Goal: Complete application form: Complete application form

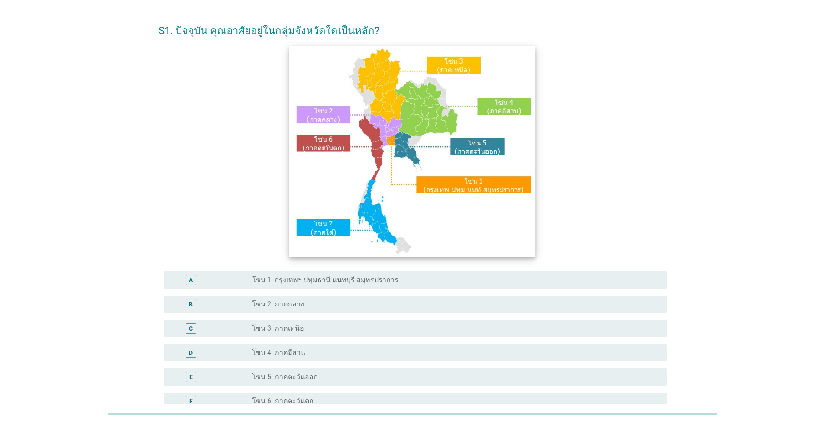
scroll to position [43, 0]
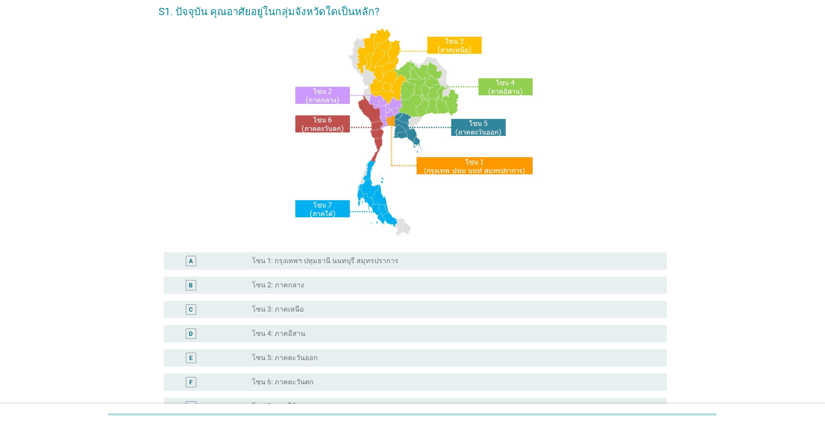
click at [305, 359] on label "โซน 5: ภาคตะวันออก" at bounding box center [285, 358] width 66 height 9
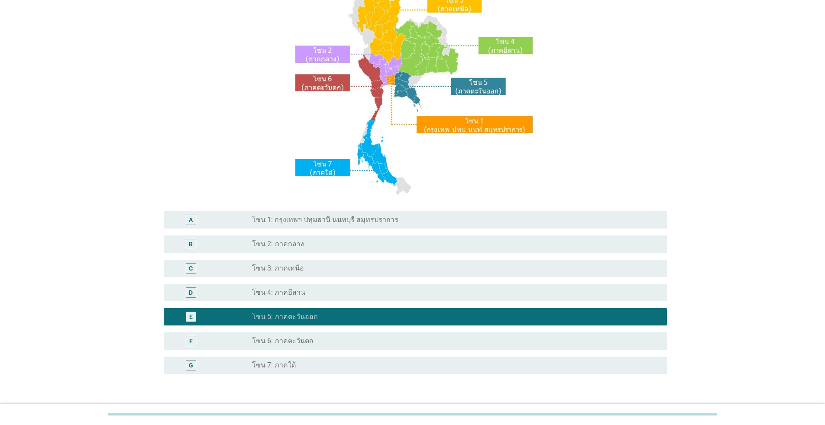
scroll to position [145, 0]
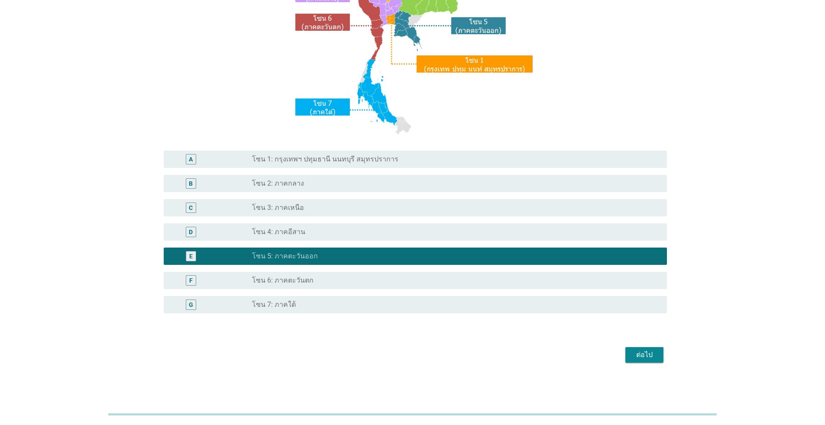
click at [647, 359] on div "ต่อไป" at bounding box center [644, 355] width 24 height 10
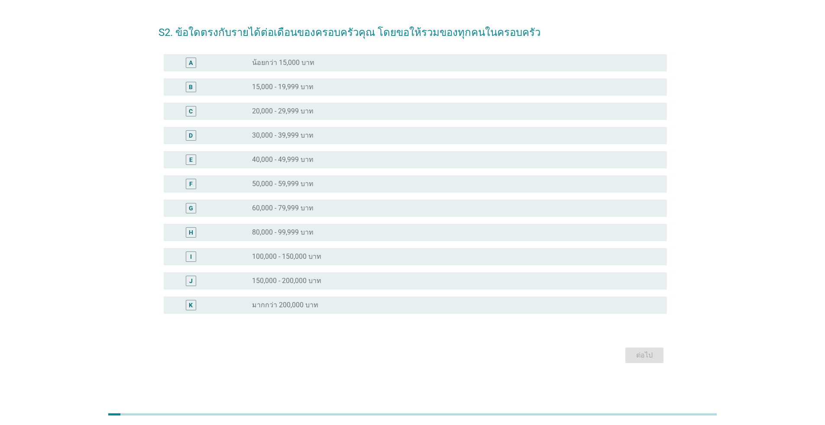
scroll to position [0, 0]
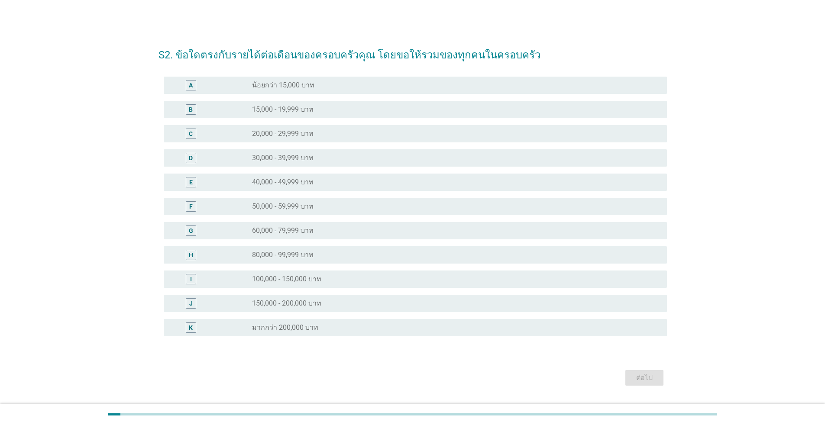
click at [491, 180] on div "radio_button_unchecked 40,000 - 49,999 บาท" at bounding box center [452, 182] width 401 height 9
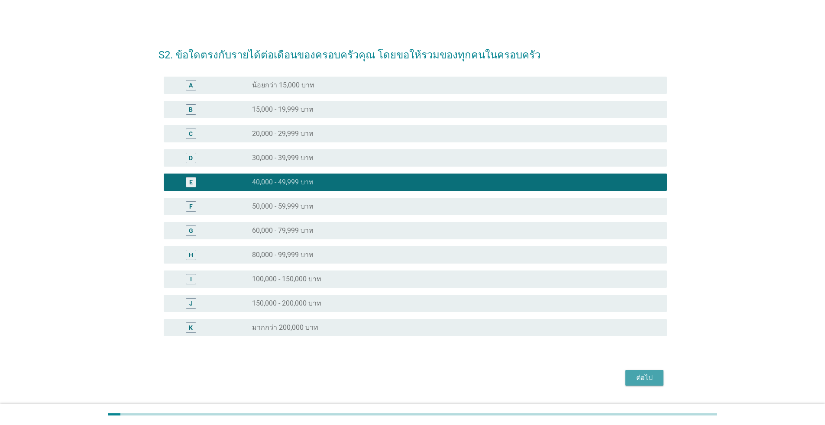
click at [639, 374] on div "ต่อไป" at bounding box center [644, 378] width 24 height 10
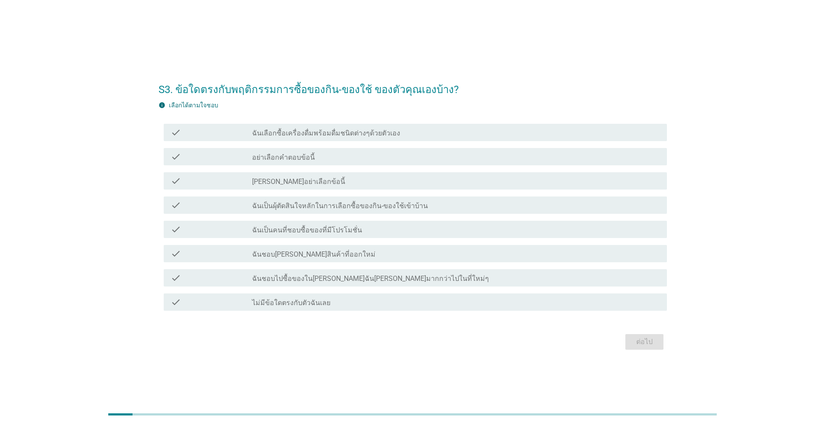
click at [391, 142] on div "check check_box_outline_blank ฉันเลือกซื้อเครื่องดื่มพร้อมดื่มชนิดต่างๆด้วยตัวเ…" at bounding box center [413, 132] width 508 height 24
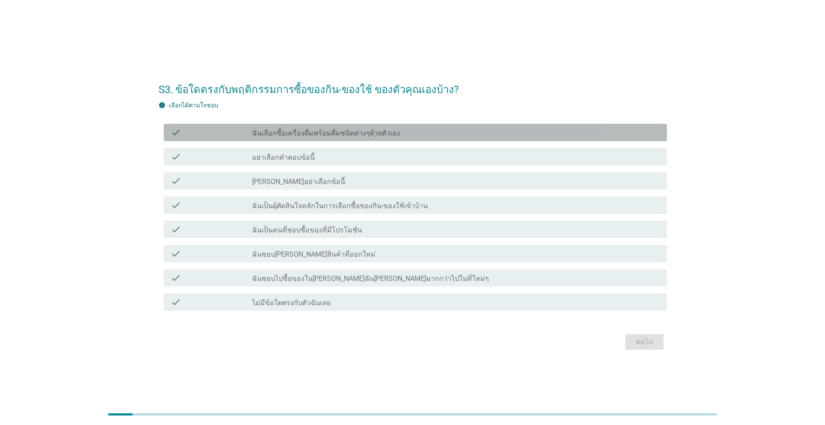
click at [403, 134] on div "check_box_outline_blank ฉันเลือกซื้อเครื่องดื่มพร้อมดื่มชนิดต่างๆด้วยตัวเอง" at bounding box center [456, 132] width 408 height 10
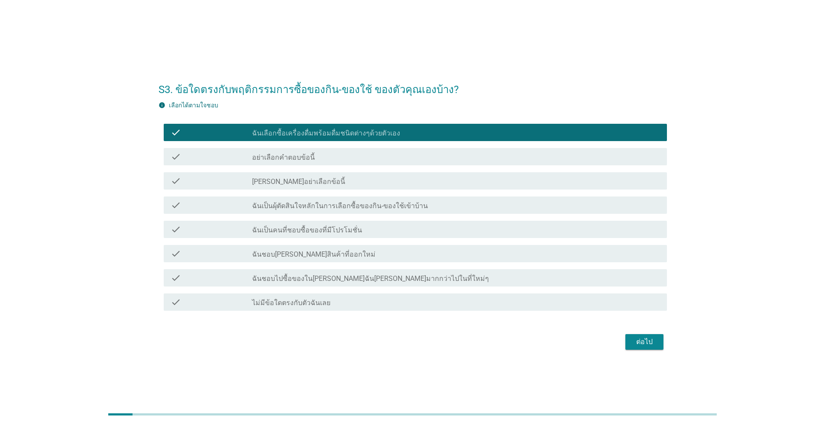
click at [372, 227] on div "check_box_outline_blank ฉันเป็นคนที่ชอบซื้อของที่มีโปรโมชั่น" at bounding box center [456, 229] width 408 height 10
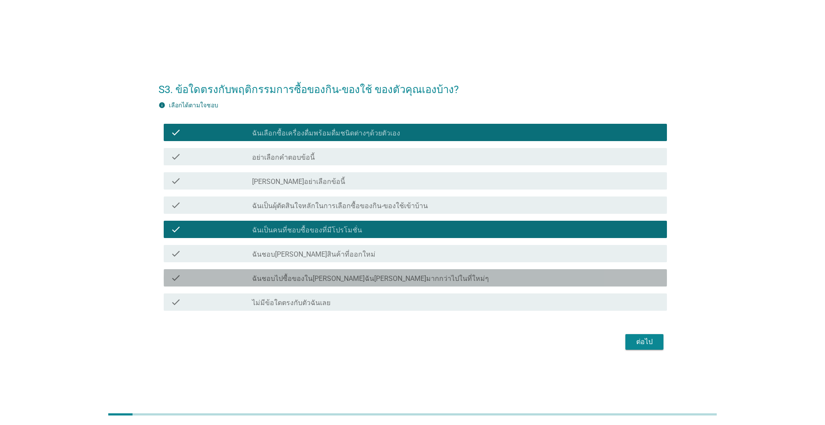
click at [376, 278] on label "ฉันชอบไปซื้อของใน[PERSON_NAME]ฉัน[PERSON_NAME]มากกว่าไปในที่ใหม่ๆ" at bounding box center [370, 279] width 237 height 9
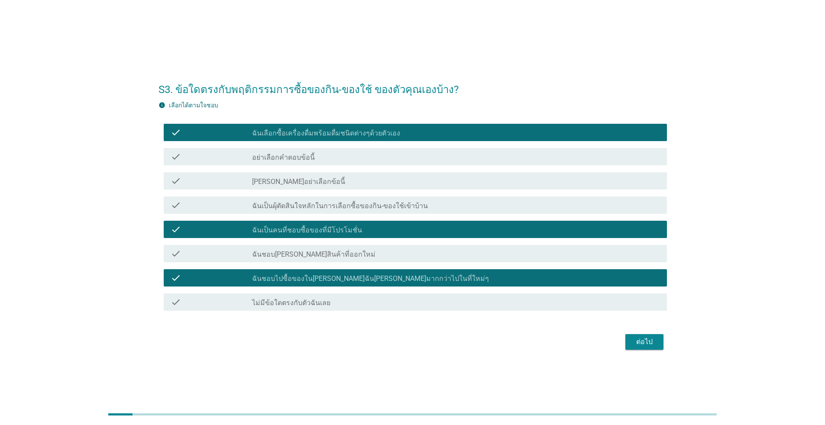
click at [643, 340] on div "ต่อไป" at bounding box center [644, 342] width 24 height 10
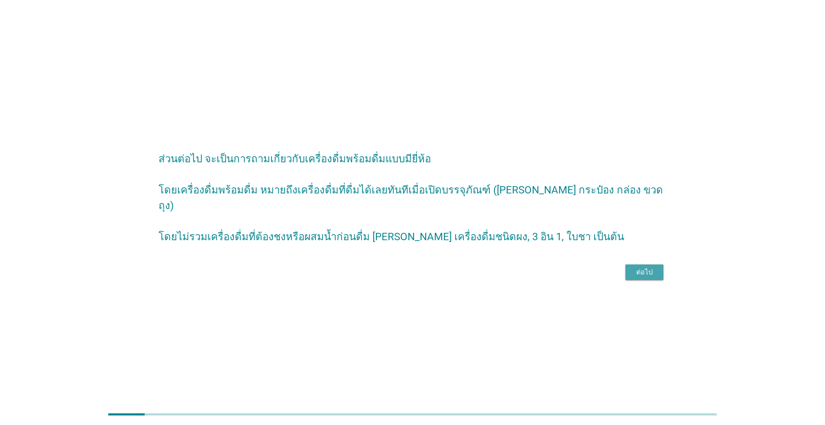
click at [650, 273] on div "ต่อไป" at bounding box center [644, 272] width 24 height 10
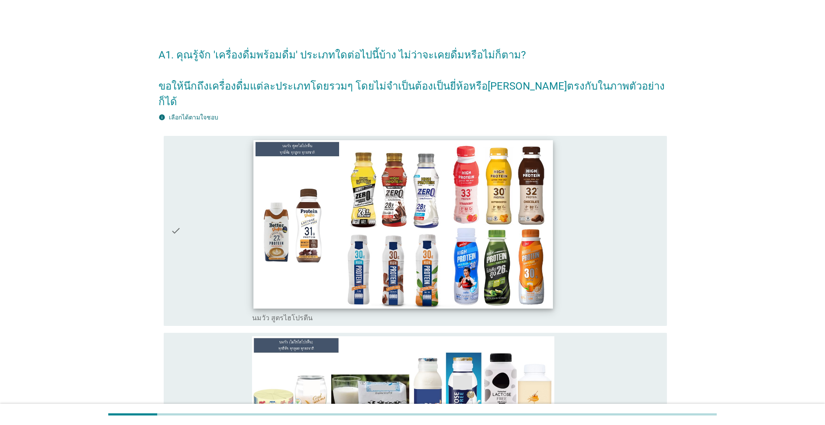
click at [421, 220] on img at bounding box center [402, 224] width 299 height 168
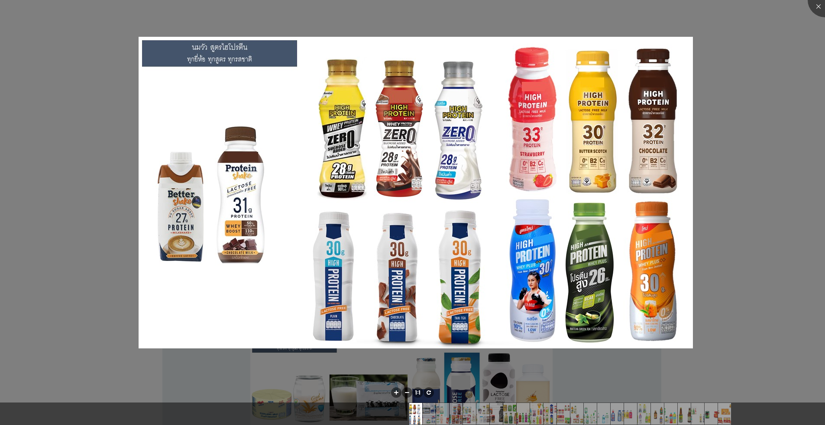
click at [783, 94] on div at bounding box center [412, 212] width 825 height 425
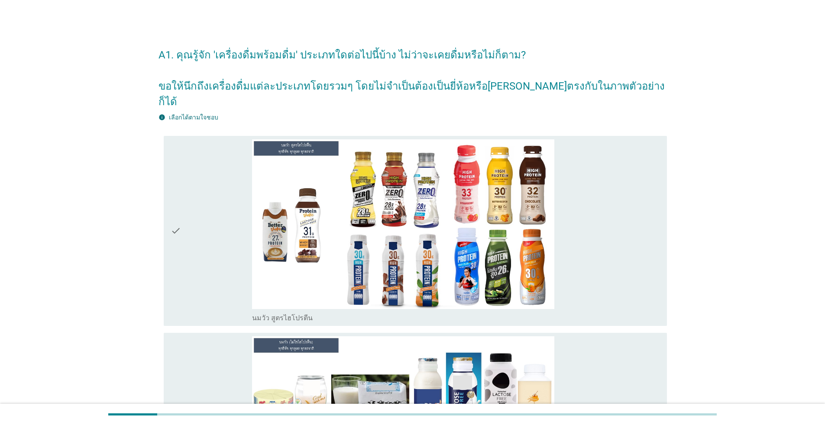
drag, startPoint x: 168, startPoint y: 213, endPoint x: 176, endPoint y: 218, distance: 9.7
click at [171, 214] on div "check check_box_outline_blank นมวัว สูตรไฮโปรตีน" at bounding box center [415, 231] width 503 height 191
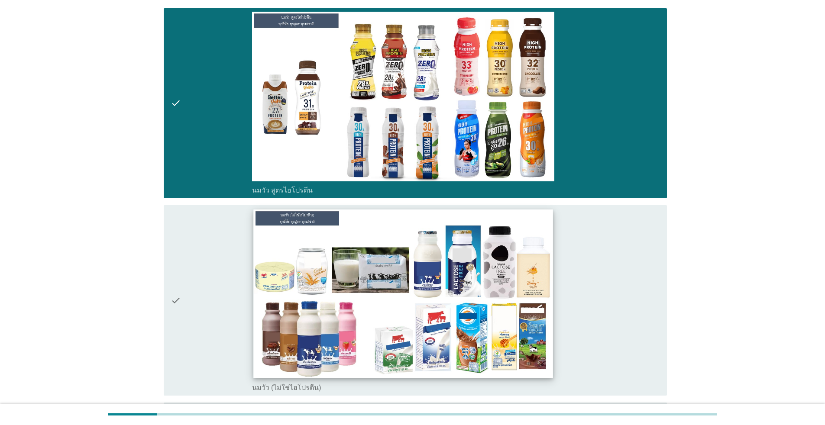
scroll to position [130, 0]
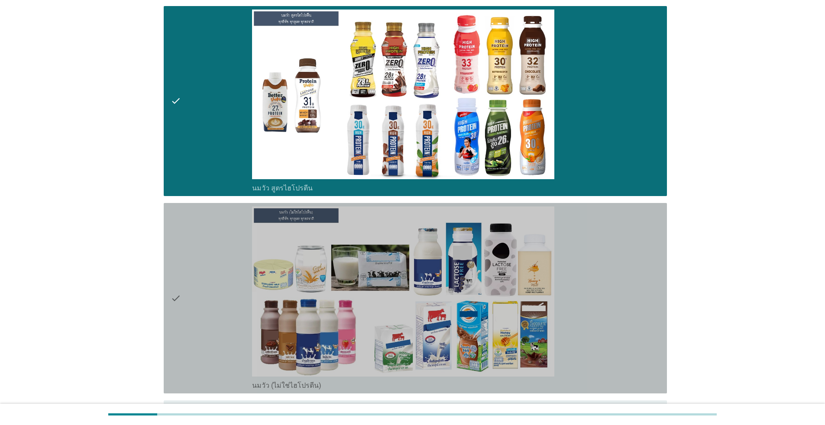
click at [187, 282] on div "check" at bounding box center [211, 299] width 81 height 184
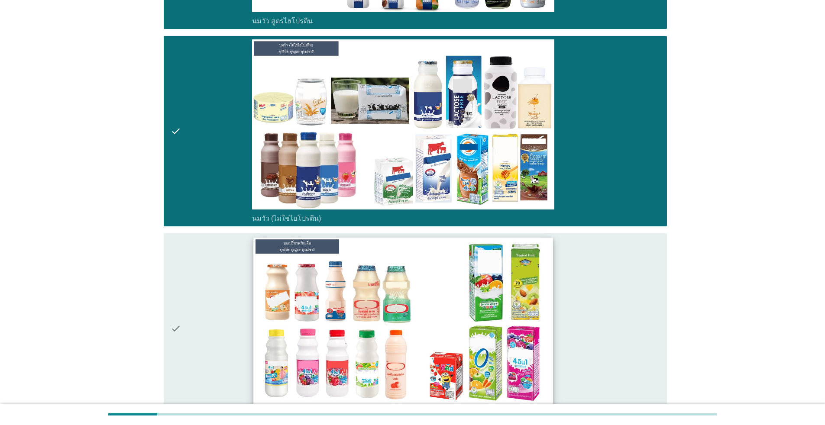
scroll to position [303, 0]
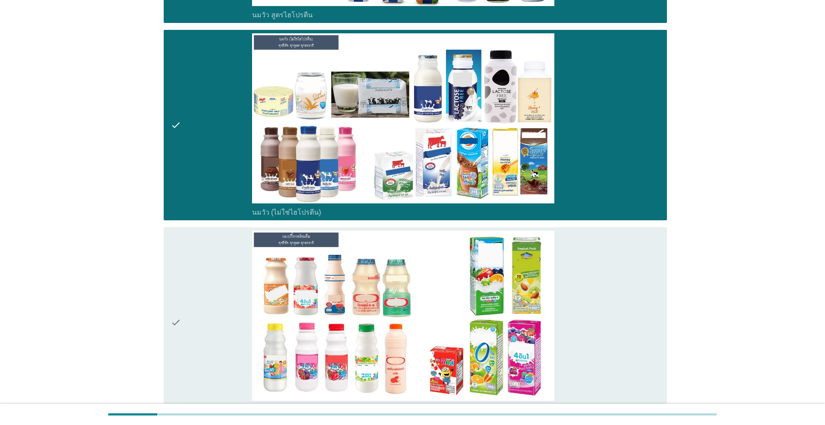
click at [208, 291] on div "check" at bounding box center [211, 323] width 81 height 184
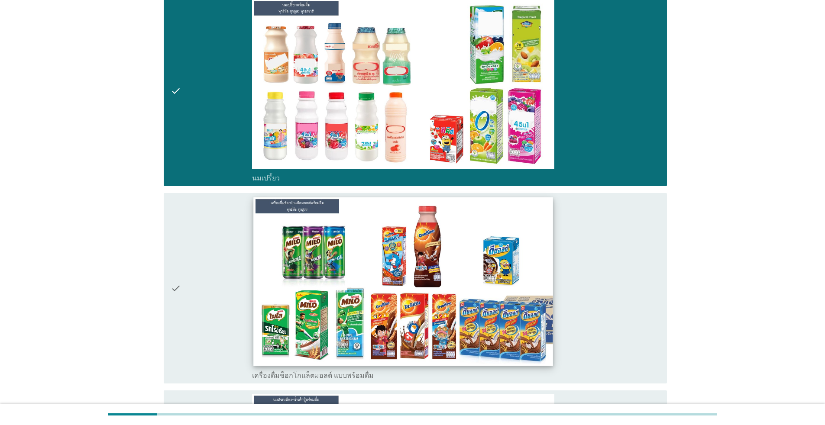
scroll to position [606, 0]
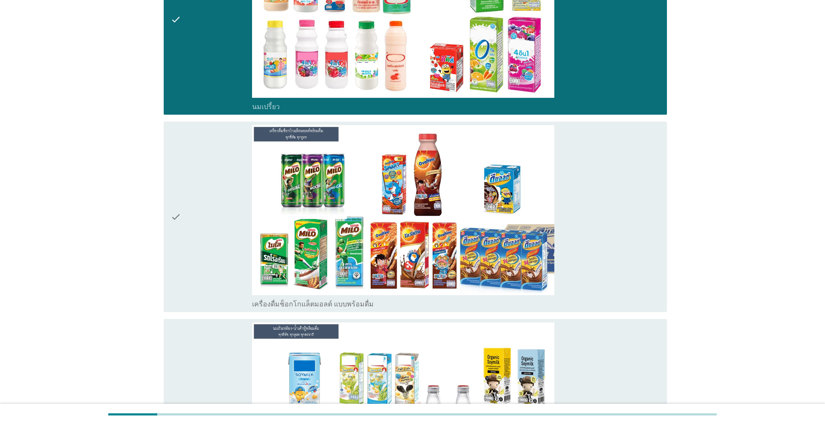
click at [211, 189] on div "check" at bounding box center [211, 217] width 81 height 184
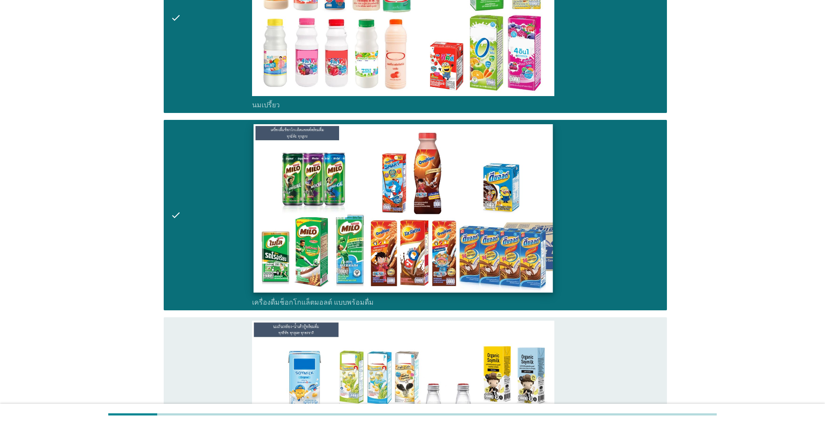
scroll to position [736, 0]
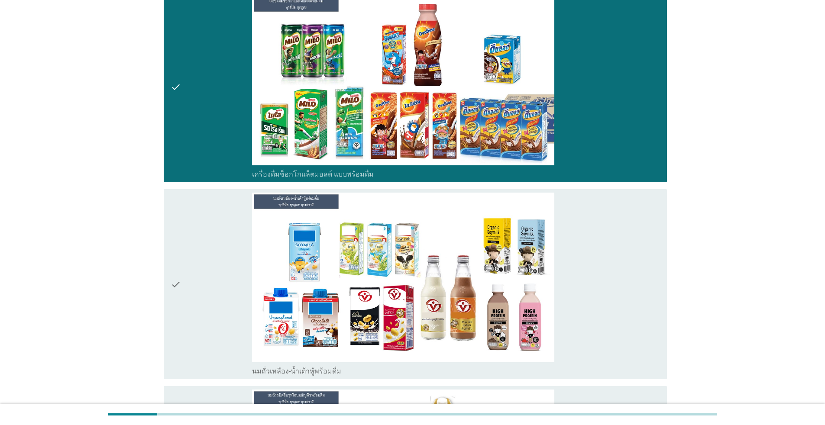
click at [214, 280] on div "check" at bounding box center [211, 285] width 81 height 184
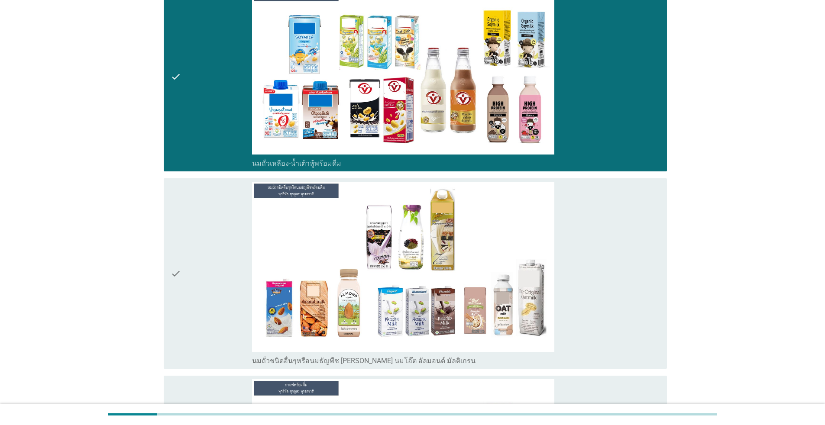
scroll to position [953, 0]
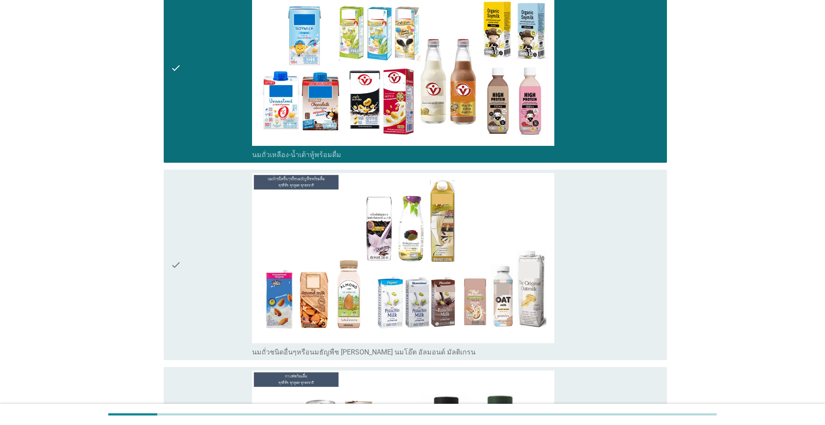
click at [201, 231] on div "check" at bounding box center [211, 265] width 81 height 184
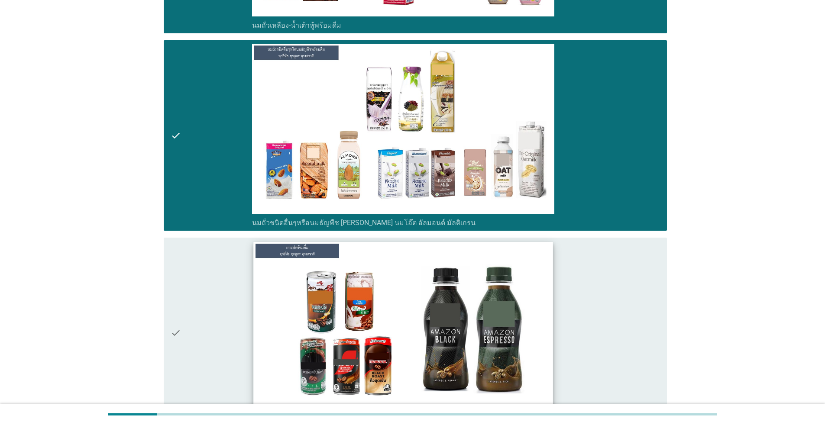
scroll to position [1083, 0]
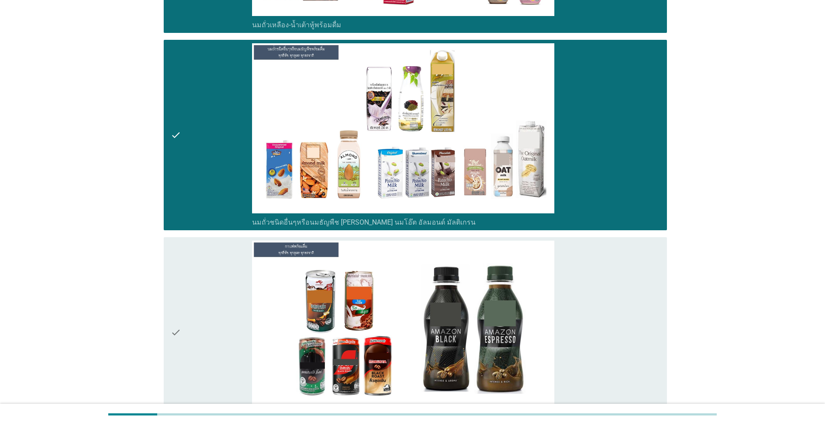
click at [169, 281] on div "check check_box_outline_blank กาแฟพร้อมดื่ม" at bounding box center [415, 332] width 503 height 191
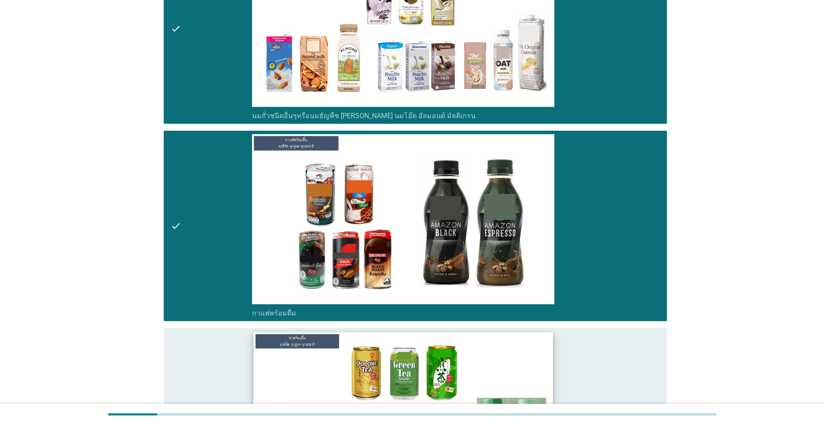
scroll to position [1343, 0]
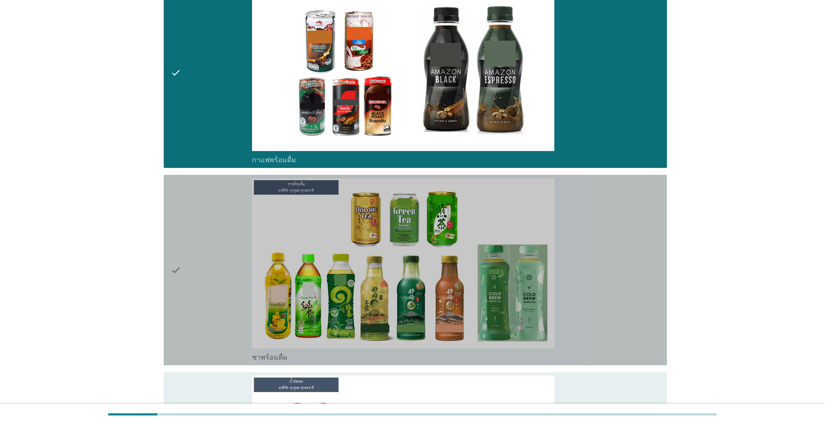
click at [204, 266] on div "check" at bounding box center [211, 270] width 81 height 184
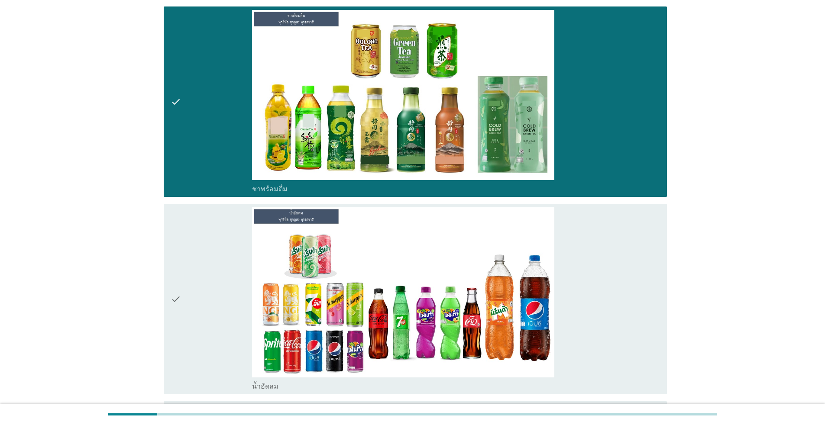
scroll to position [1516, 0]
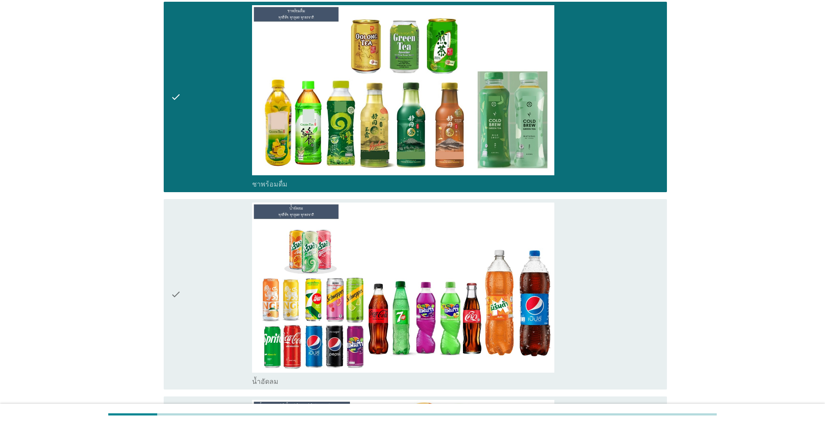
click at [233, 296] on div "check" at bounding box center [211, 295] width 81 height 184
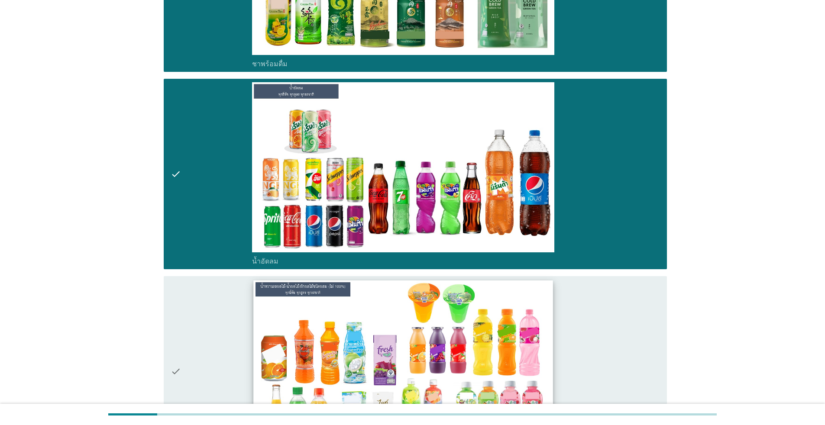
scroll to position [1646, 0]
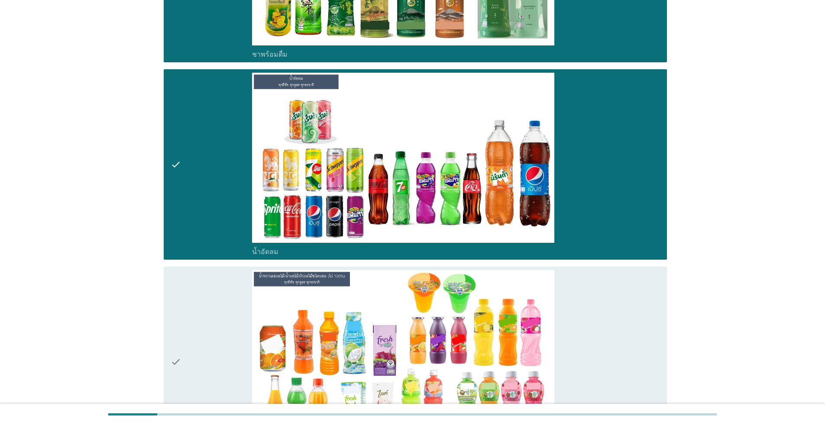
click at [201, 317] on div "check" at bounding box center [211, 362] width 81 height 184
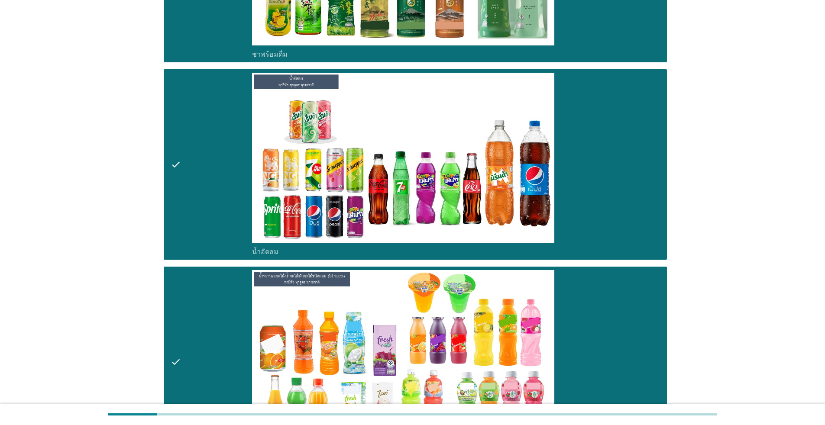
scroll to position [1906, 0]
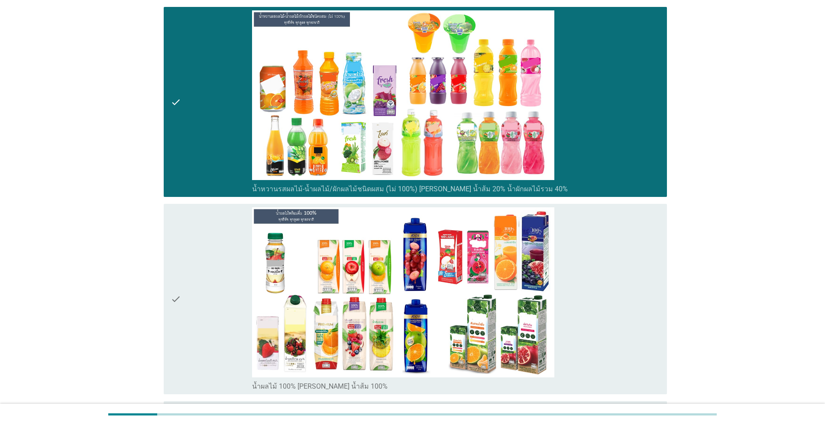
click at [222, 272] on div "check" at bounding box center [211, 299] width 81 height 184
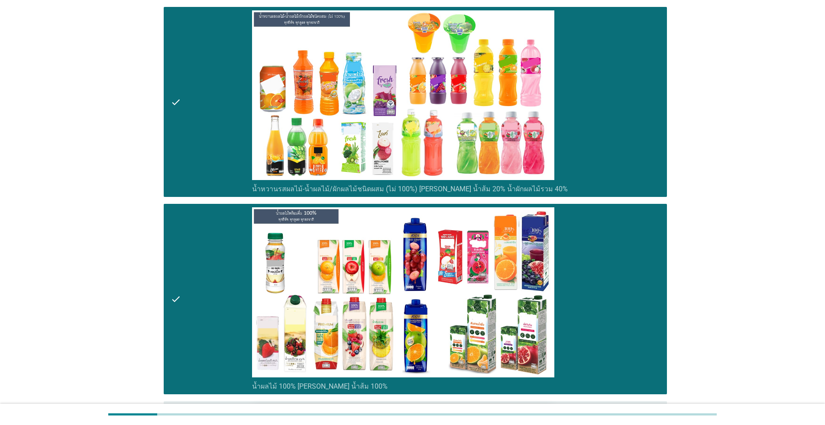
scroll to position [2079, 0]
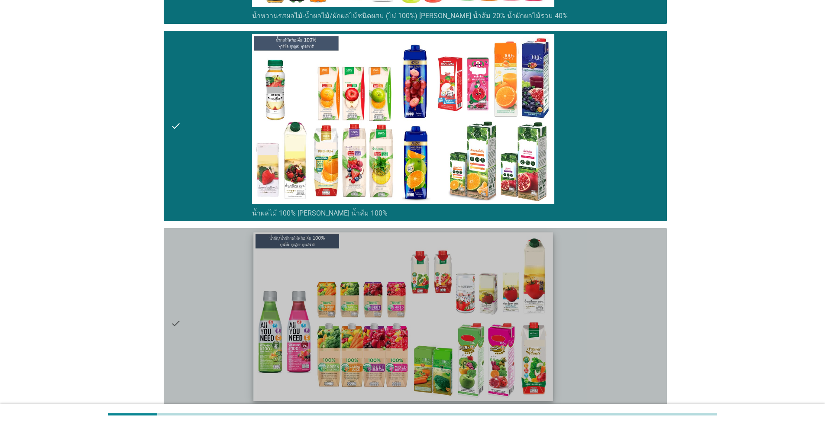
drag, startPoint x: 202, startPoint y: 293, endPoint x: 299, endPoint y: 305, distance: 97.7
click at [203, 293] on div "check" at bounding box center [211, 324] width 81 height 184
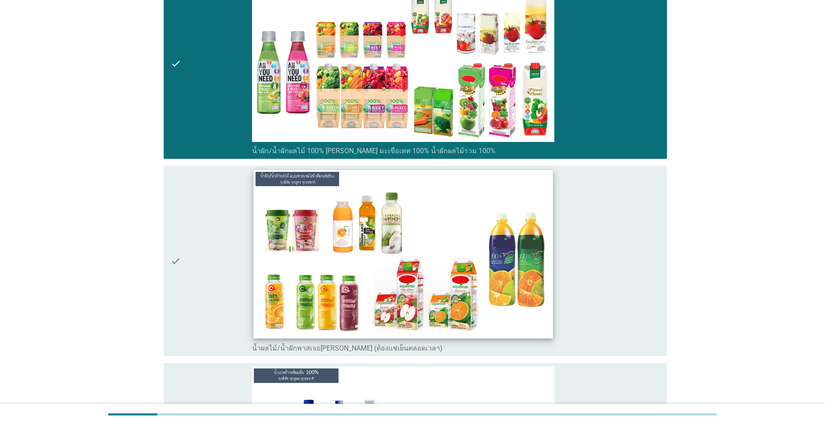
scroll to position [2555, 0]
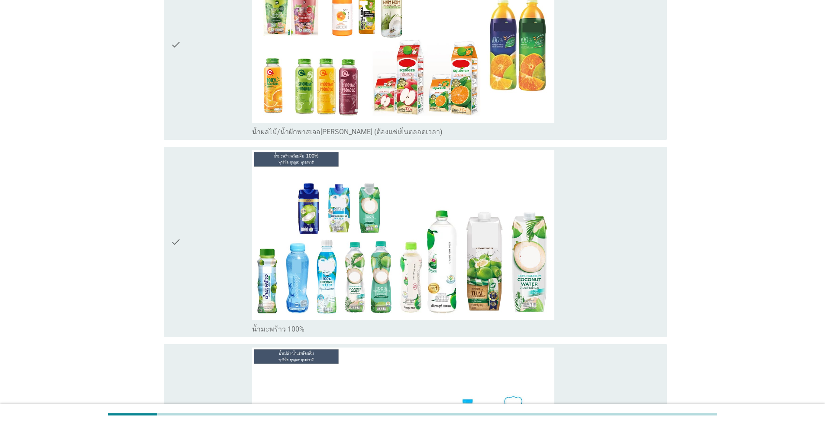
click at [206, 265] on div "check" at bounding box center [211, 242] width 81 height 184
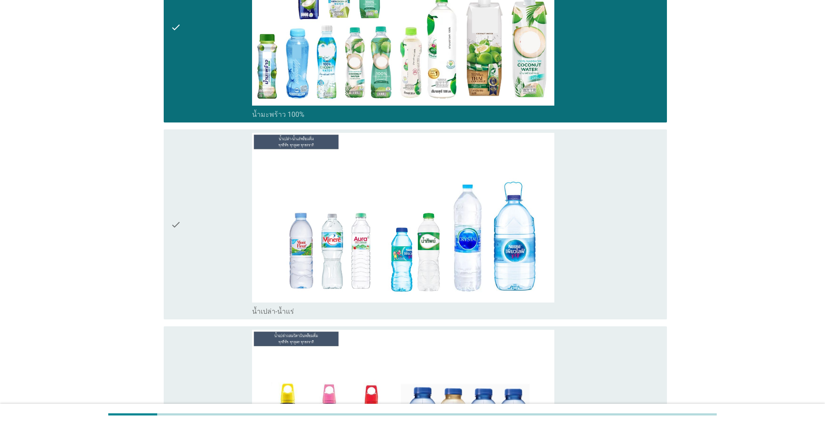
scroll to position [2772, 0]
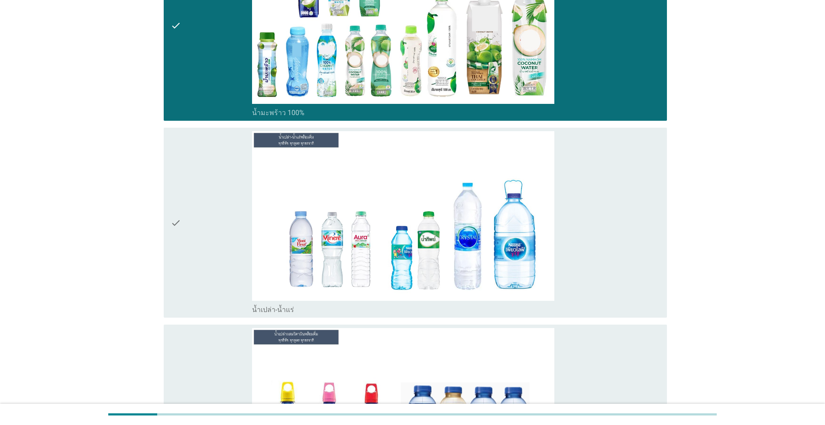
click at [192, 232] on div "check" at bounding box center [211, 223] width 81 height 184
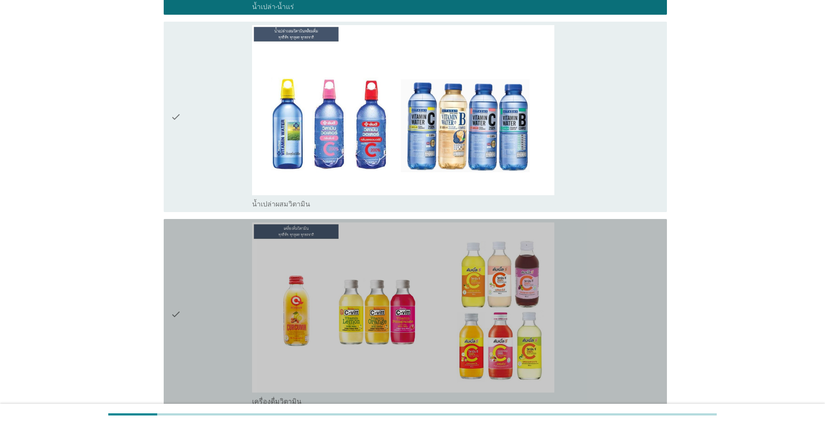
click at [201, 262] on div "check" at bounding box center [211, 315] width 81 height 184
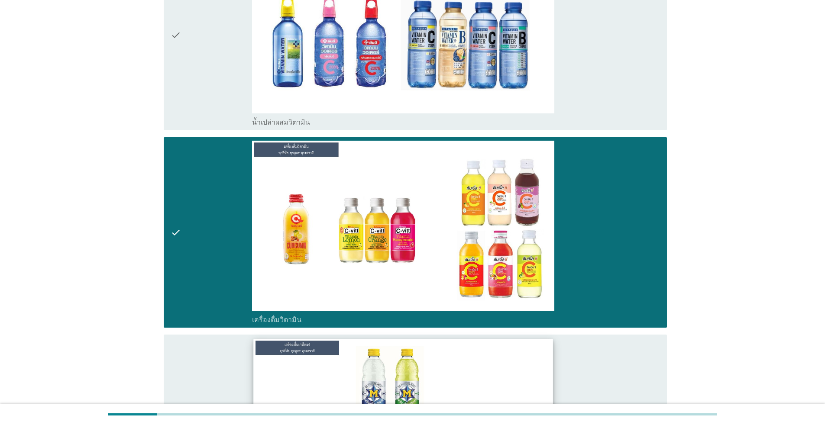
scroll to position [3291, 0]
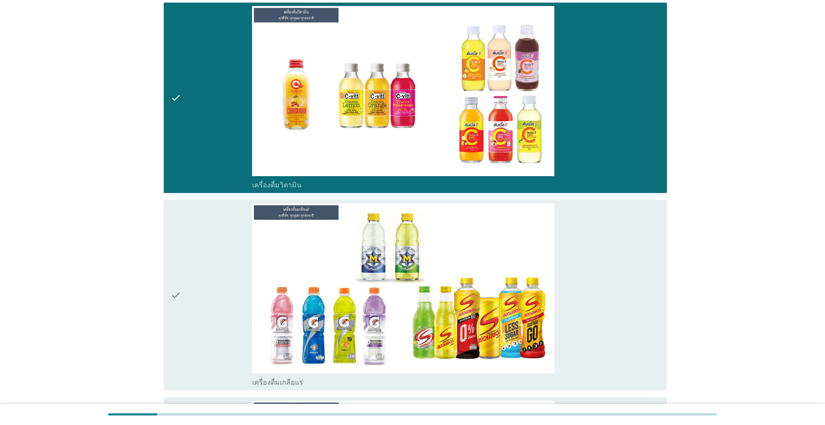
click at [183, 259] on div "check" at bounding box center [211, 296] width 81 height 184
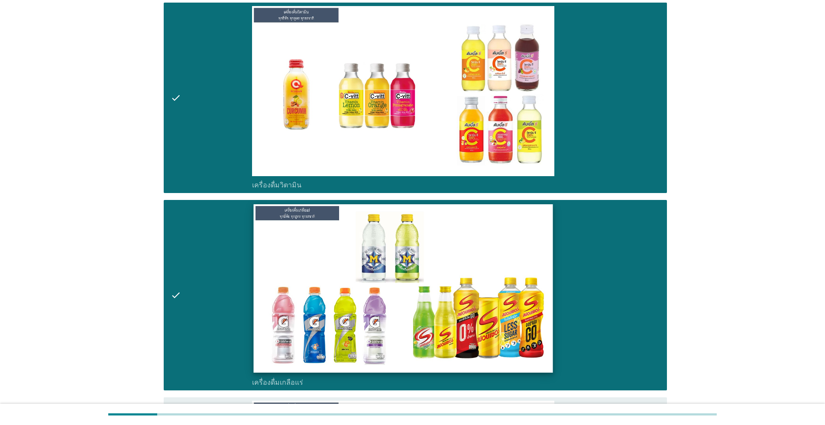
scroll to position [3508, 0]
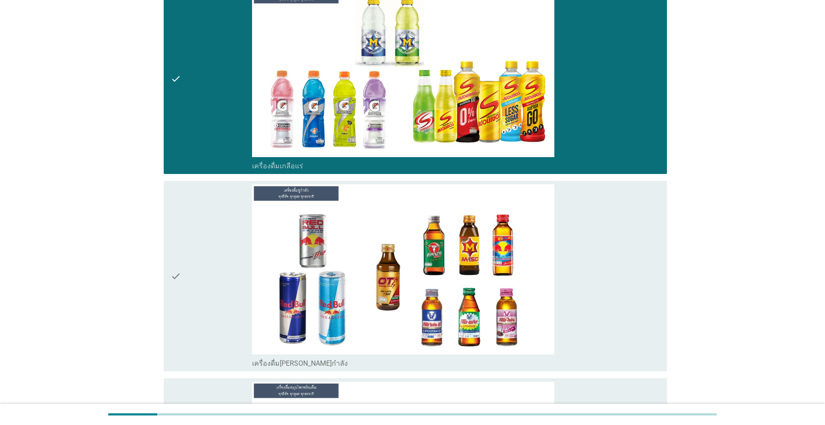
click at [181, 252] on div "check" at bounding box center [211, 276] width 81 height 184
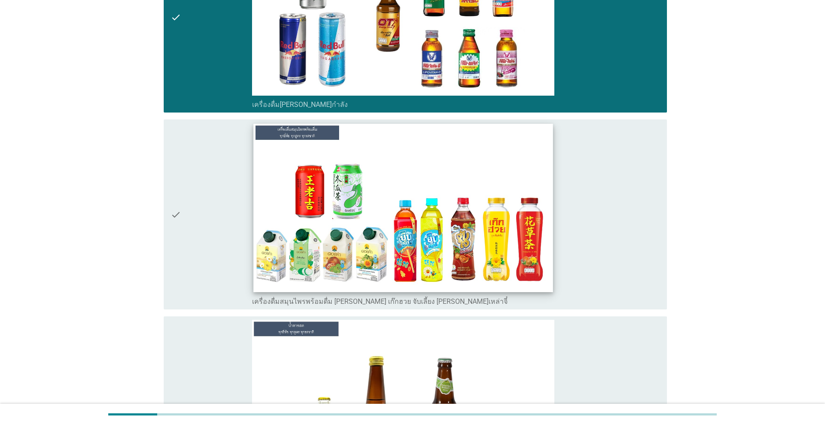
scroll to position [3768, 0]
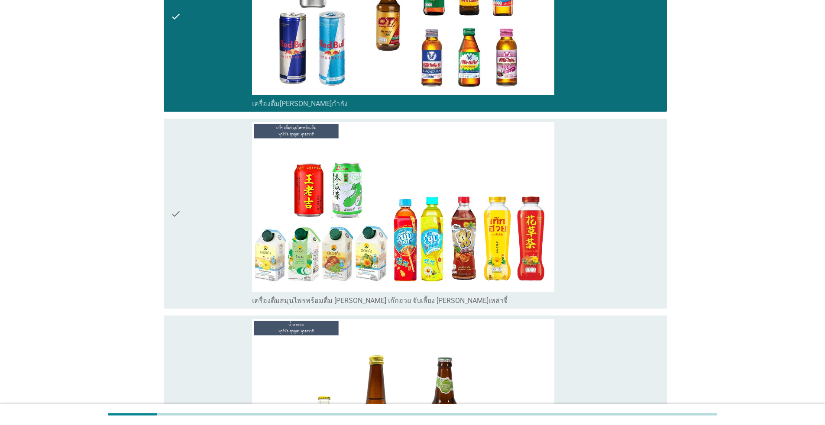
click at [226, 242] on div "check" at bounding box center [211, 214] width 81 height 184
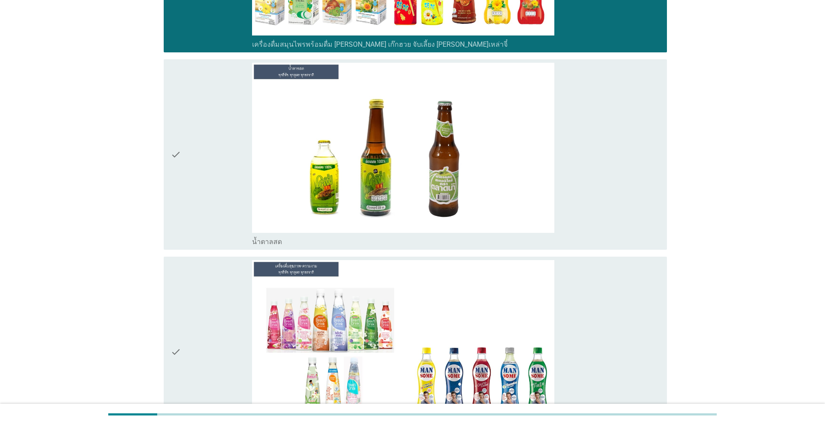
scroll to position [4071, 0]
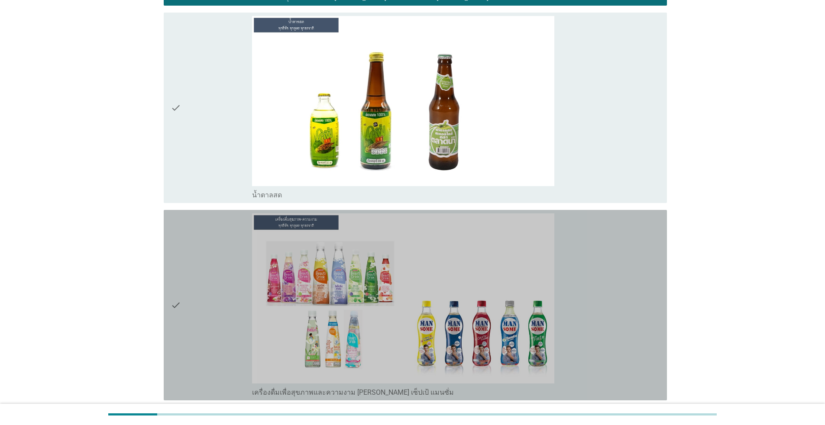
click at [194, 283] on div "check" at bounding box center [211, 306] width 81 height 184
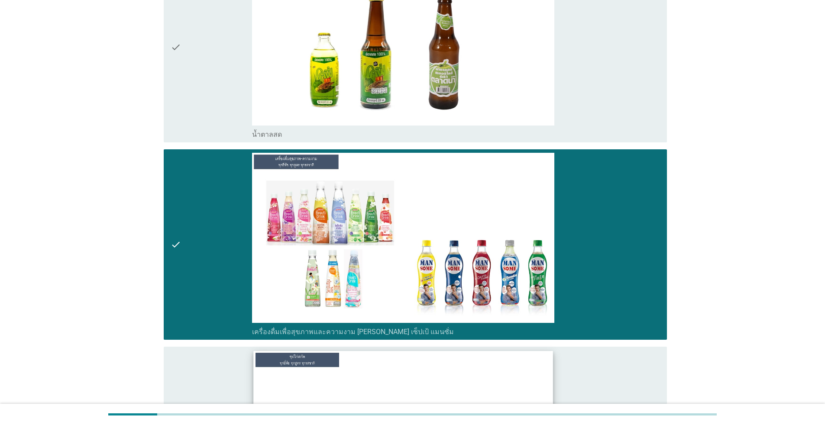
scroll to position [4244, 0]
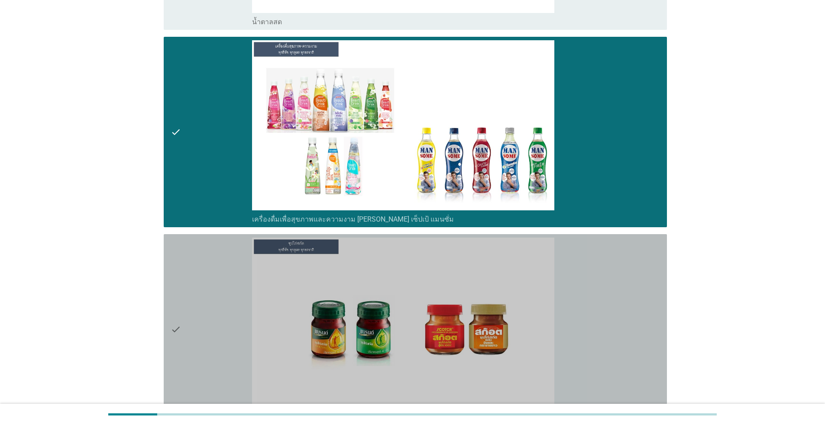
click at [191, 292] on div "check" at bounding box center [211, 330] width 81 height 184
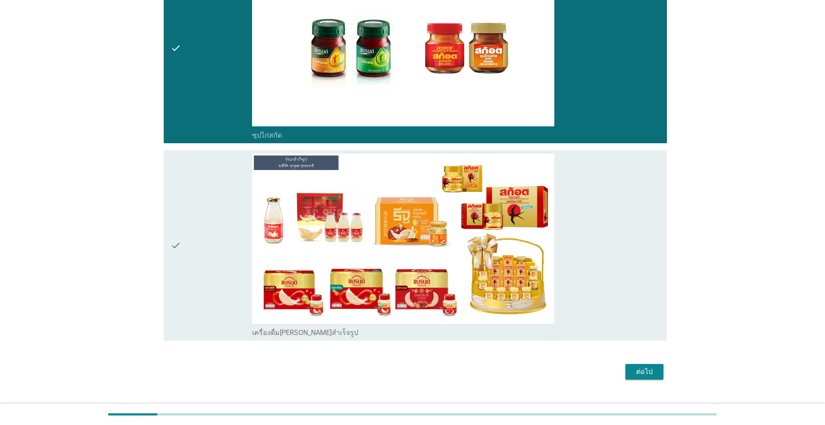
scroll to position [4527, 0]
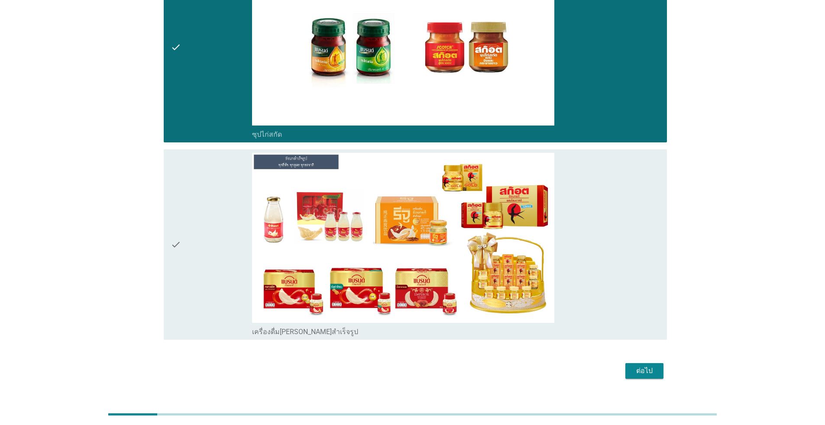
click at [643, 366] on div "ต่อไป" at bounding box center [644, 371] width 24 height 10
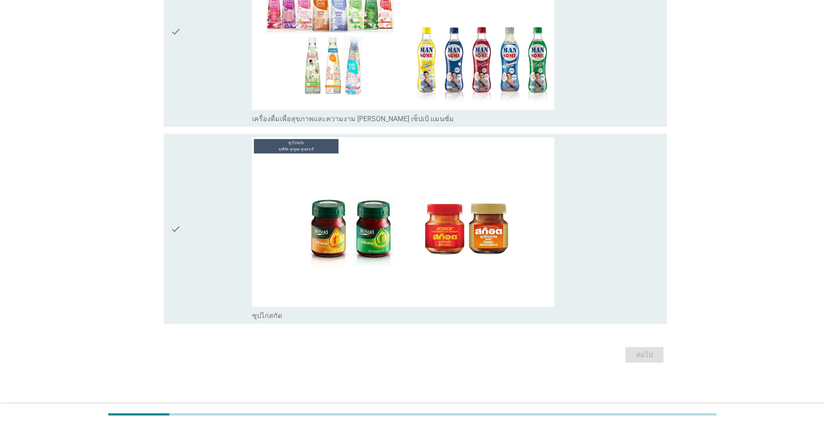
scroll to position [0, 0]
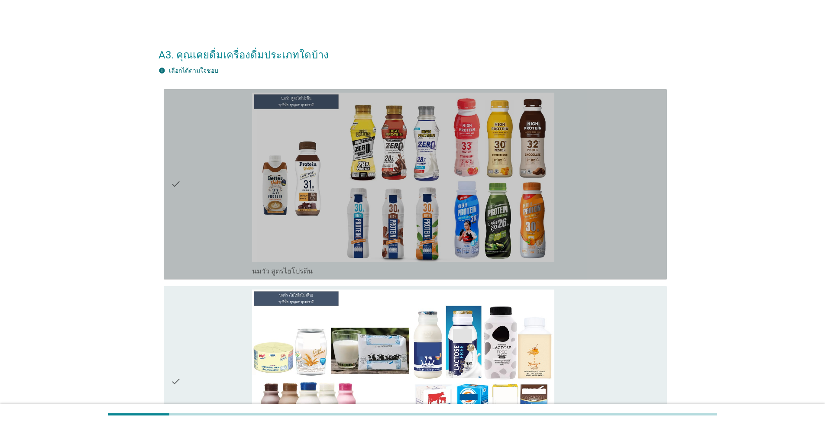
drag, startPoint x: 207, startPoint y: 211, endPoint x: 207, endPoint y: 217, distance: 5.7
click at [207, 211] on div "check" at bounding box center [211, 185] width 81 height 184
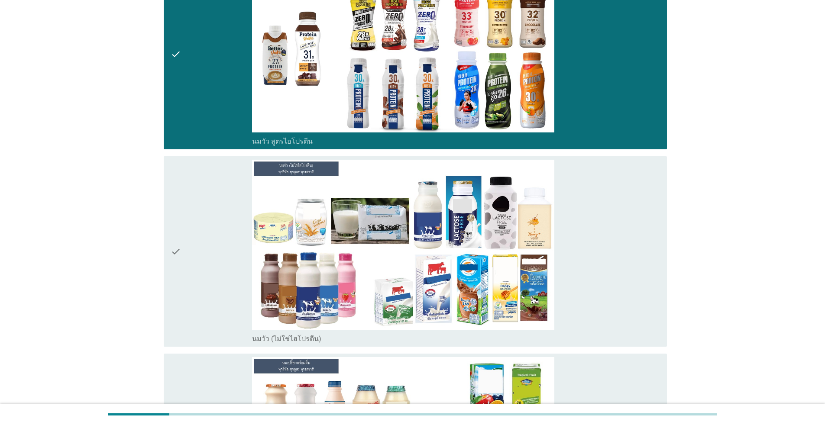
click at [195, 264] on div "check" at bounding box center [211, 252] width 81 height 184
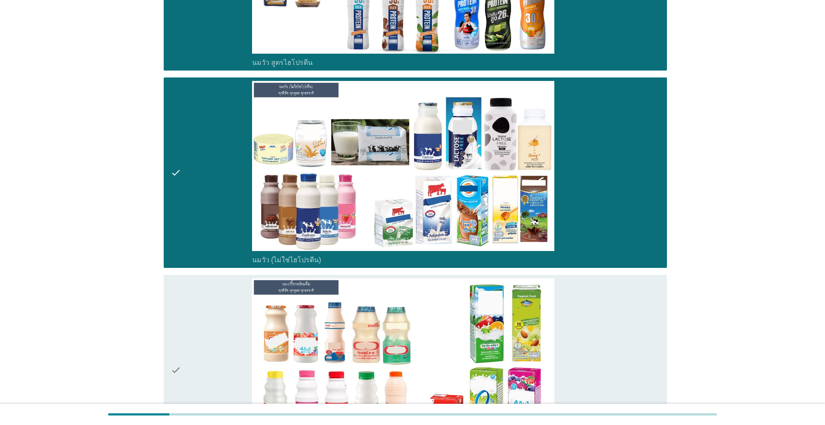
scroll to position [346, 0]
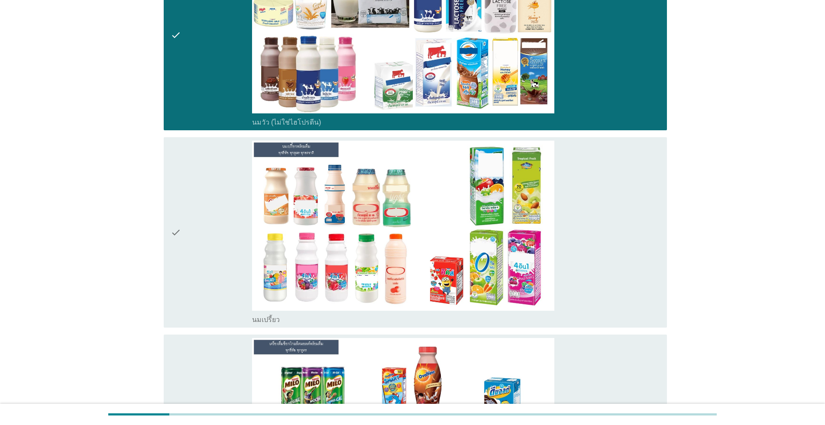
drag, startPoint x: 216, startPoint y: 243, endPoint x: 234, endPoint y: 268, distance: 31.3
click at [216, 244] on div "check" at bounding box center [211, 233] width 81 height 184
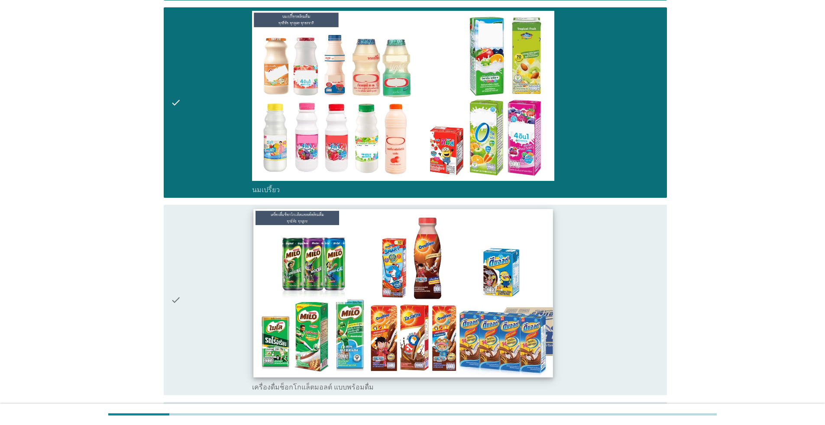
scroll to position [650, 0]
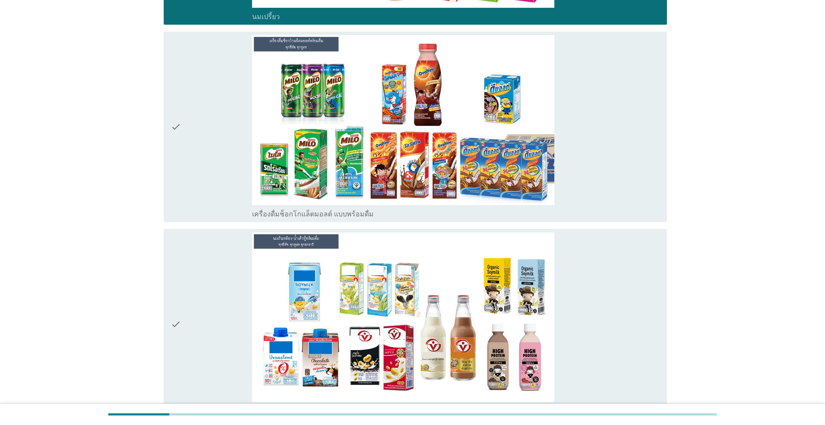
click at [200, 176] on div "check" at bounding box center [211, 127] width 81 height 184
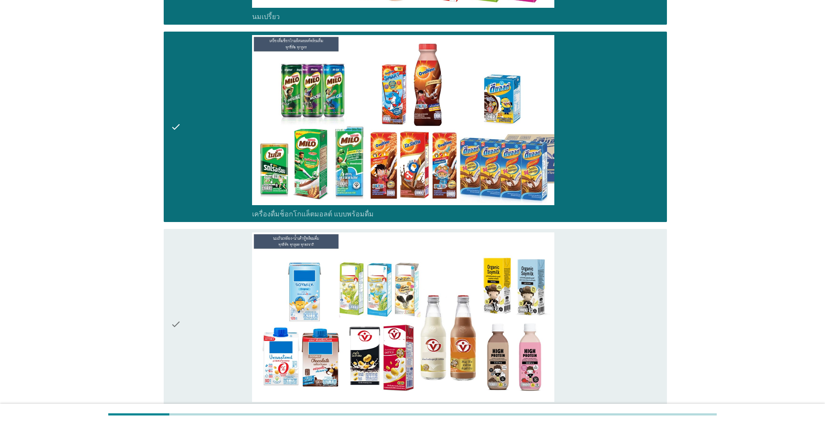
click at [228, 284] on div "check" at bounding box center [211, 325] width 81 height 184
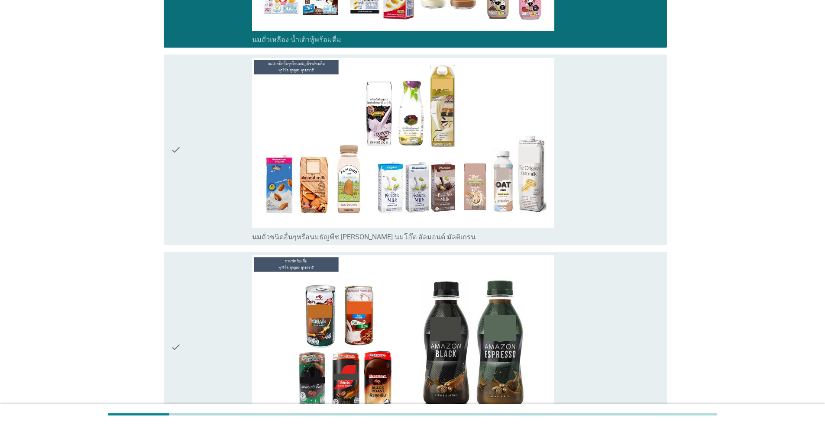
scroll to position [1039, 0]
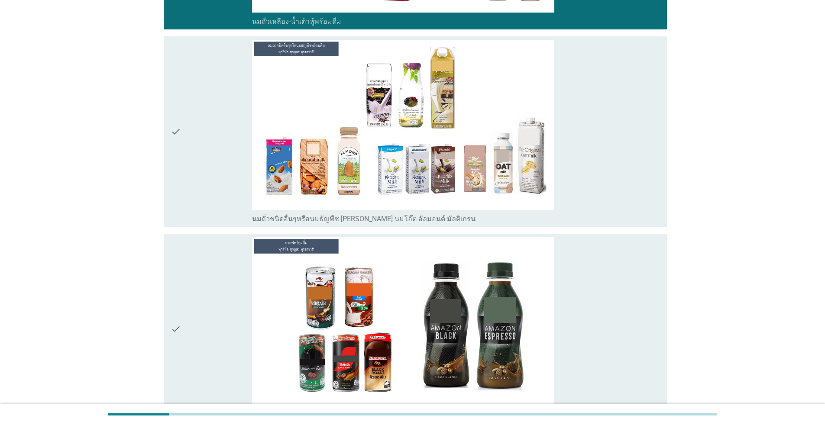
click at [219, 177] on div "check" at bounding box center [211, 132] width 81 height 184
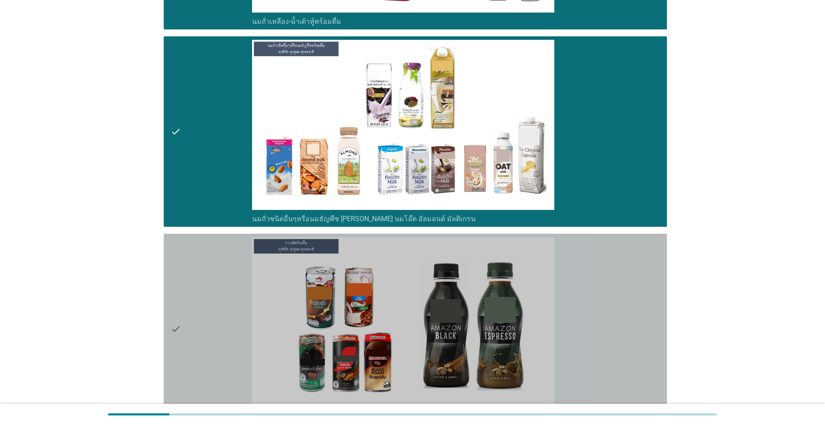
click at [217, 288] on div "check" at bounding box center [211, 329] width 81 height 184
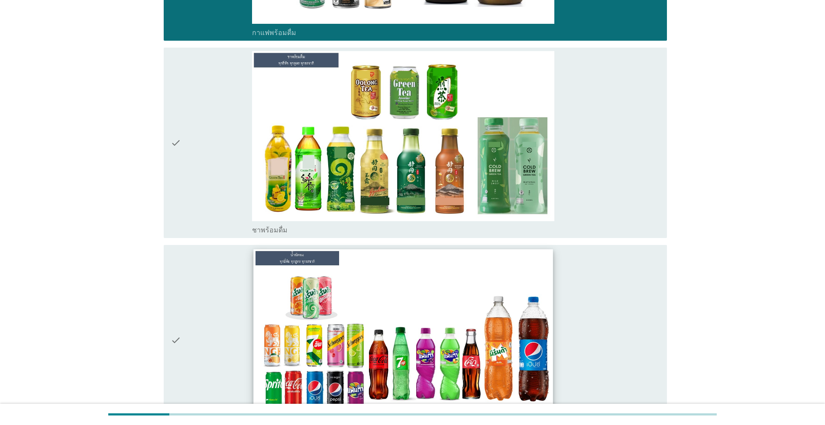
scroll to position [1429, 0]
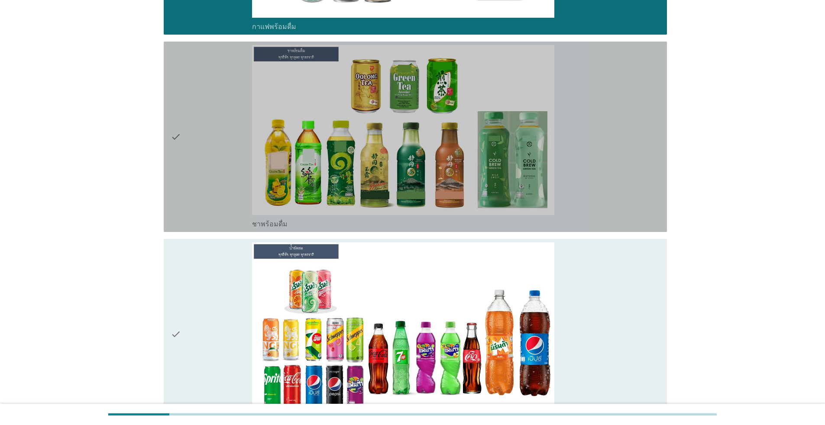
click at [205, 169] on div "check" at bounding box center [211, 137] width 81 height 184
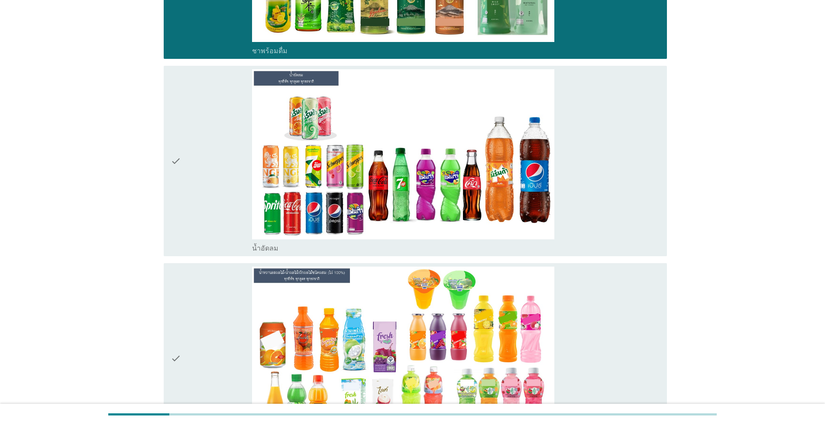
click at [175, 210] on icon "check" at bounding box center [176, 161] width 10 height 184
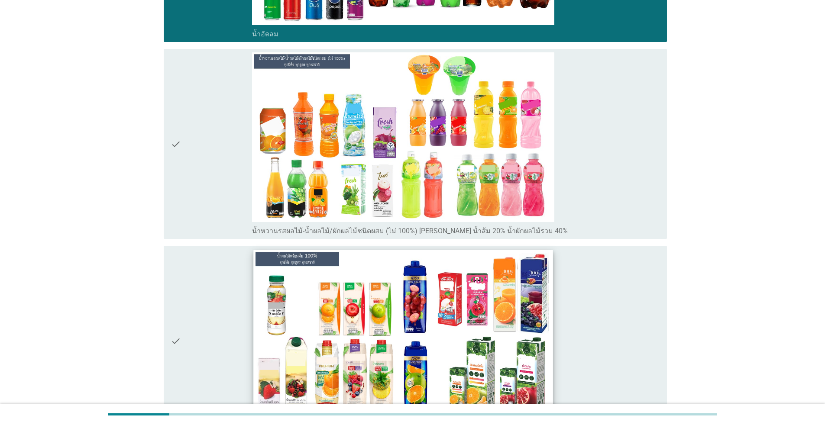
scroll to position [1819, 0]
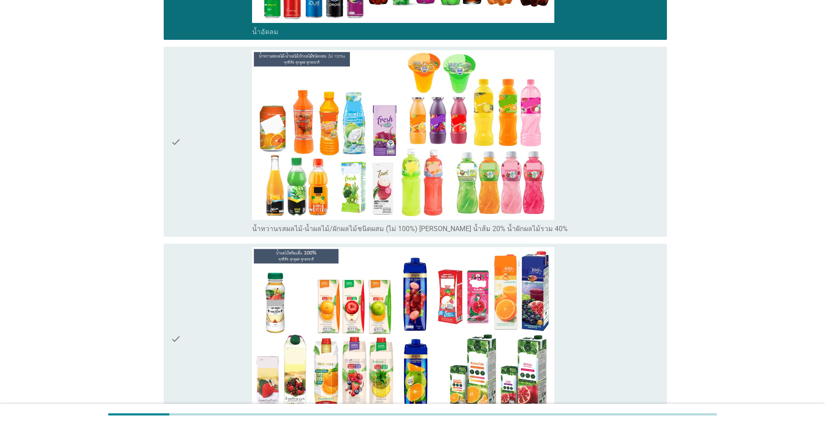
click at [227, 146] on div "check" at bounding box center [211, 142] width 81 height 184
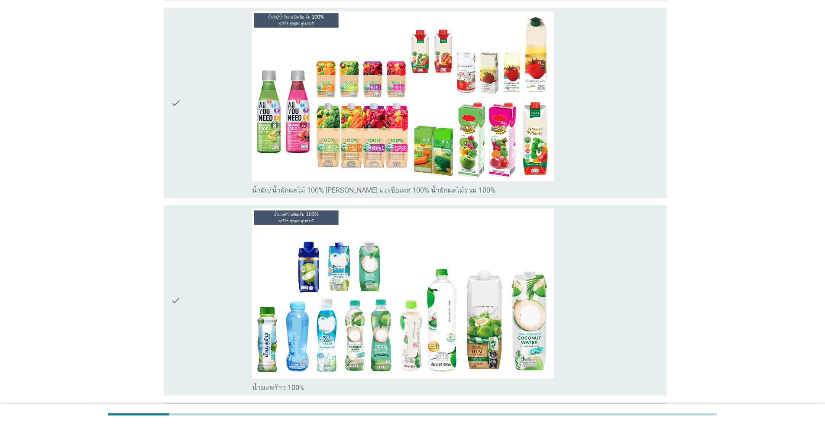
scroll to position [2252, 0]
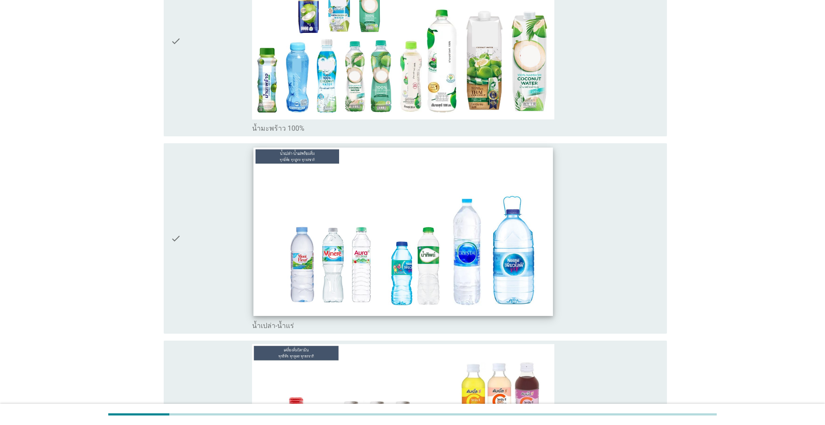
drag, startPoint x: 191, startPoint y: 230, endPoint x: 441, endPoint y: 287, distance: 257.2
click at [193, 231] on div "check" at bounding box center [211, 239] width 81 height 184
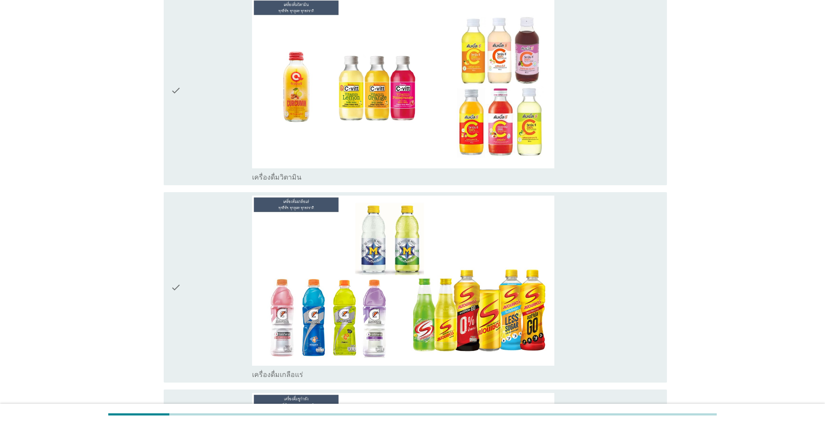
scroll to position [2858, 0]
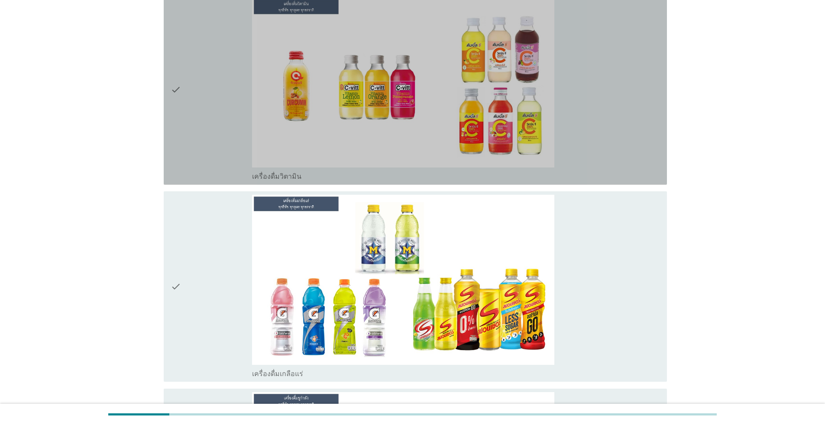
drag, startPoint x: 221, startPoint y: 135, endPoint x: 223, endPoint y: 149, distance: 14.1
click at [221, 136] on div "check" at bounding box center [211, 90] width 81 height 184
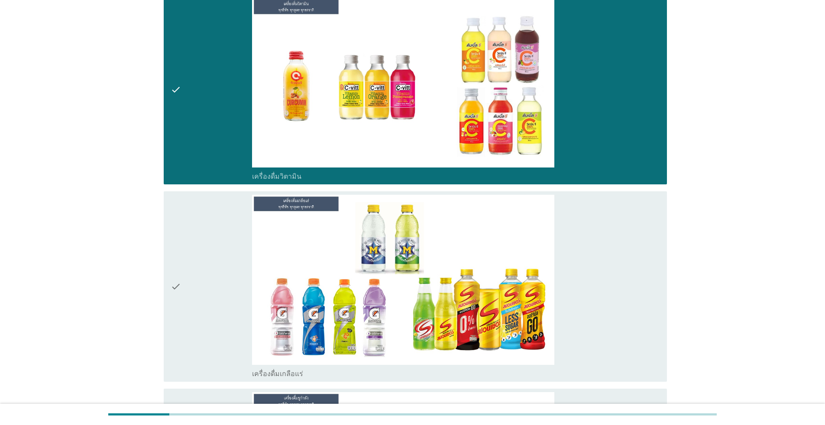
drag, startPoint x: 206, startPoint y: 240, endPoint x: 214, endPoint y: 240, distance: 8.2
click at [207, 240] on div "check" at bounding box center [211, 287] width 81 height 184
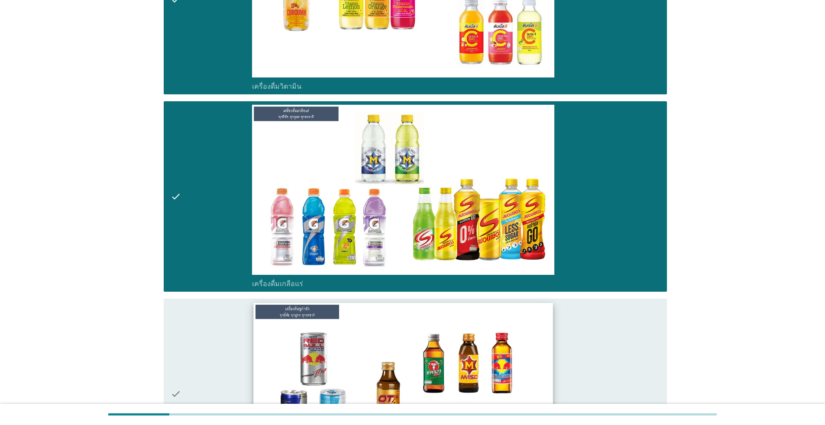
scroll to position [3118, 0]
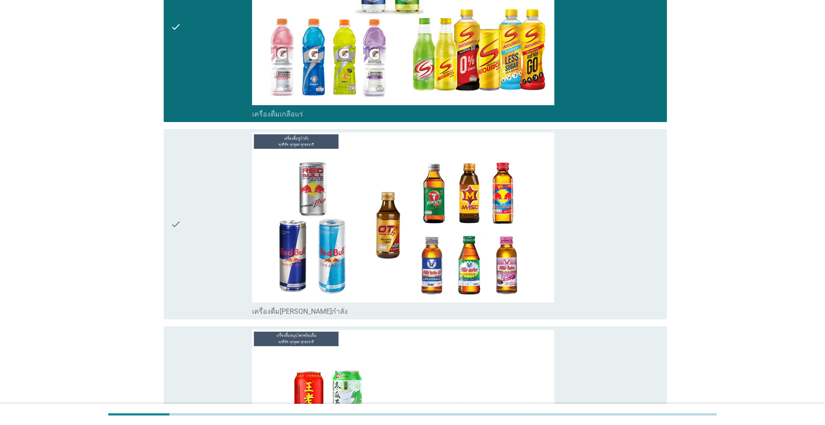
click at [243, 274] on div "check" at bounding box center [211, 225] width 81 height 184
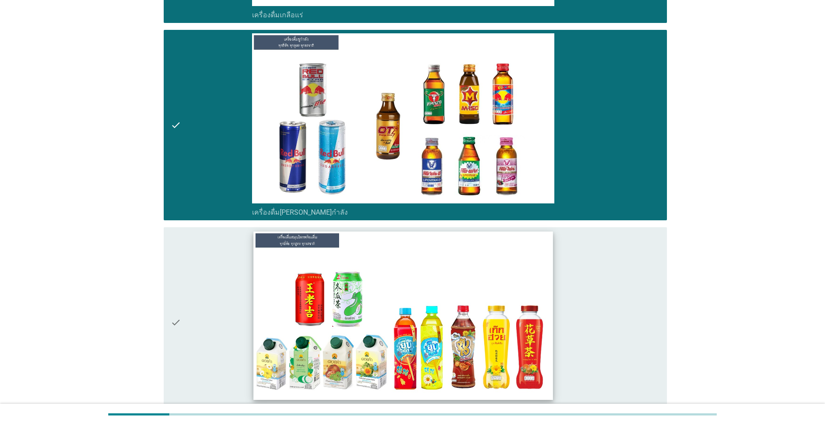
scroll to position [3291, 0]
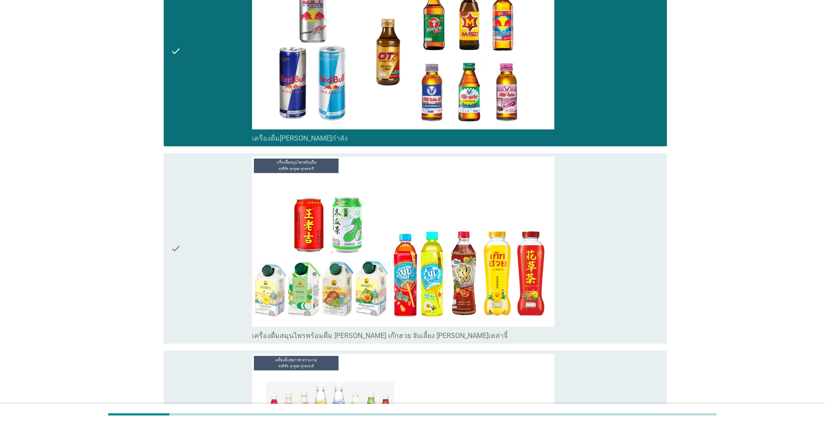
drag, startPoint x: 220, startPoint y: 264, endPoint x: 244, endPoint y: 284, distance: 32.0
click at [220, 264] on div "check" at bounding box center [211, 249] width 81 height 184
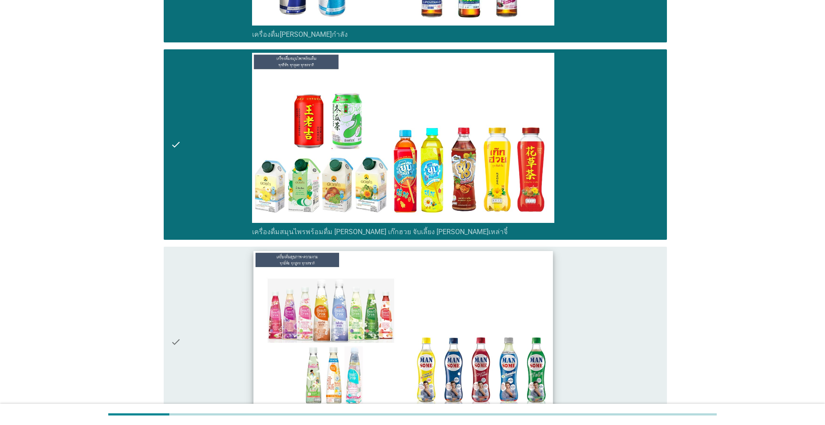
scroll to position [3508, 0]
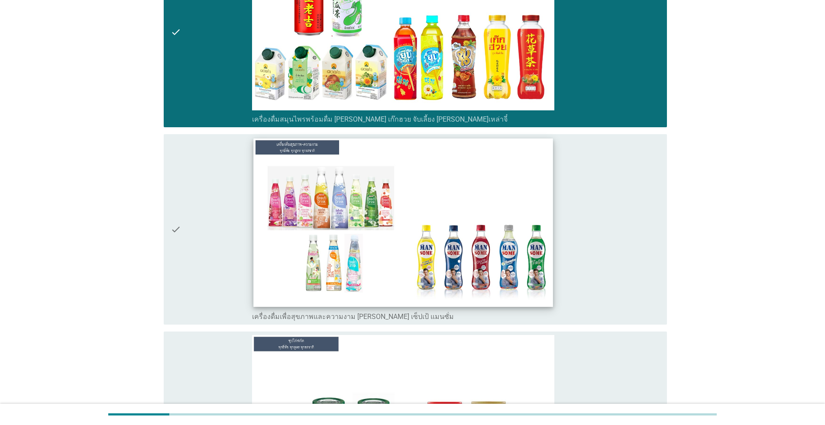
drag, startPoint x: 220, startPoint y: 264, endPoint x: 262, endPoint y: 291, distance: 49.6
click at [222, 267] on div "check" at bounding box center [211, 230] width 81 height 184
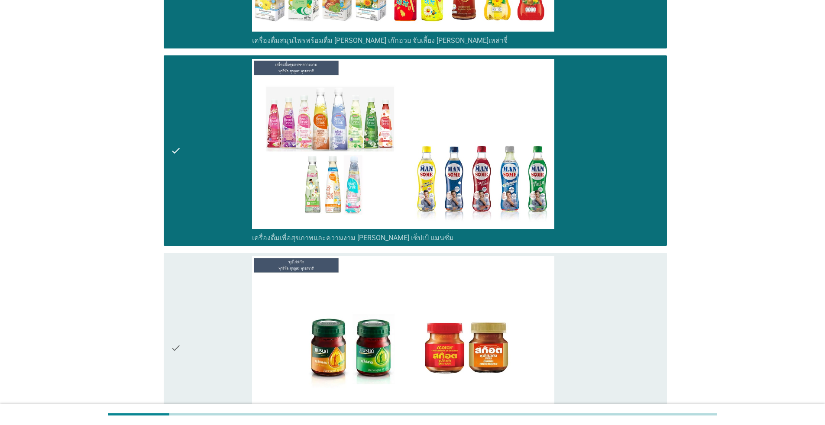
scroll to position [3706, 0]
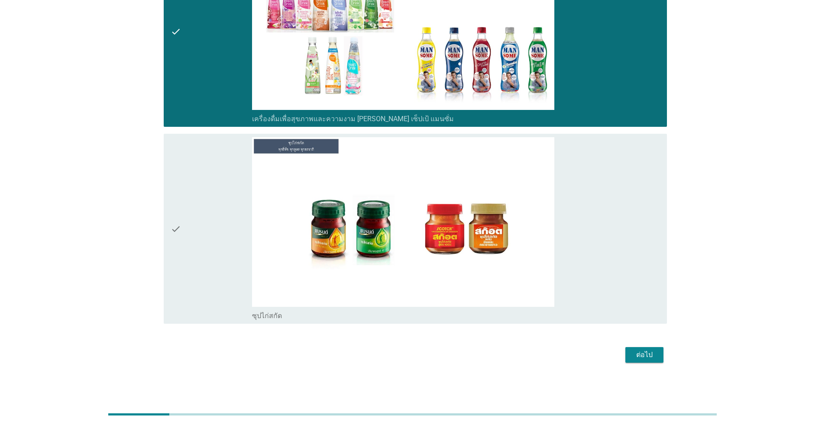
click at [237, 208] on div "check" at bounding box center [211, 229] width 81 height 184
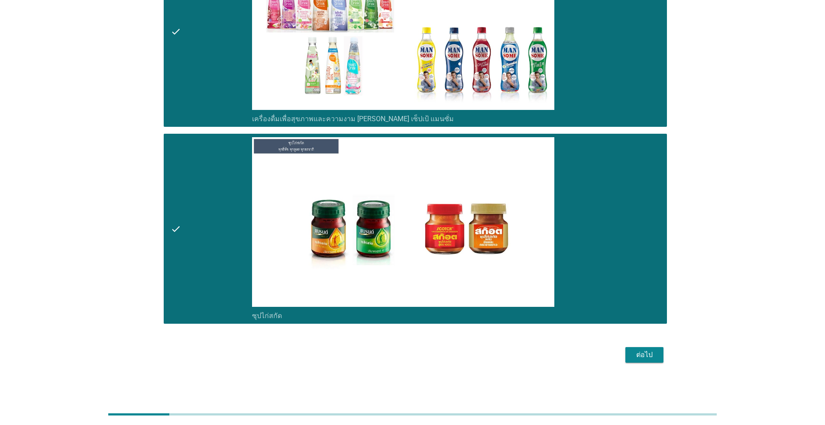
click at [656, 356] on div "ต่อไป" at bounding box center [644, 355] width 24 height 10
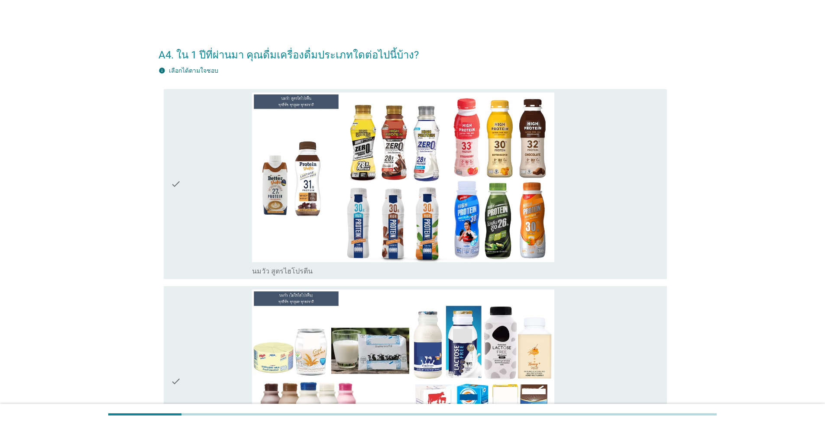
click at [219, 227] on div "check" at bounding box center [211, 185] width 81 height 184
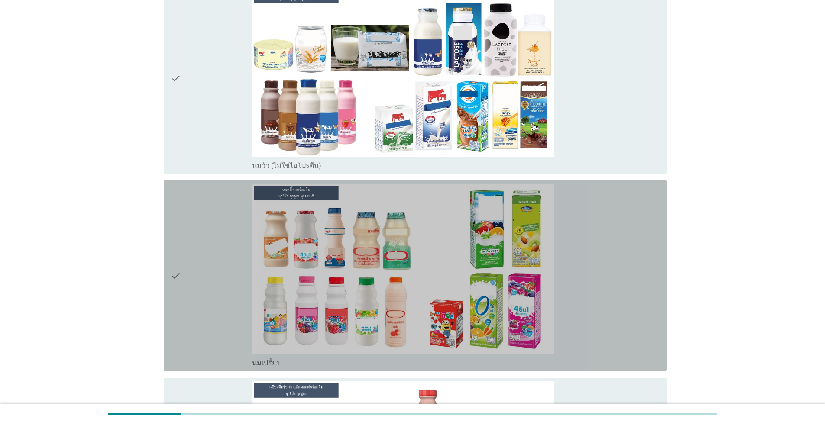
click at [212, 243] on div "check" at bounding box center [211, 276] width 81 height 184
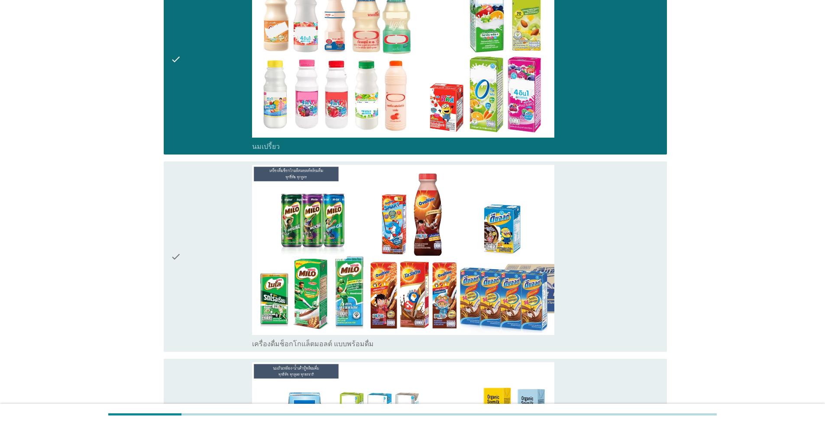
scroll to position [780, 0]
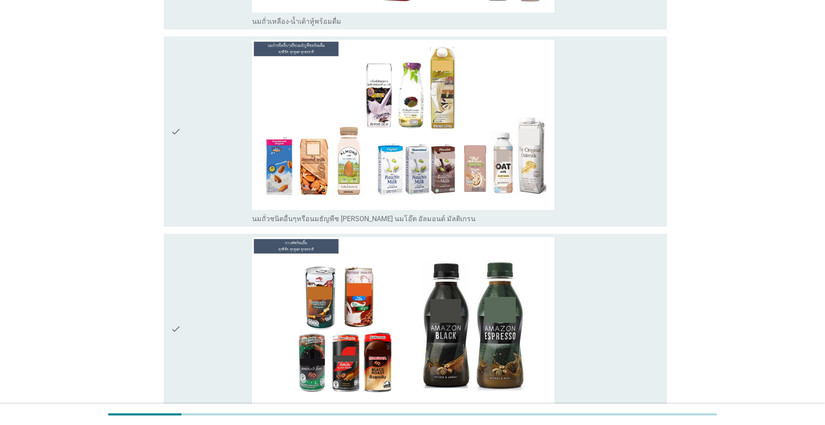
click at [190, 302] on div "check" at bounding box center [211, 329] width 81 height 184
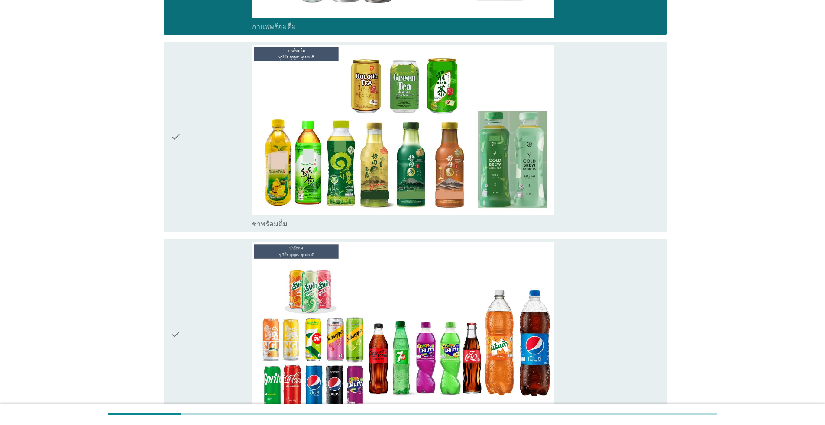
drag, startPoint x: 175, startPoint y: 190, endPoint x: 177, endPoint y: 210, distance: 20.0
click at [175, 191] on icon "check" at bounding box center [176, 137] width 10 height 184
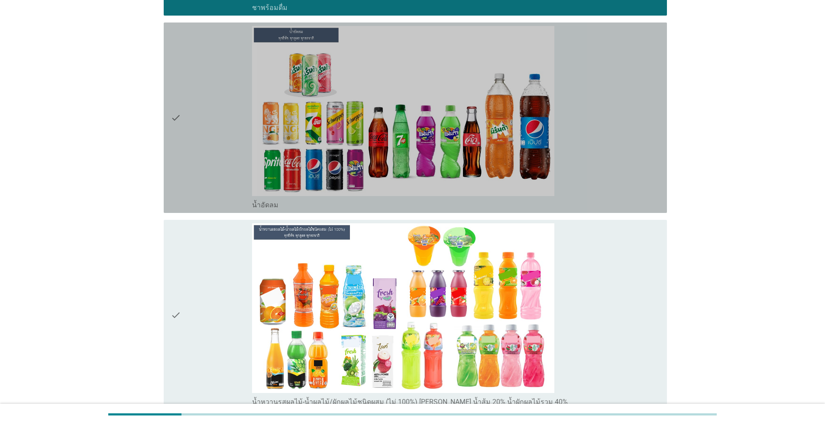
click at [197, 153] on div "check" at bounding box center [211, 118] width 81 height 184
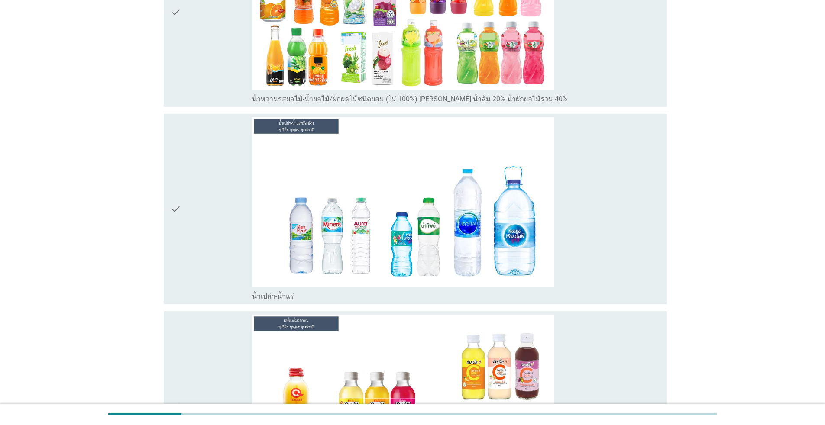
click at [217, 223] on div "check" at bounding box center [211, 209] width 81 height 184
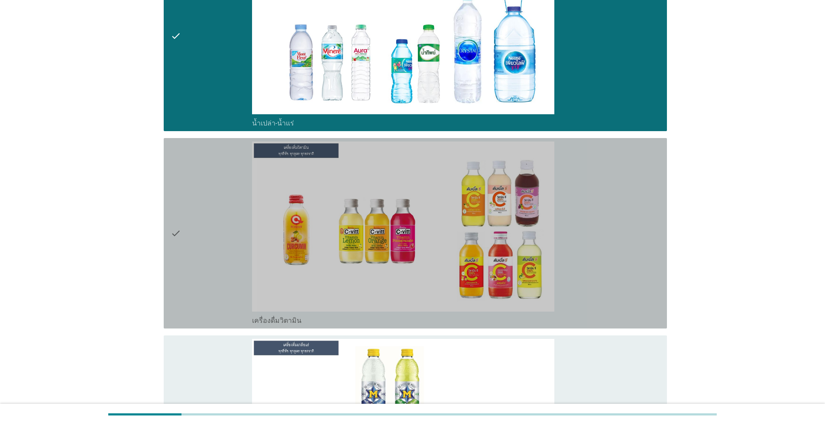
drag, startPoint x: 227, startPoint y: 222, endPoint x: 230, endPoint y: 228, distance: 7.0
click at [226, 222] on div "check" at bounding box center [211, 234] width 81 height 184
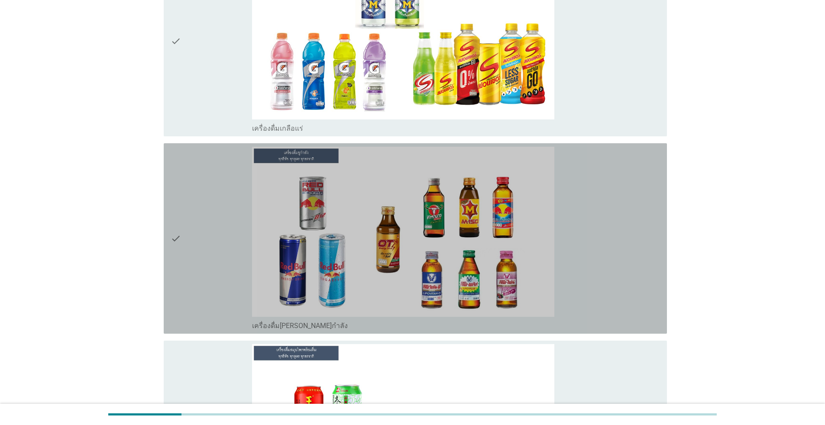
click at [233, 228] on div "check" at bounding box center [211, 239] width 81 height 184
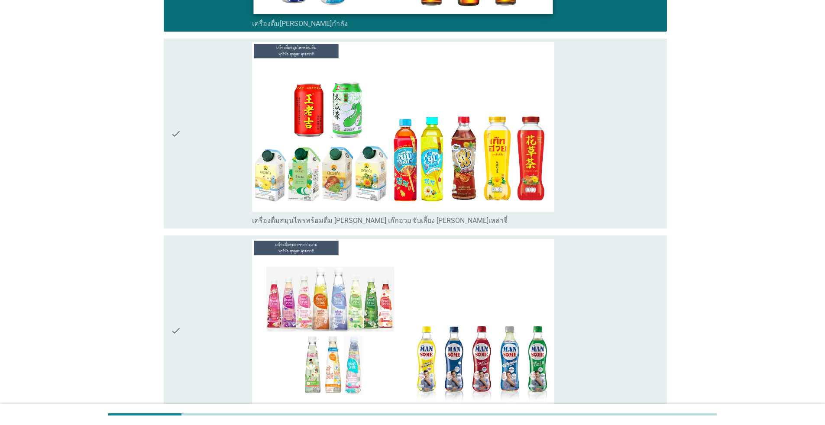
scroll to position [2815, 0]
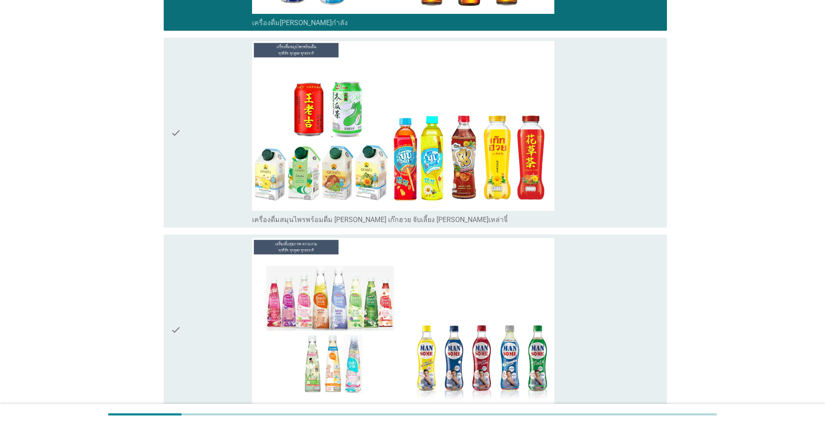
click at [223, 201] on div "check" at bounding box center [211, 133] width 81 height 184
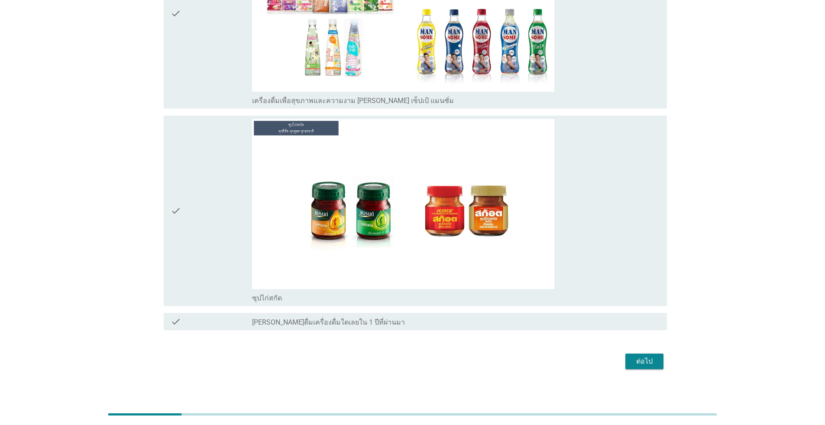
scroll to position [3138, 0]
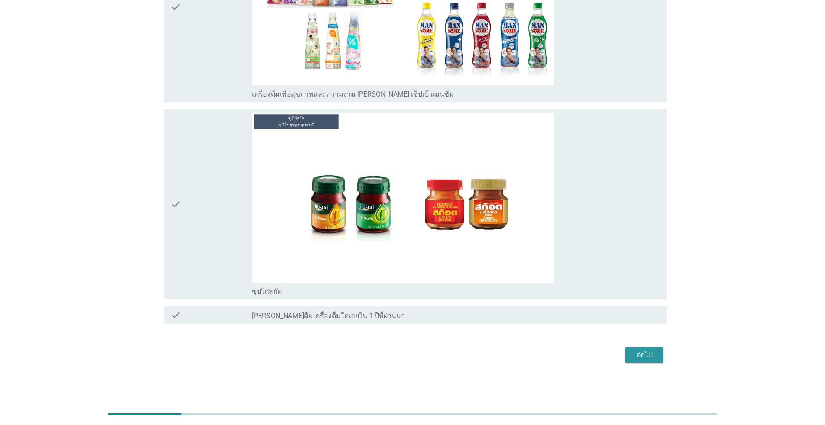
drag, startPoint x: 650, startPoint y: 360, endPoint x: 646, endPoint y: 362, distance: 5.2
click at [650, 360] on div "ต่อไป" at bounding box center [644, 355] width 24 height 10
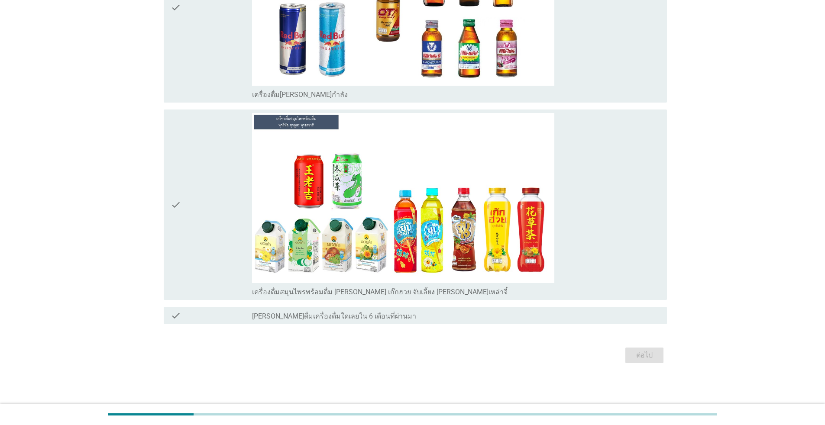
scroll to position [0, 0]
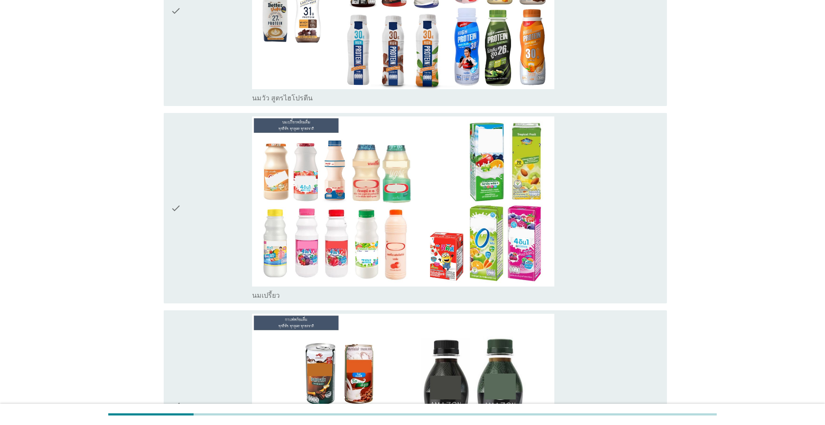
click at [196, 227] on div "check" at bounding box center [211, 209] width 81 height 184
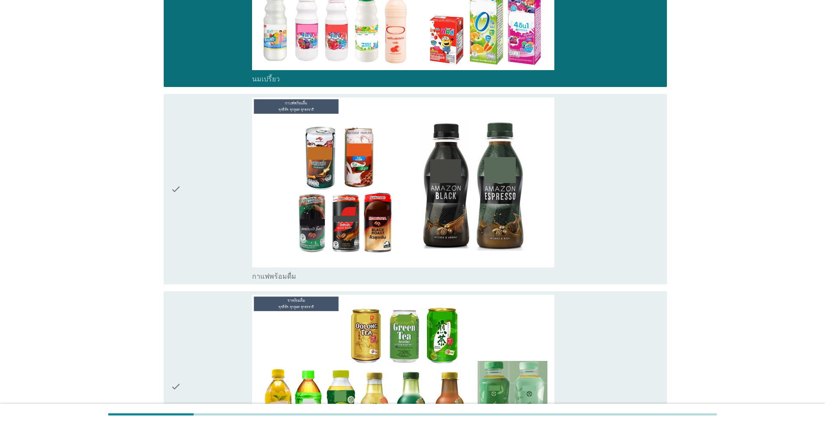
drag, startPoint x: 194, startPoint y: 210, endPoint x: 193, endPoint y: 215, distance: 4.5
click at [194, 211] on div "check" at bounding box center [211, 189] width 81 height 184
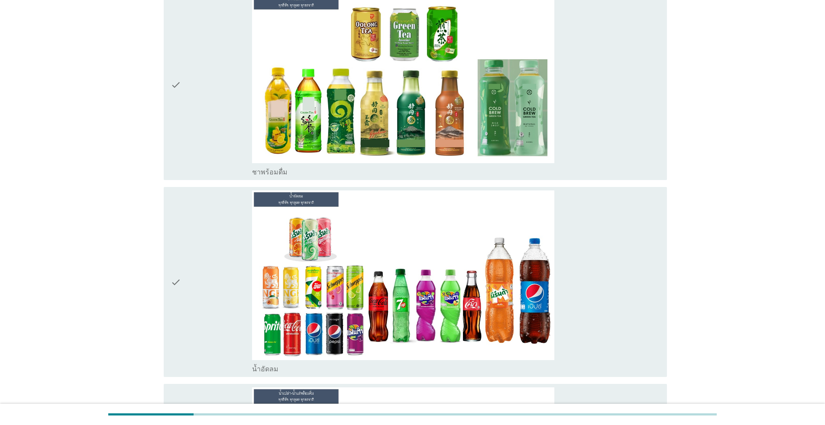
scroll to position [693, 0]
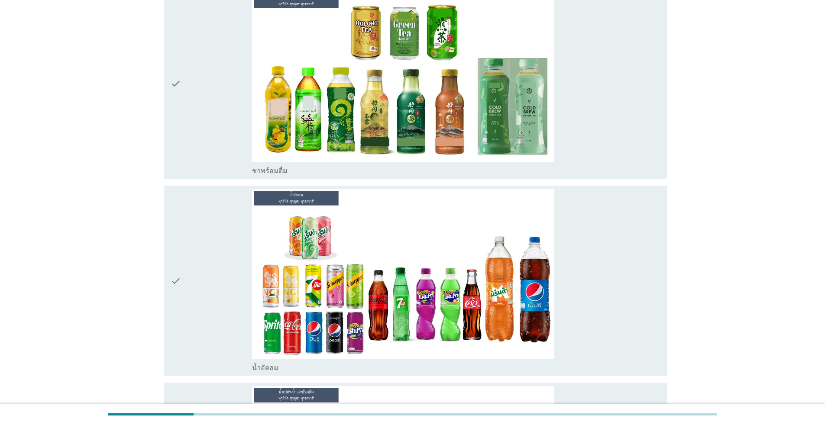
drag, startPoint x: 206, startPoint y: 162, endPoint x: 204, endPoint y: 172, distance: 10.3
click at [206, 163] on div "check" at bounding box center [211, 84] width 81 height 184
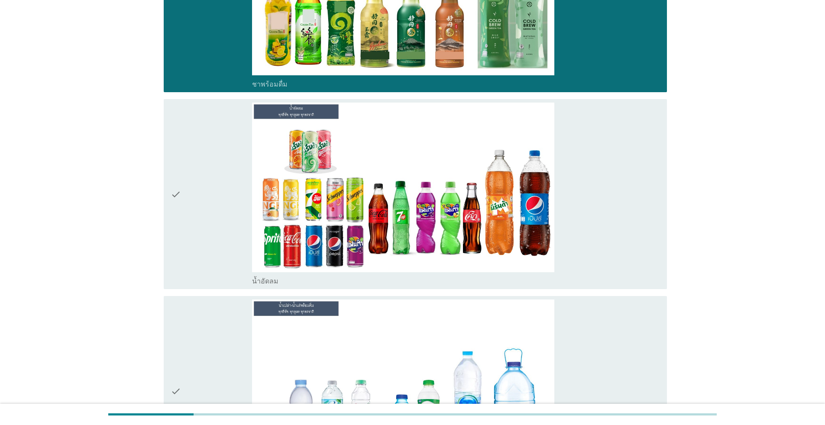
click at [197, 198] on div "check" at bounding box center [211, 195] width 81 height 184
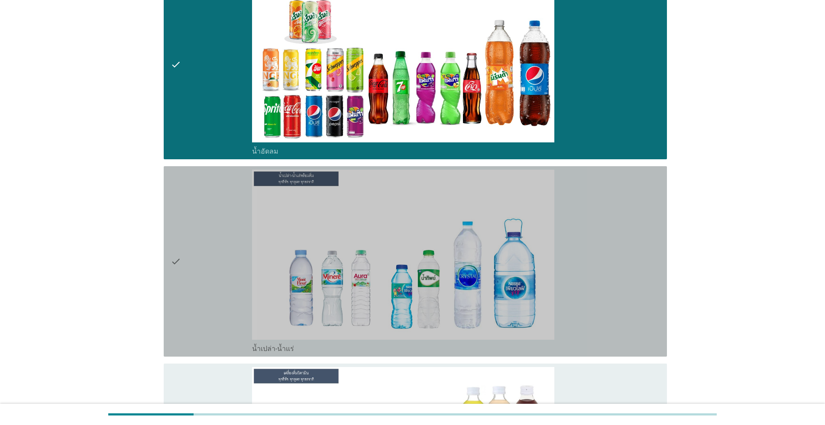
click at [207, 223] on div "check" at bounding box center [211, 262] width 81 height 184
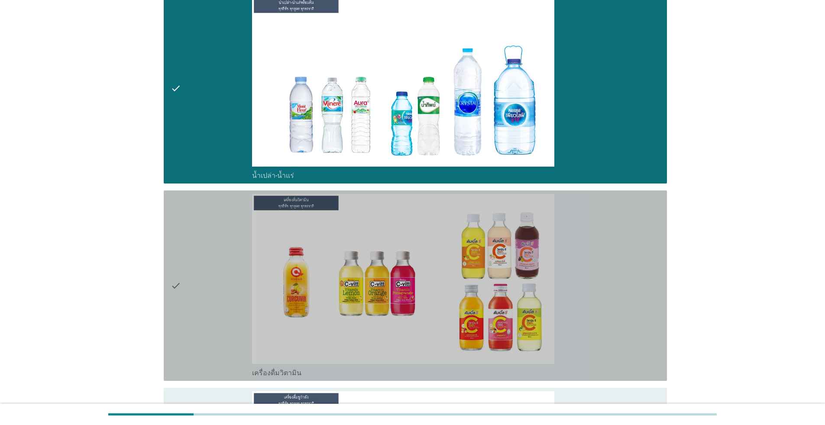
click at [208, 221] on div "check" at bounding box center [211, 286] width 81 height 184
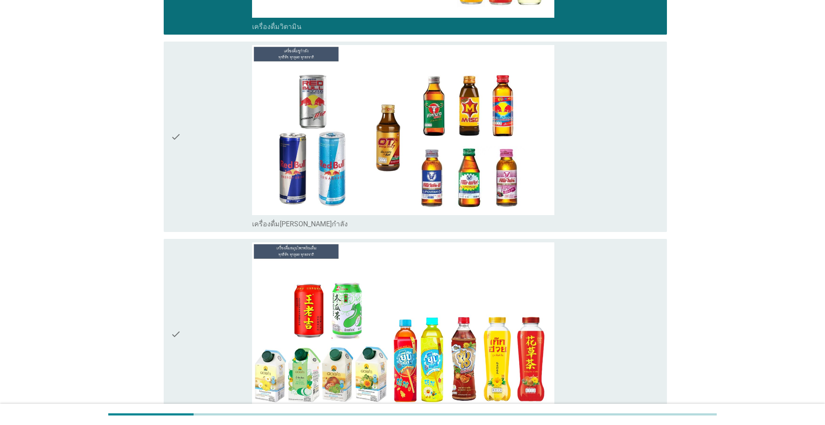
click at [207, 216] on div "check" at bounding box center [211, 137] width 81 height 184
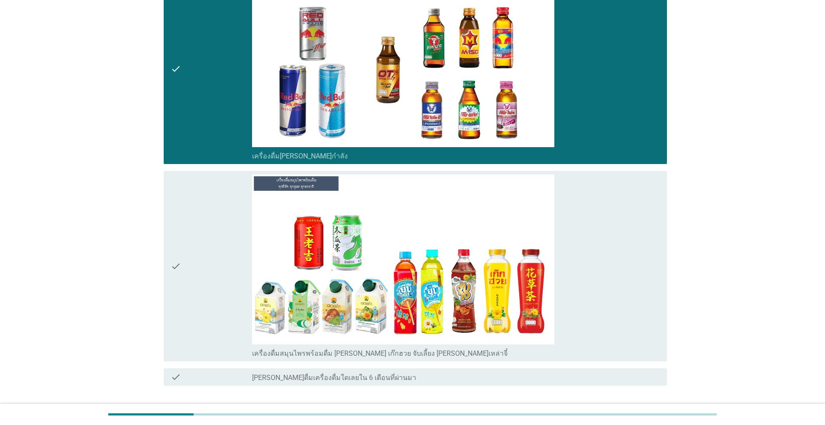
scroll to position [1559, 0]
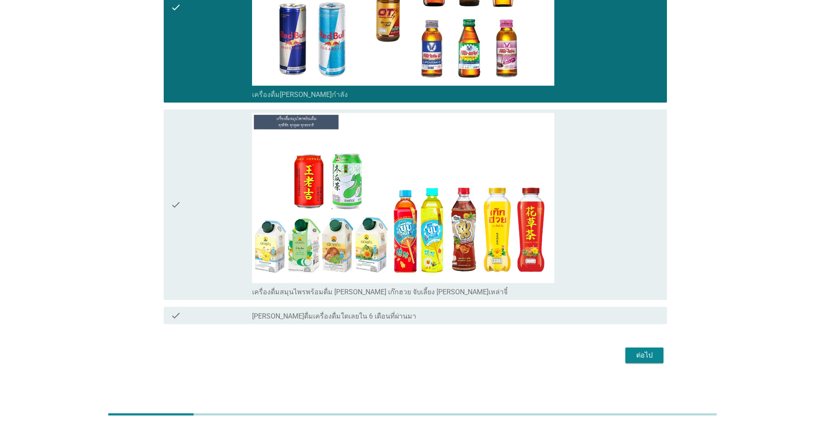
click at [207, 212] on div "check" at bounding box center [211, 205] width 81 height 184
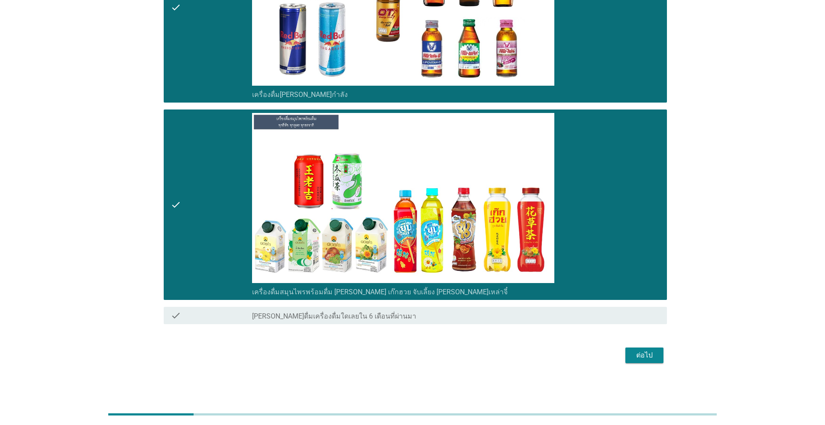
drag, startPoint x: 647, startPoint y: 366, endPoint x: 648, endPoint y: 360, distance: 5.8
click at [647, 364] on div "ต่อไป" at bounding box center [413, 355] width 508 height 21
drag, startPoint x: 648, startPoint y: 360, endPoint x: 644, endPoint y: 366, distance: 7.4
click at [649, 359] on div "ต่อไป" at bounding box center [644, 355] width 24 height 10
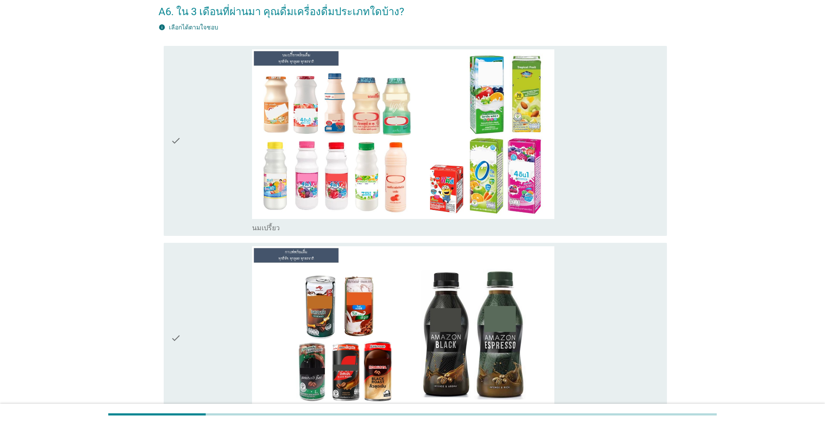
click at [217, 146] on div "check" at bounding box center [211, 141] width 81 height 184
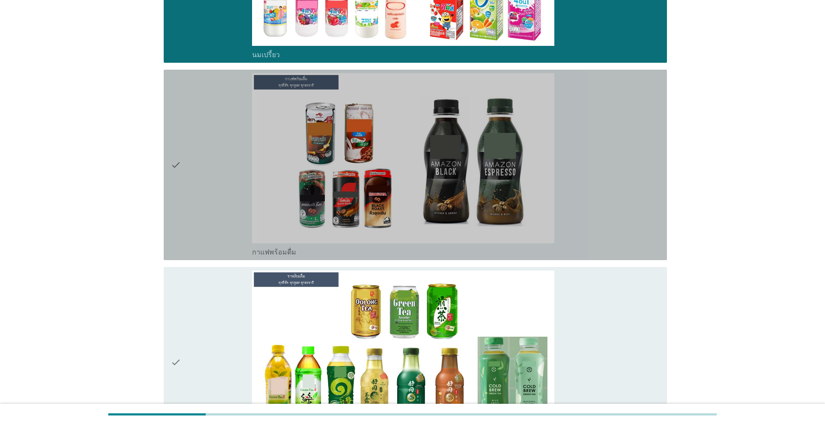
click at [215, 158] on div "check" at bounding box center [211, 165] width 81 height 184
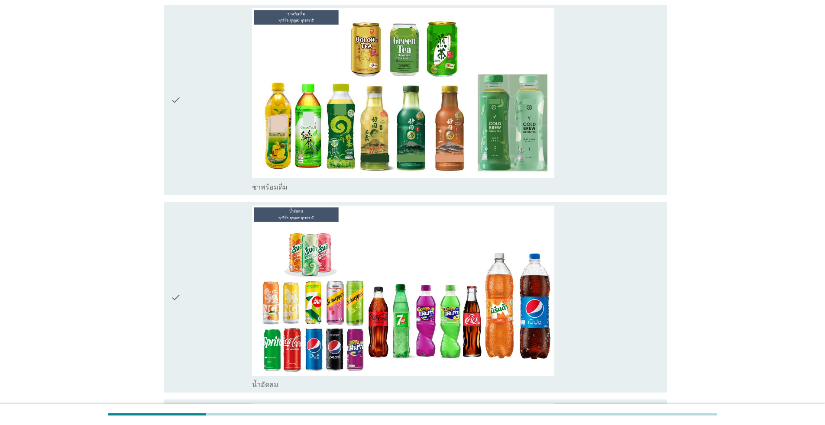
scroll to position [563, 0]
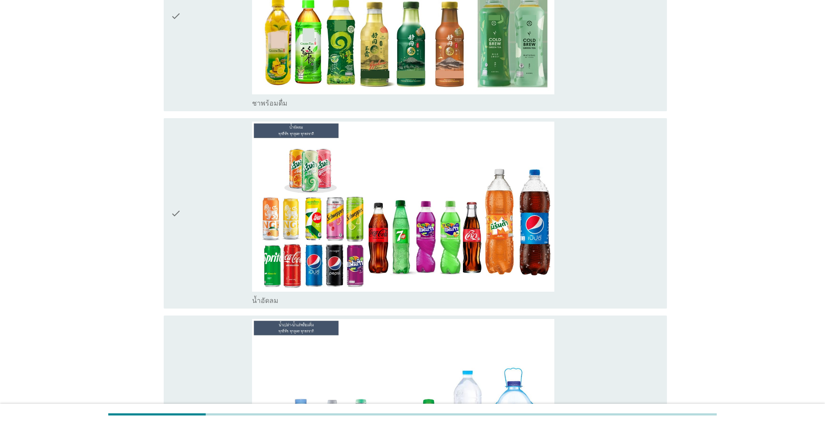
click at [208, 165] on div "check" at bounding box center [211, 214] width 81 height 184
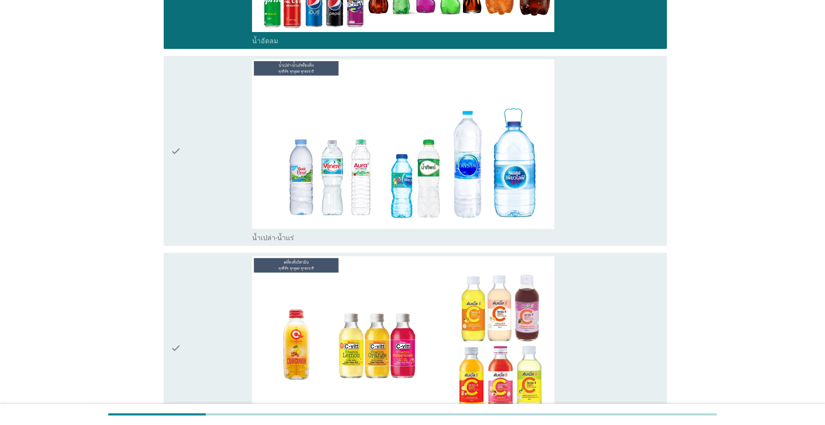
click at [208, 166] on div "check" at bounding box center [211, 151] width 81 height 184
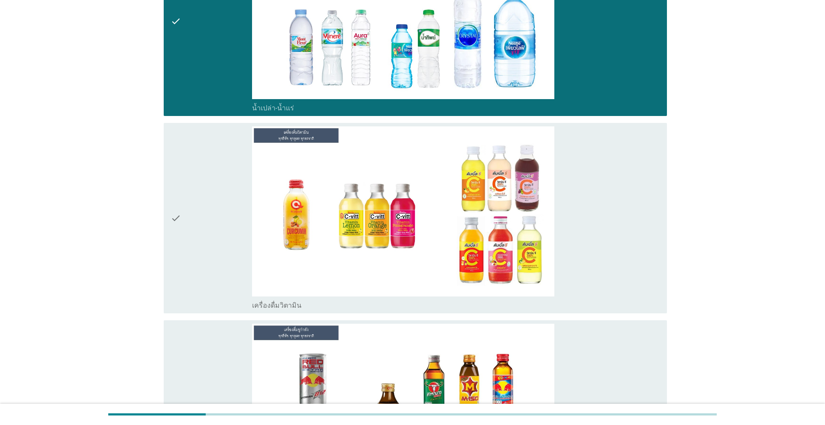
click at [208, 166] on div "check" at bounding box center [211, 218] width 81 height 184
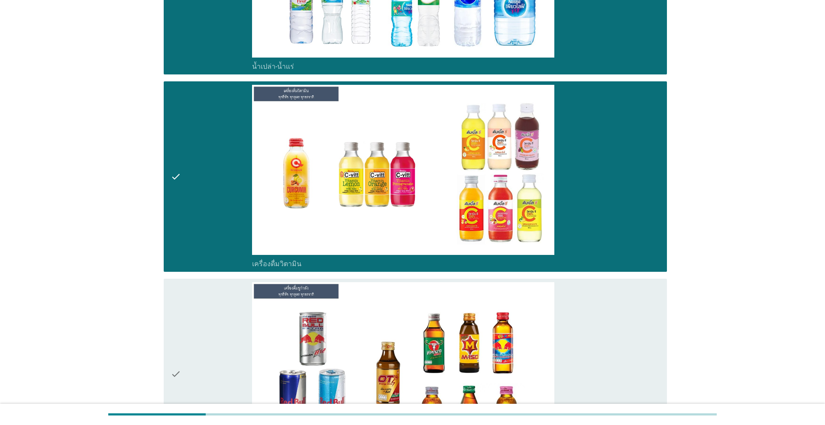
scroll to position [1083, 0]
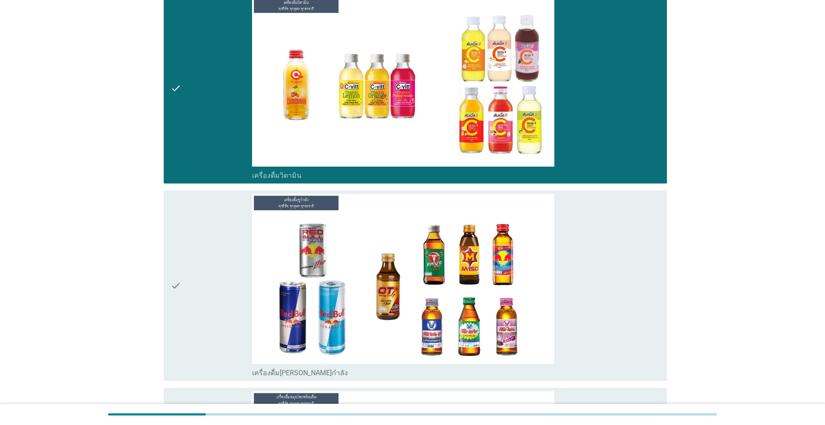
click at [208, 166] on div "check" at bounding box center [211, 89] width 81 height 184
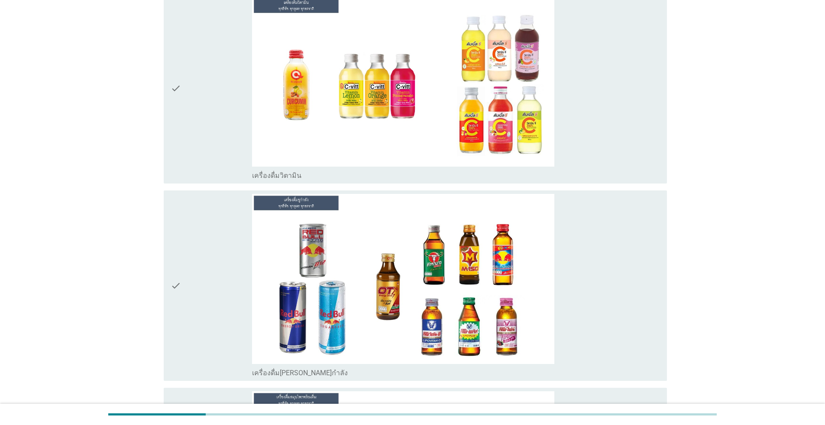
click at [202, 160] on div "check" at bounding box center [211, 89] width 81 height 184
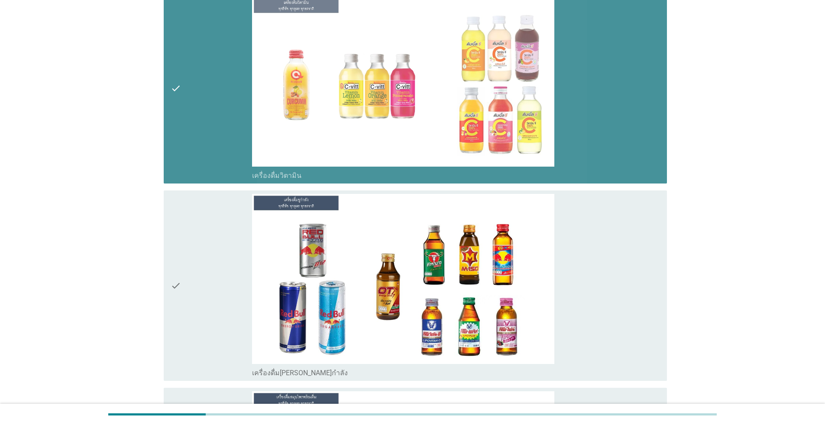
click at [210, 185] on div "check check_box เครื่องดื่มวิตามิน" at bounding box center [413, 88] width 508 height 197
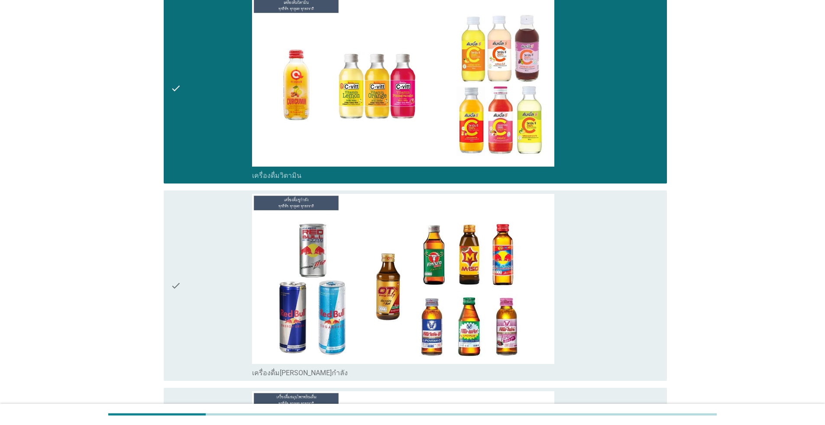
click at [215, 212] on div "check" at bounding box center [211, 286] width 81 height 184
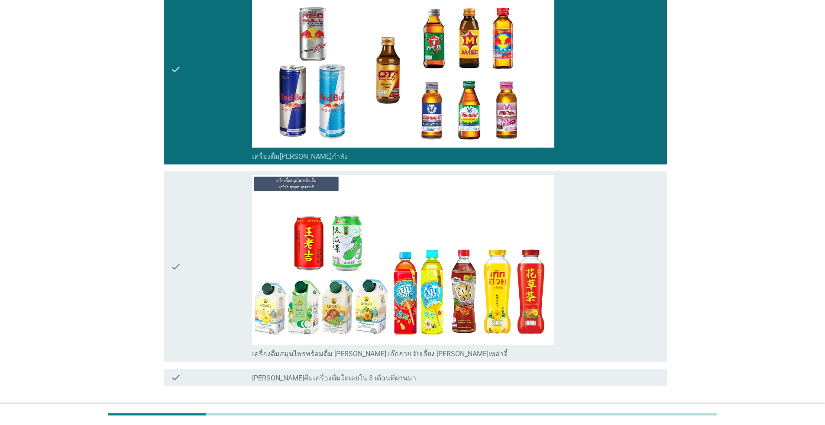
click at [194, 237] on div "check" at bounding box center [211, 267] width 81 height 184
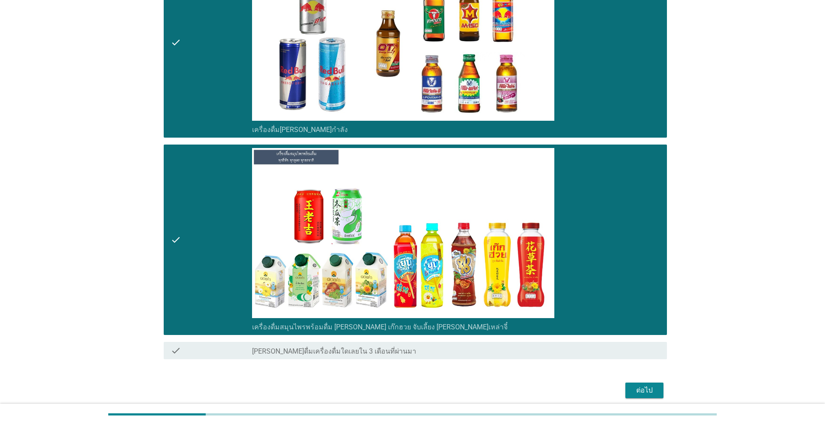
scroll to position [1361, 0]
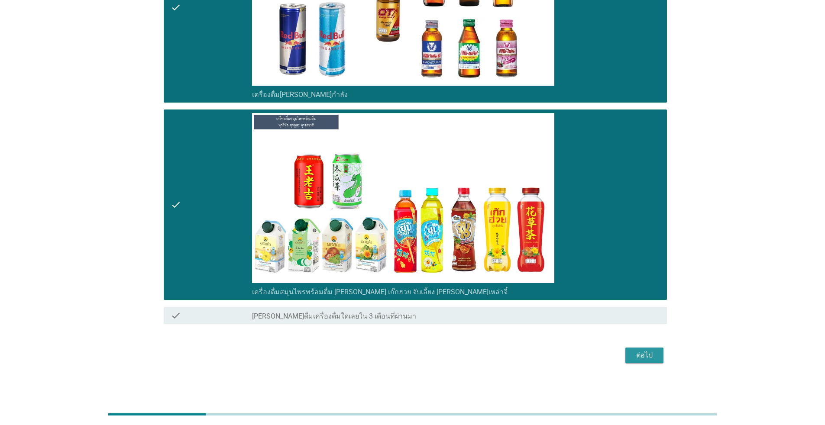
click at [647, 359] on div "ต่อไป" at bounding box center [644, 355] width 24 height 10
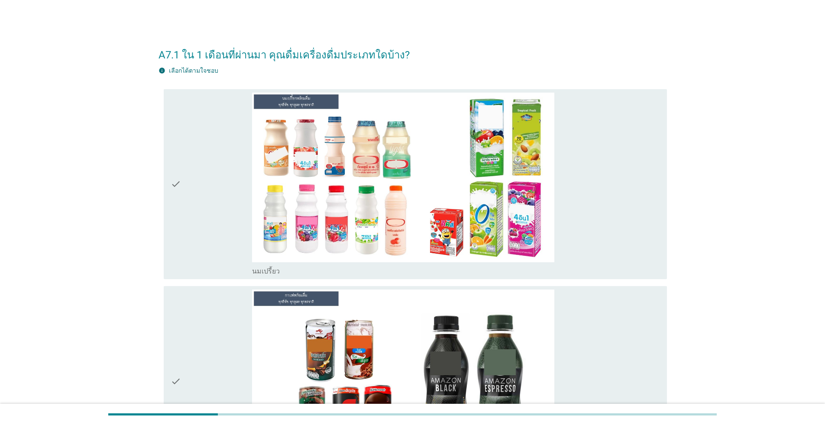
click at [210, 185] on div "check" at bounding box center [211, 185] width 81 height 184
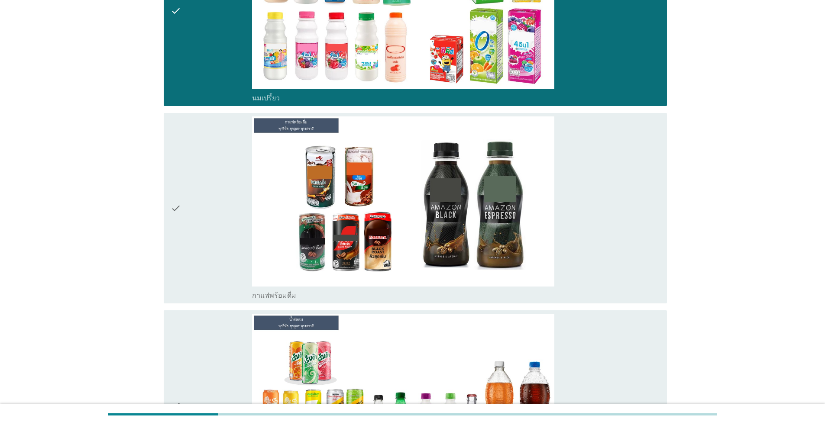
click at [192, 180] on div "check" at bounding box center [211, 209] width 81 height 184
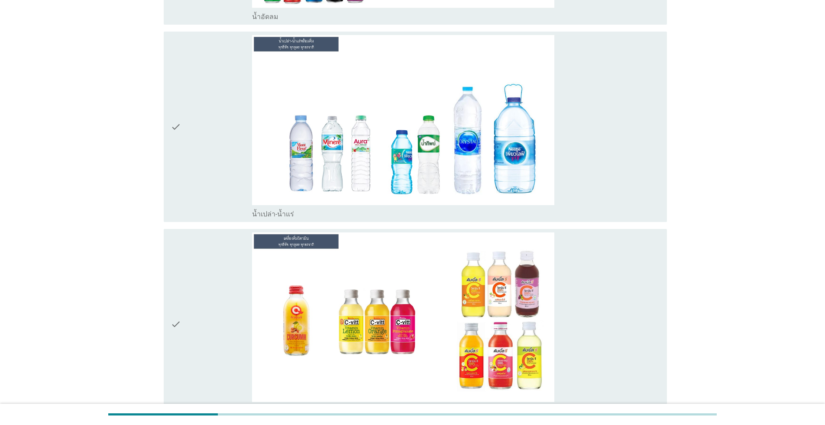
drag, startPoint x: 196, startPoint y: 169, endPoint x: 193, endPoint y: 175, distance: 6.4
click at [195, 169] on div "check" at bounding box center [211, 127] width 81 height 184
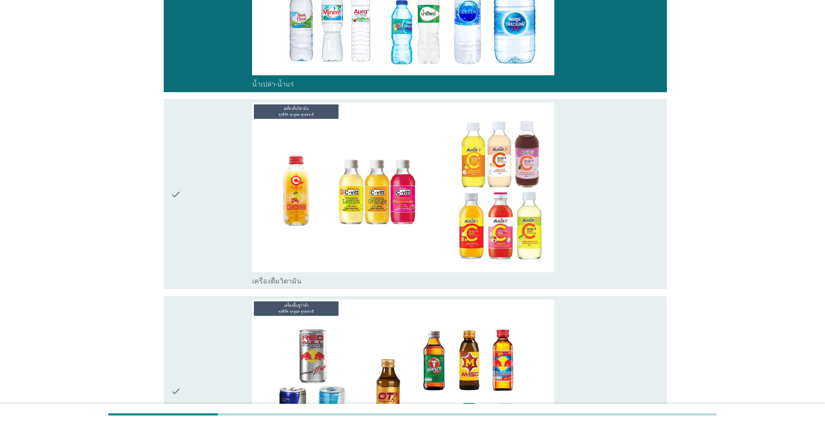
click at [200, 179] on div "check" at bounding box center [211, 195] width 81 height 184
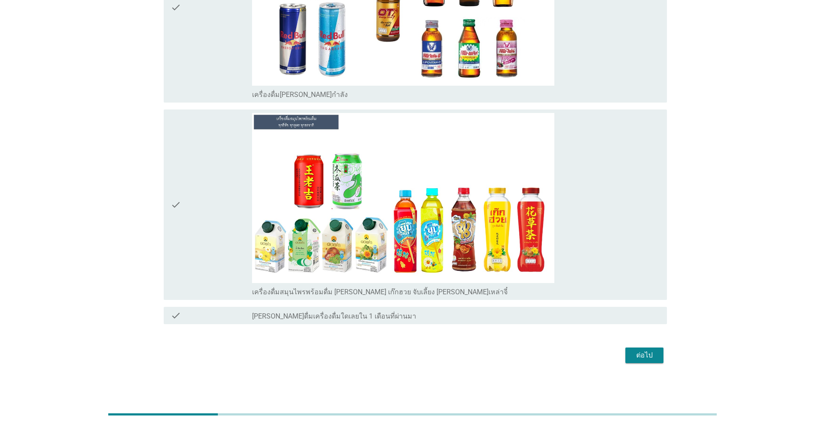
scroll to position [1164, 0]
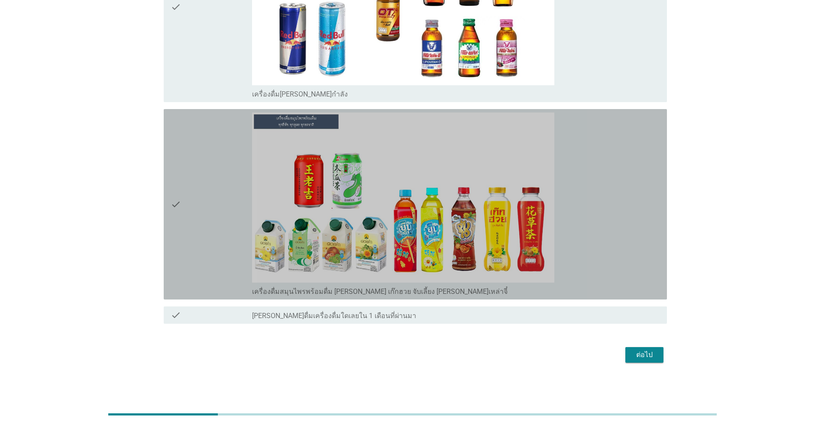
click at [200, 180] on div "check" at bounding box center [211, 205] width 81 height 184
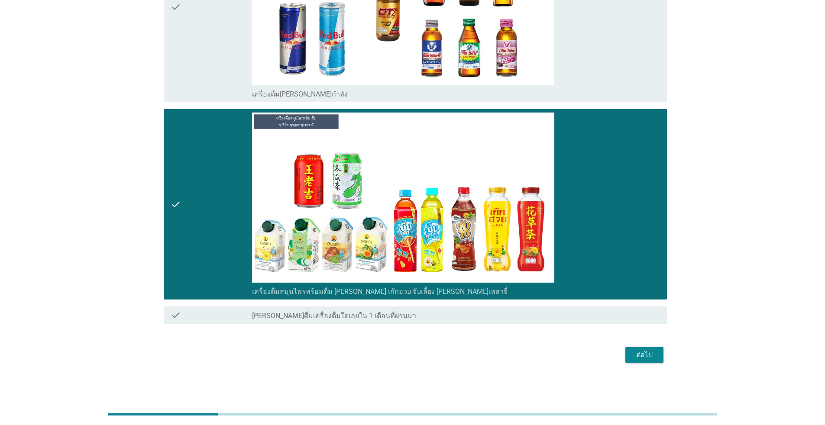
click at [644, 361] on button "ต่อไป" at bounding box center [644, 355] width 38 height 16
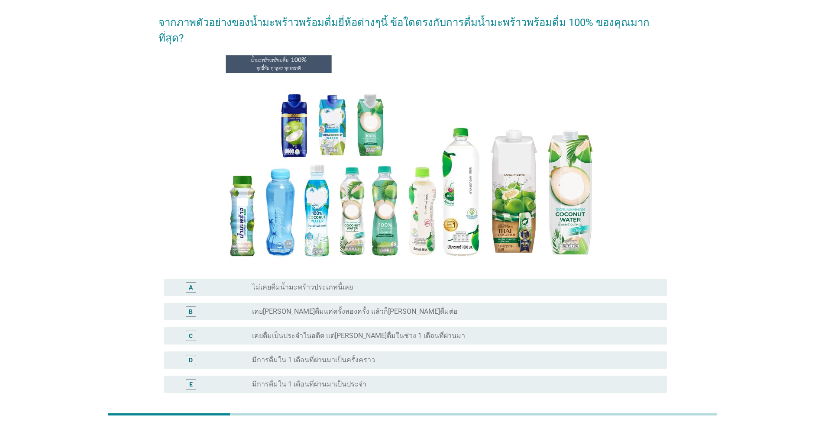
scroll to position [97, 0]
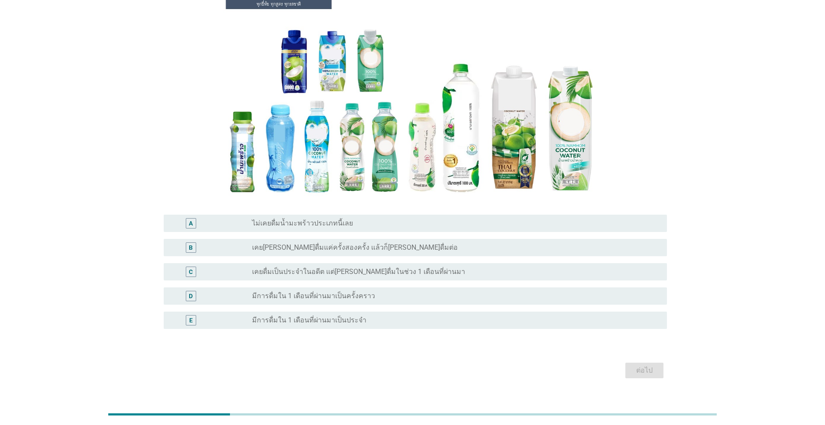
click at [411, 292] on div "radio_button_unchecked มีการดื่มใน 1 เดือนที่ผ่านมาเป็นครั้งคราว" at bounding box center [452, 296] width 401 height 9
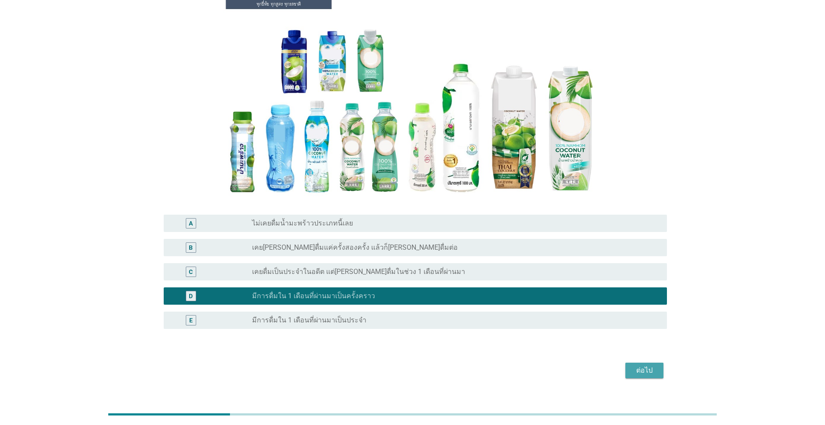
click at [651, 363] on button "ต่อไป" at bounding box center [644, 371] width 38 height 16
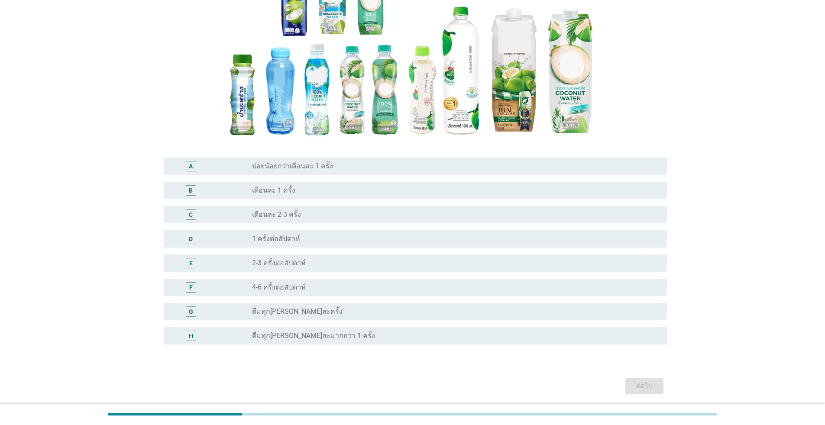
scroll to position [169, 0]
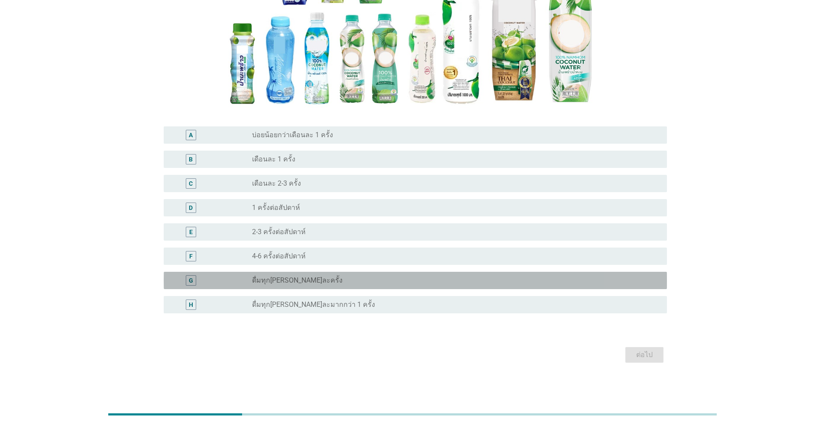
click at [311, 281] on div "radio_button_unchecked ดื่มทุก[PERSON_NAME]ละครั้ง" at bounding box center [452, 280] width 401 height 9
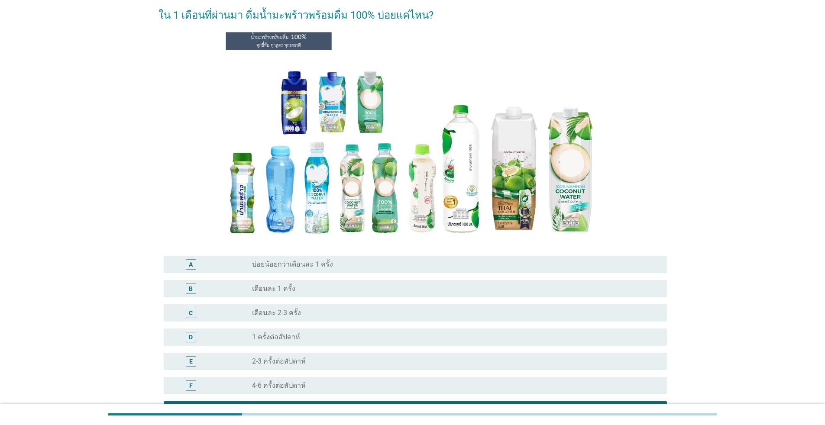
scroll to position [39, 0]
click at [337, 288] on div "radio_button_unchecked เดือนละ 1 ครั้ง" at bounding box center [452, 289] width 401 height 9
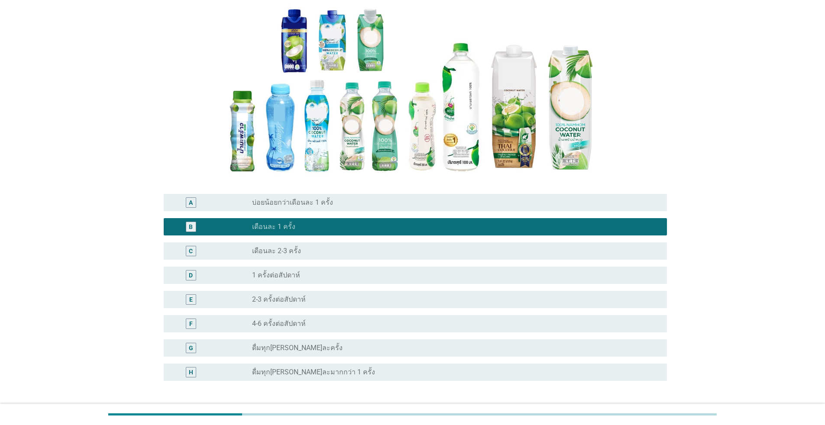
scroll to position [169, 0]
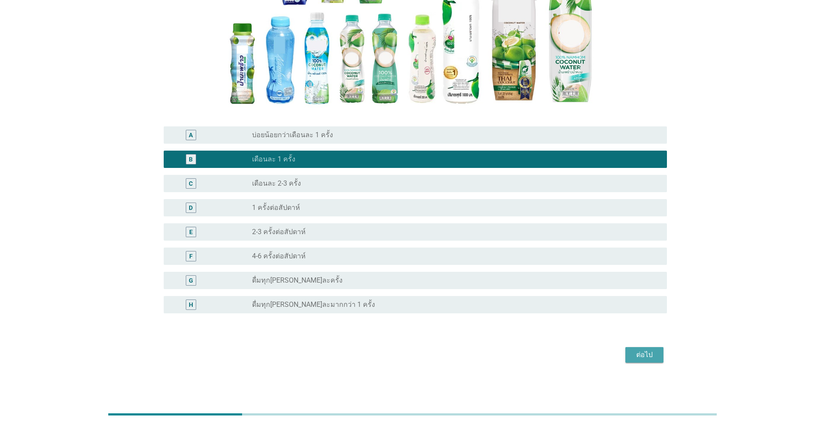
drag, startPoint x: 647, startPoint y: 355, endPoint x: 625, endPoint y: 357, distance: 22.2
click at [646, 355] on div "ต่อไป" at bounding box center [644, 355] width 24 height 10
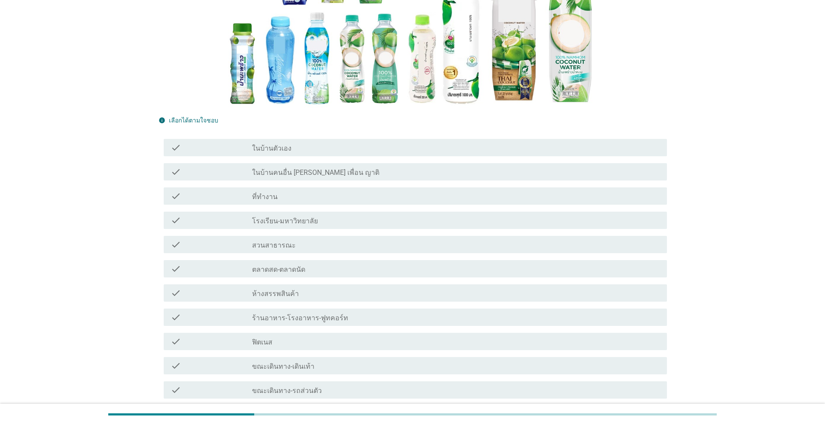
scroll to position [0, 0]
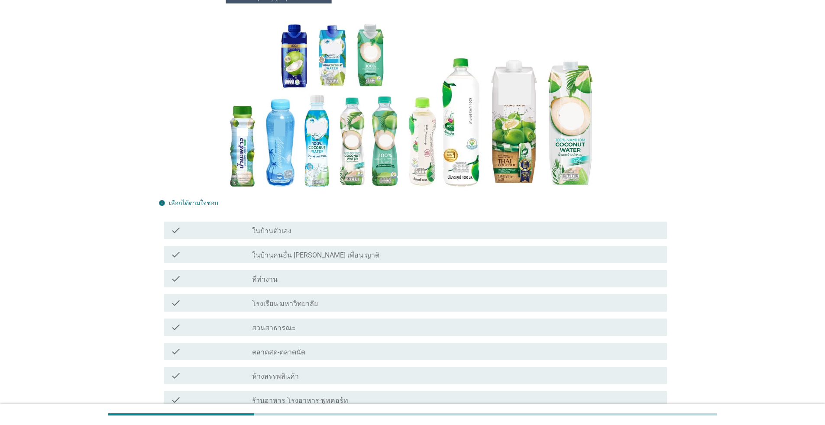
click at [350, 232] on div "check_box_outline_blank ในบ้านตัวเอง" at bounding box center [456, 230] width 408 height 10
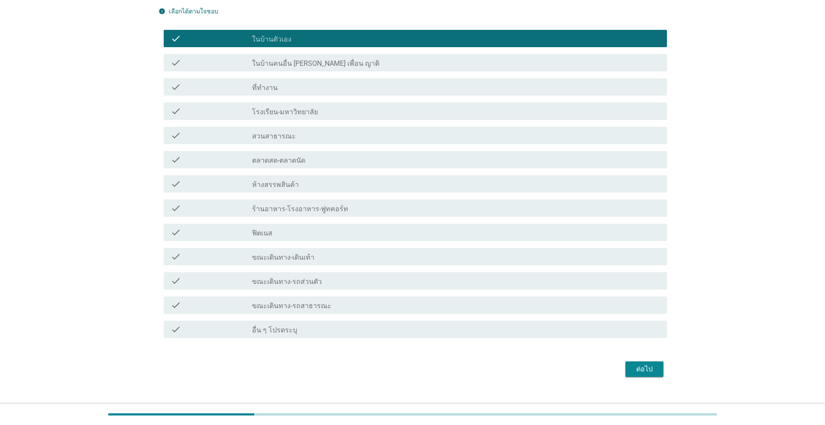
scroll to position [293, 0]
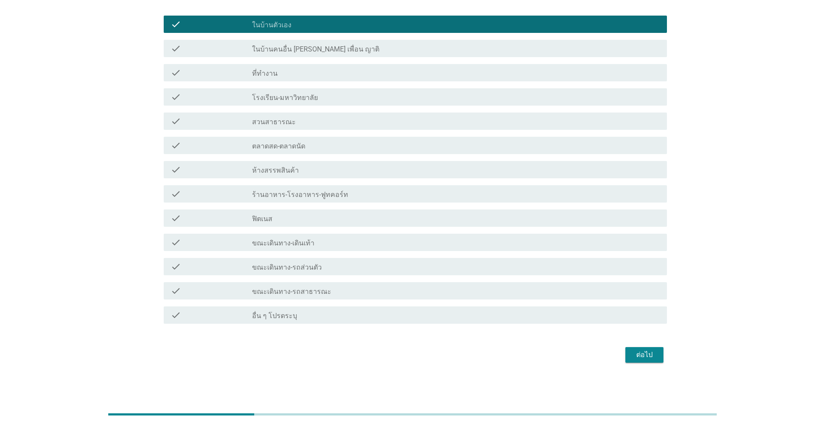
click at [654, 354] on div "ต่อไป" at bounding box center [644, 355] width 24 height 10
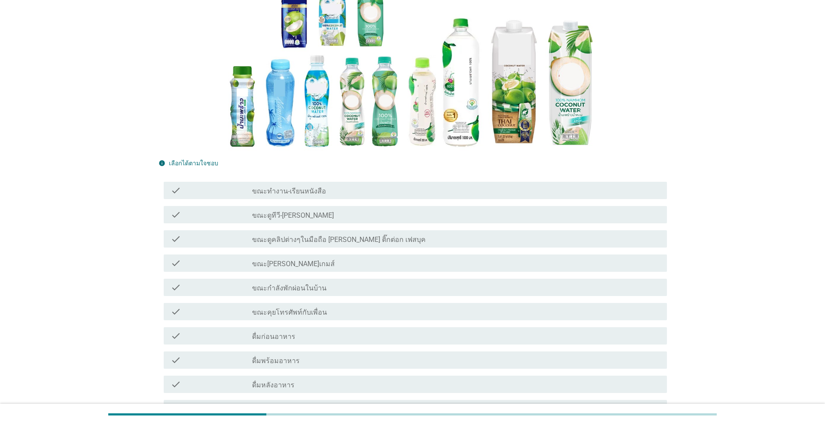
scroll to position [130, 0]
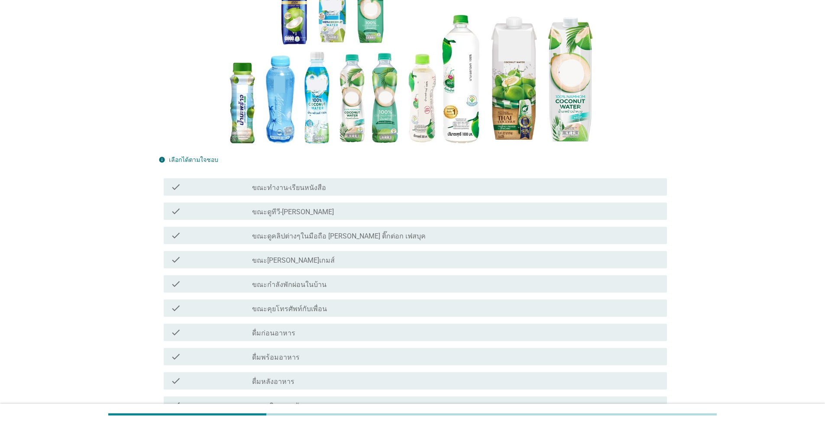
click at [397, 294] on div "check check_box_outline_blank ขณะกำลังพักผ่อนในบ้าน" at bounding box center [413, 284] width 508 height 24
drag, startPoint x: 419, startPoint y: 288, endPoint x: 453, endPoint y: 299, distance: 35.9
click at [420, 288] on div "check_box_outline_blank ขณะกำลังพักผ่อนในบ้าน" at bounding box center [456, 284] width 408 height 10
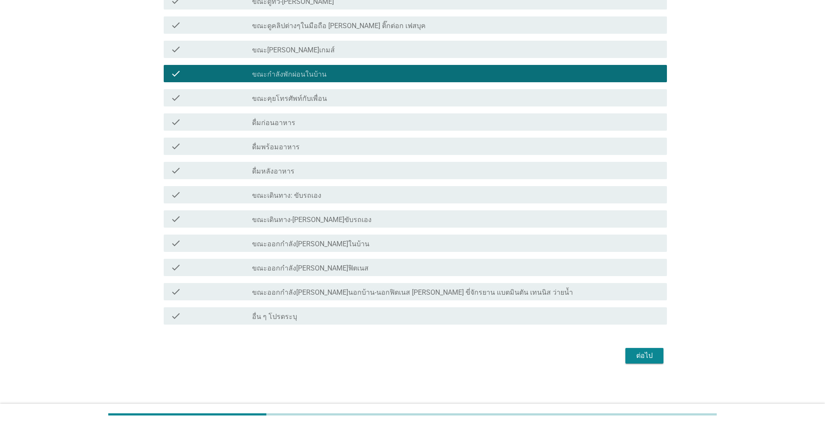
scroll to position [341, 0]
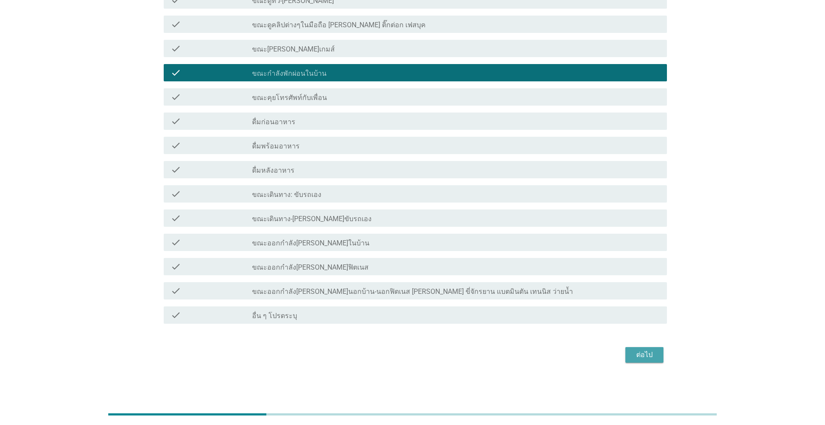
click at [648, 350] on div "ต่อไป" at bounding box center [644, 355] width 24 height 10
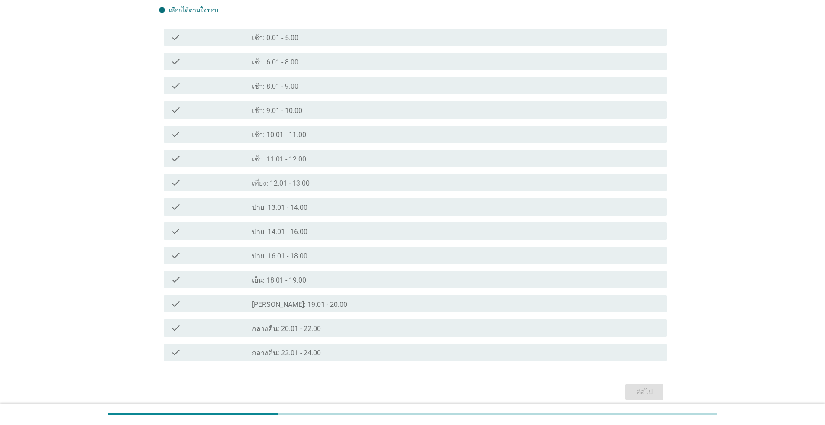
scroll to position [303, 0]
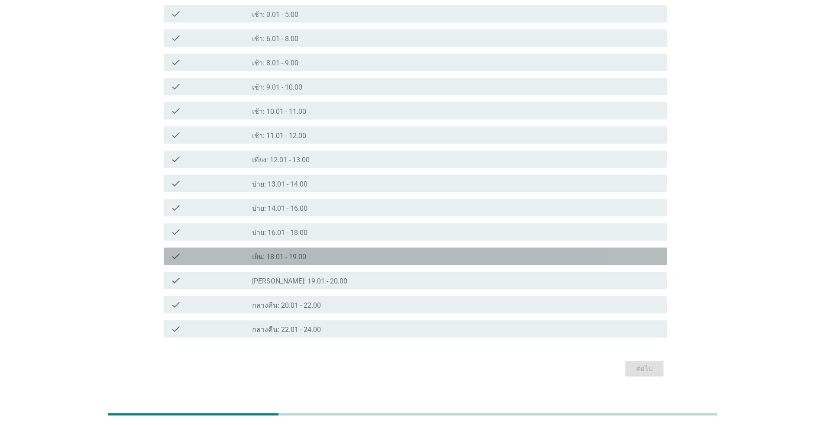
drag, startPoint x: 329, startPoint y: 256, endPoint x: 446, endPoint y: 278, distance: 119.0
click at [330, 256] on div "check_box_outline_blank เย็น: 18.01 - 19.00" at bounding box center [456, 256] width 408 height 10
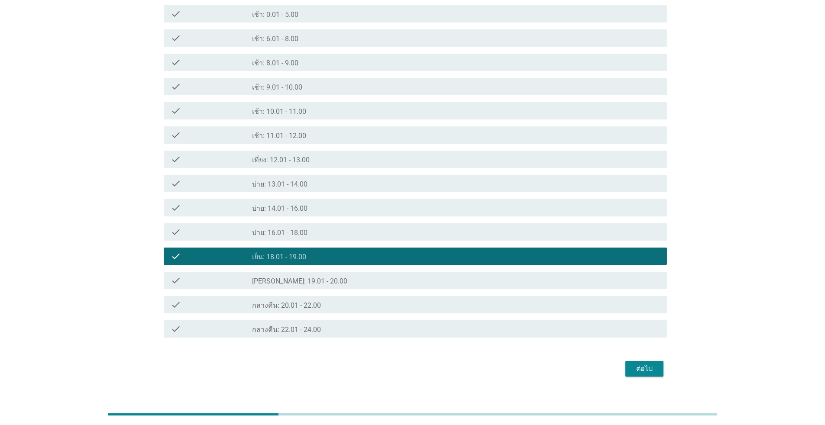
click at [640, 369] on div "ต่อไป" at bounding box center [644, 369] width 24 height 10
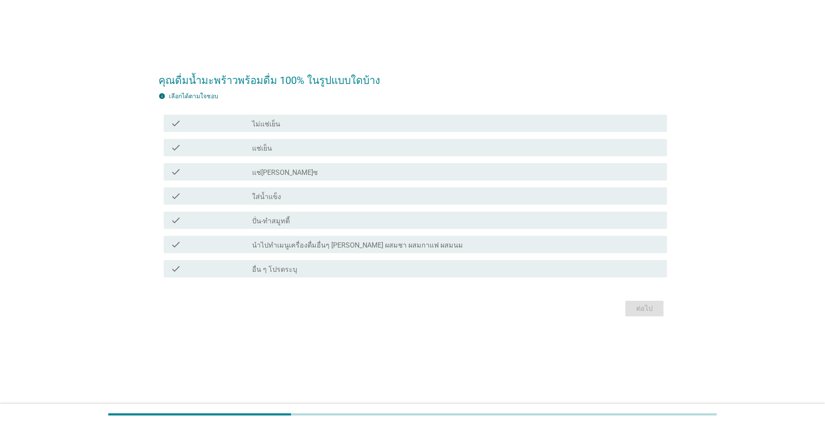
scroll to position [0, 0]
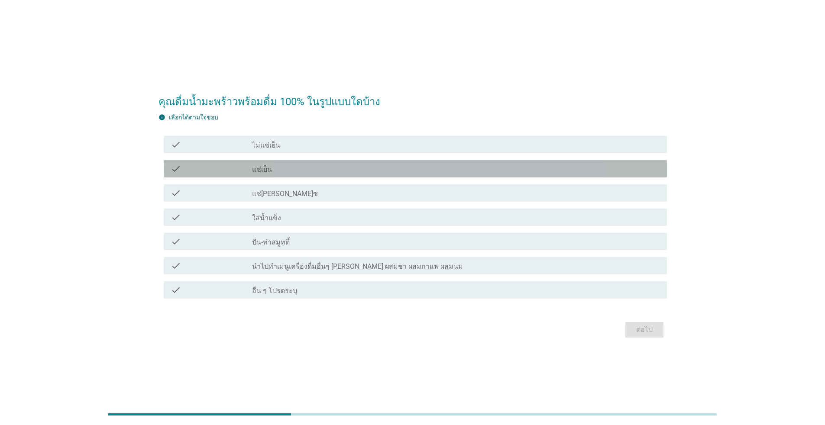
click at [304, 173] on div "check_box_outline_blank แช่เย็น" at bounding box center [456, 169] width 408 height 10
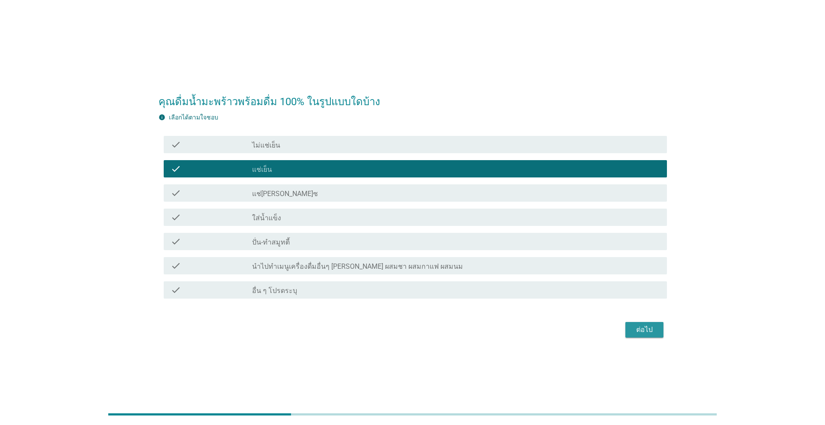
drag, startPoint x: 641, startPoint y: 329, endPoint x: 627, endPoint y: 334, distance: 14.7
click at [641, 330] on div "ต่อไป" at bounding box center [644, 330] width 24 height 10
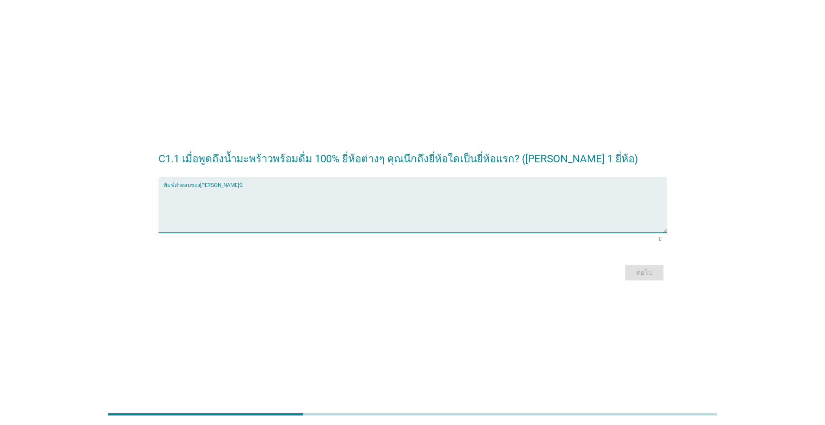
drag, startPoint x: 287, startPoint y: 221, endPoint x: 291, endPoint y: 228, distance: 8.0
click at [287, 221] on textarea "พิมพ์คำตอบของคุณ ที่นี่" at bounding box center [415, 210] width 503 height 45
type textarea "]"
click at [372, 197] on textarea "พิมพ์คำตอบของคุณ ที่นี่" at bounding box center [415, 210] width 503 height 45
type textarea "0"
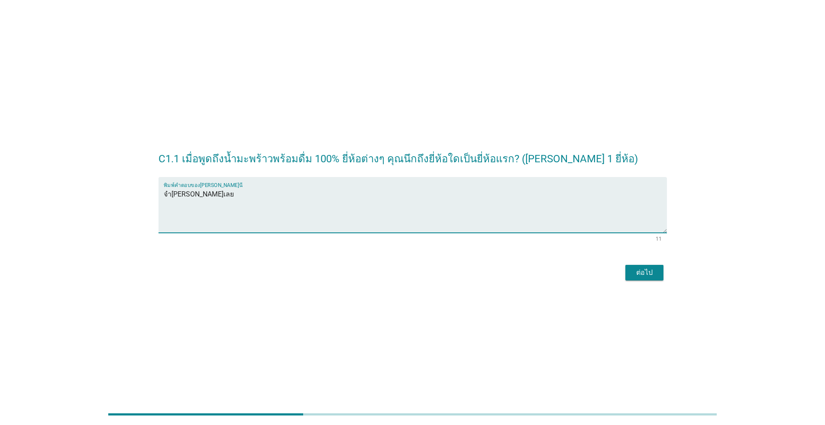
type textarea "จำ[PERSON_NAME]เลย"
click at [637, 268] on div "ต่อไป" at bounding box center [644, 273] width 24 height 10
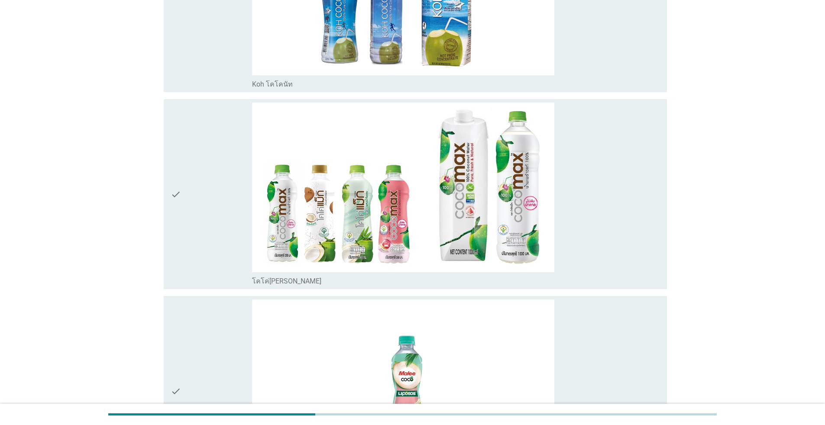
click at [211, 188] on div "check" at bounding box center [211, 195] width 81 height 184
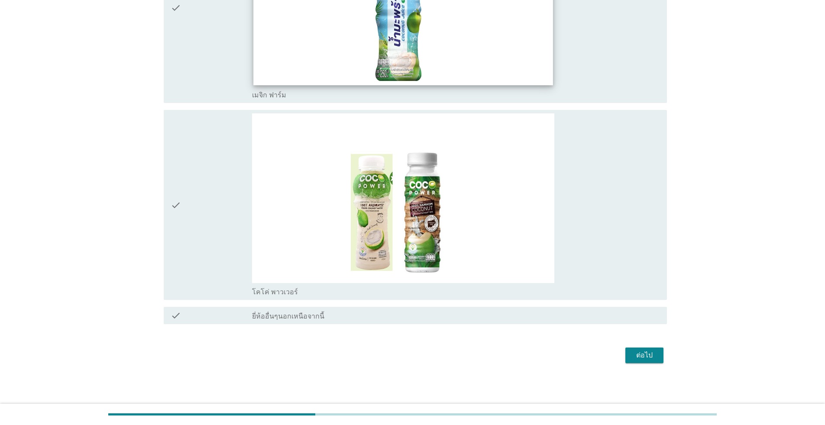
scroll to position [2743, 0]
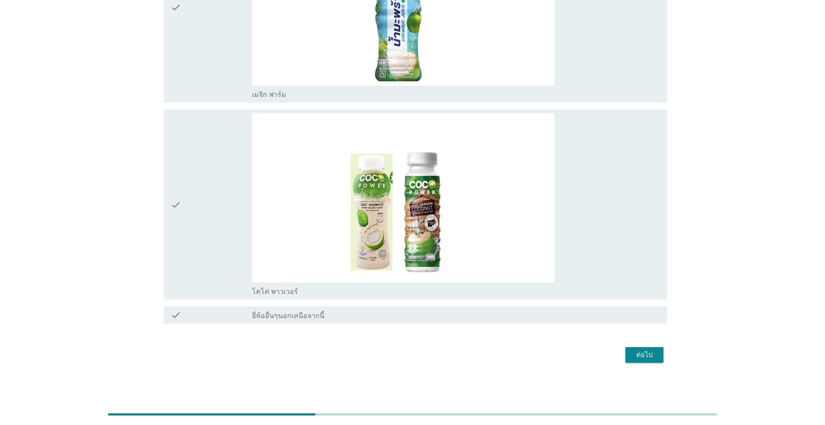
click at [651, 349] on button "ต่อไป" at bounding box center [644, 355] width 38 height 16
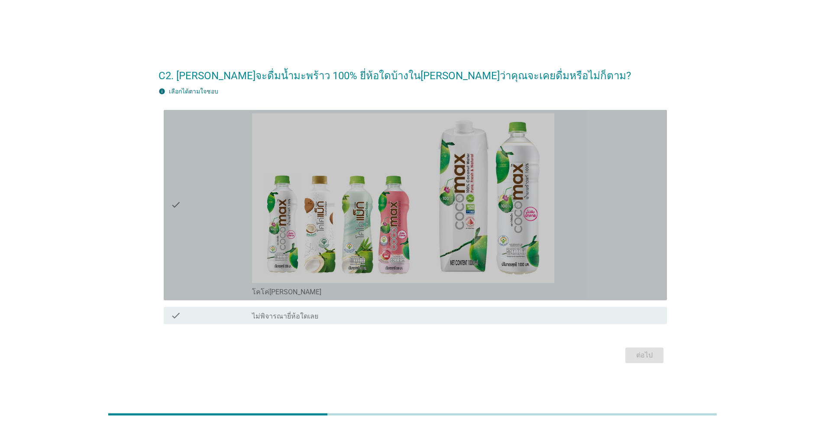
click at [178, 162] on icon "check" at bounding box center [176, 205] width 10 height 184
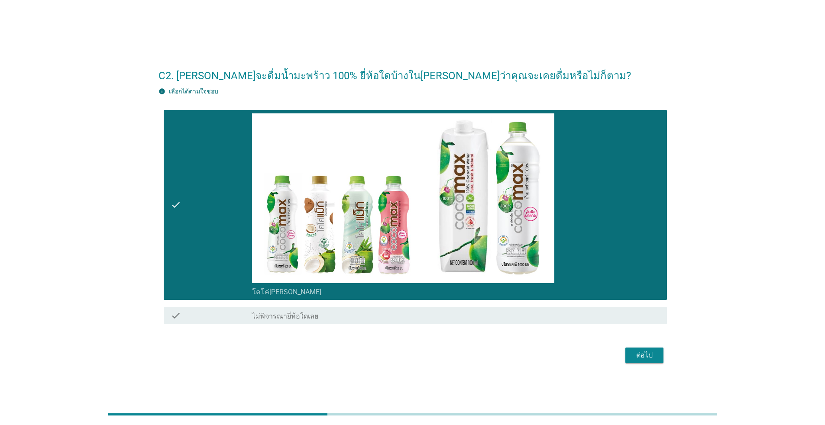
drag, startPoint x: 647, startPoint y: 359, endPoint x: 615, endPoint y: 347, distance: 33.3
click at [646, 359] on div "ต่อไป" at bounding box center [644, 355] width 24 height 10
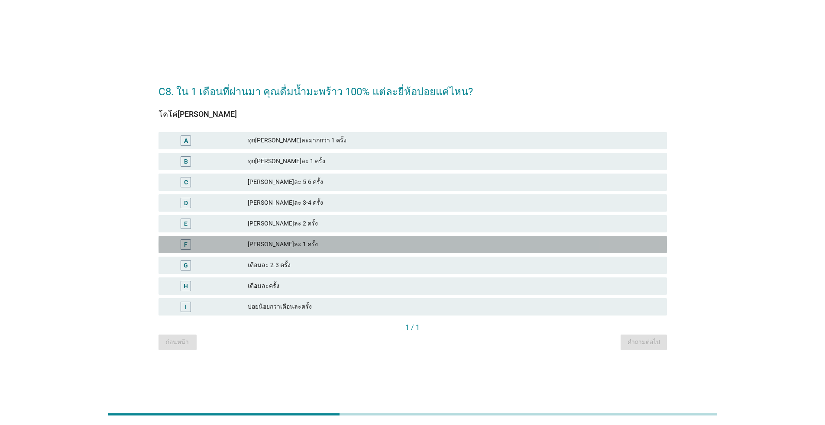
click at [386, 250] on div "F [PERSON_NAME]ละ 1 ครั้ง" at bounding box center [413, 244] width 508 height 17
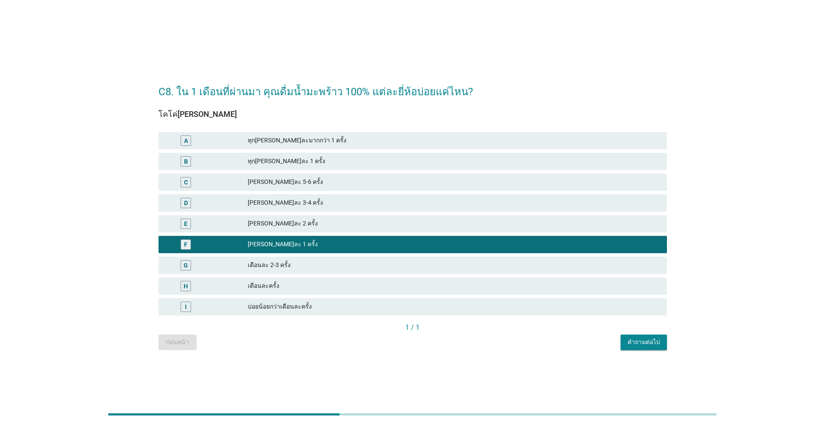
click at [458, 301] on div "[PERSON_NAME]น้อยกว่าเดือนละครั้ง" at bounding box center [413, 306] width 508 height 17
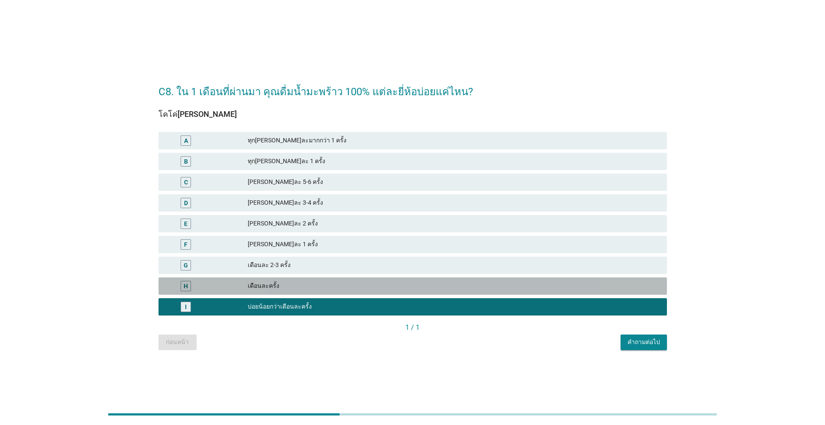
click at [496, 291] on div "เดือนละครั้ง" at bounding box center [454, 286] width 412 height 10
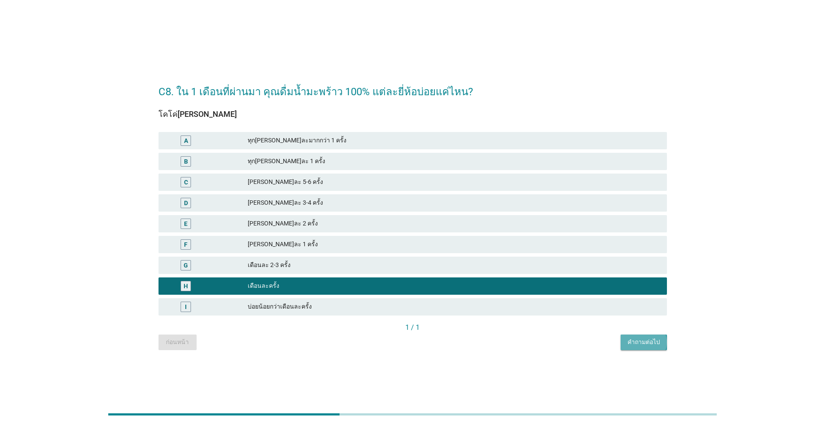
click at [647, 343] on div "คำถามต่อไป" at bounding box center [644, 342] width 32 height 9
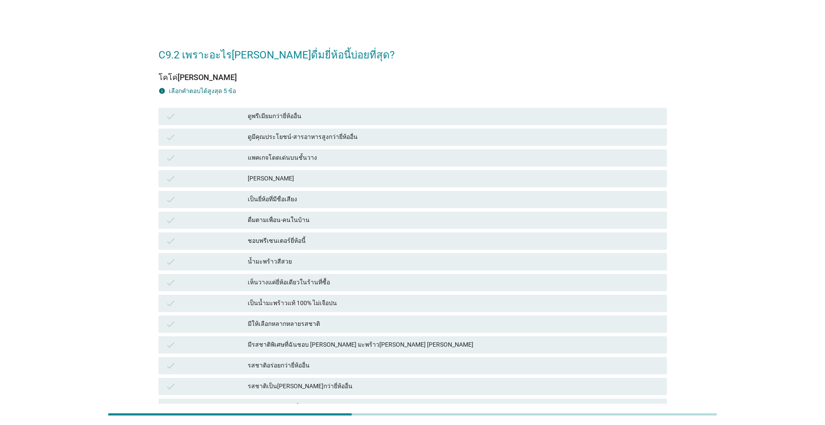
click at [307, 120] on div "ดูพรีเมียมกว่ายี่ห้ออื่น" at bounding box center [454, 116] width 412 height 10
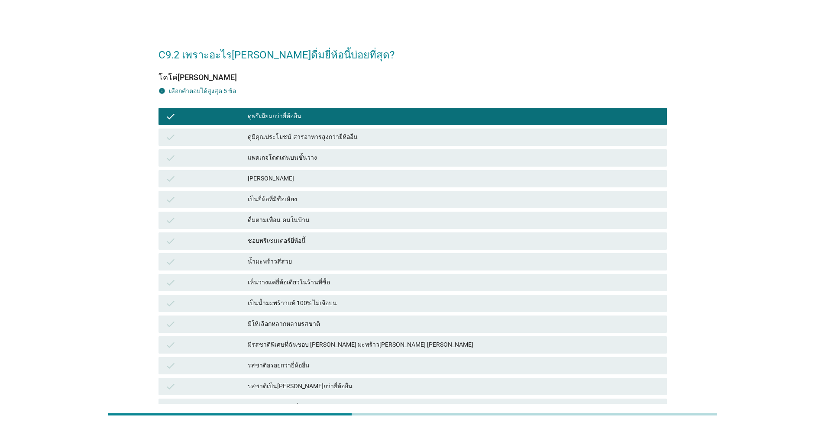
click at [302, 153] on div "แพคเกจโดดเด่นบนชั้นวาง" at bounding box center [454, 158] width 412 height 10
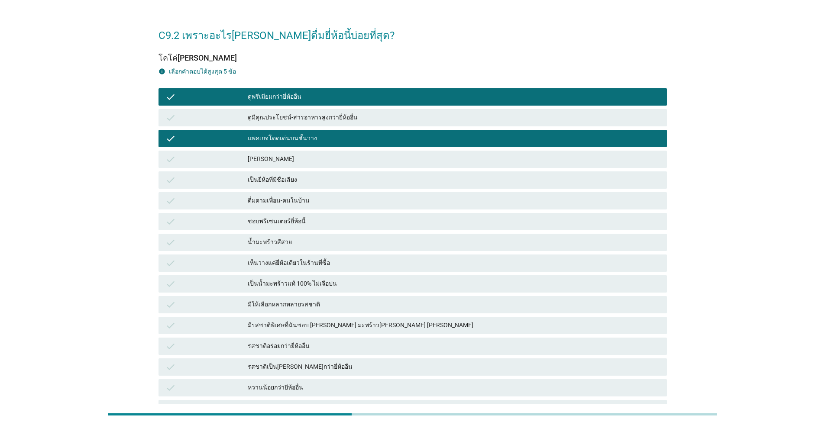
scroll to position [43, 0]
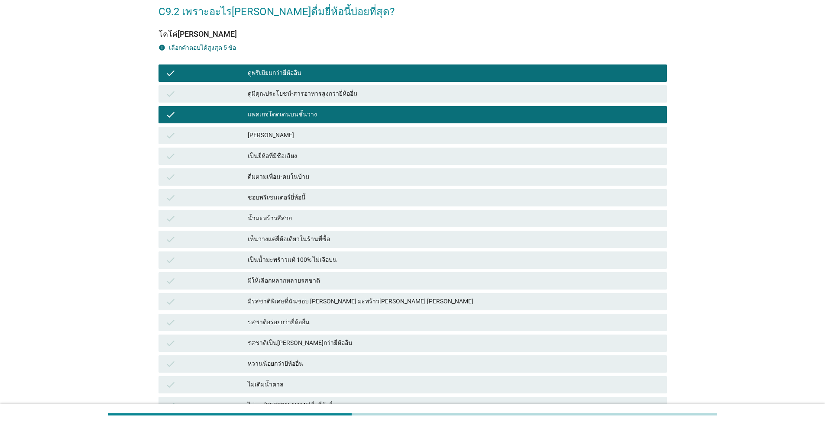
click at [314, 138] on div "[PERSON_NAME]" at bounding box center [454, 135] width 412 height 10
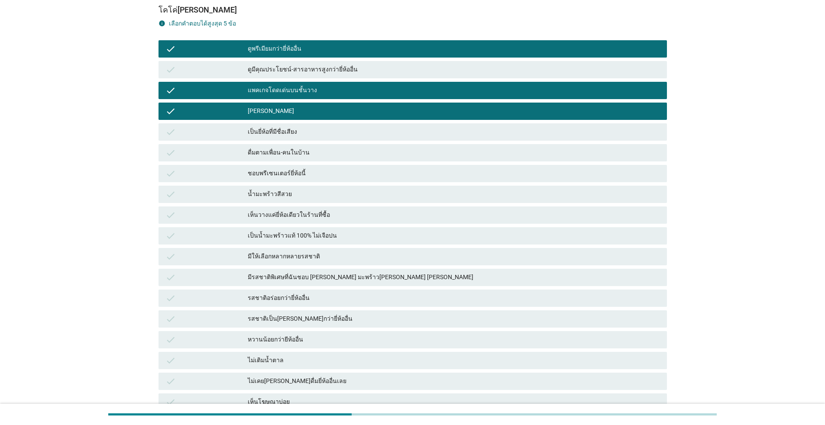
scroll to position [87, 0]
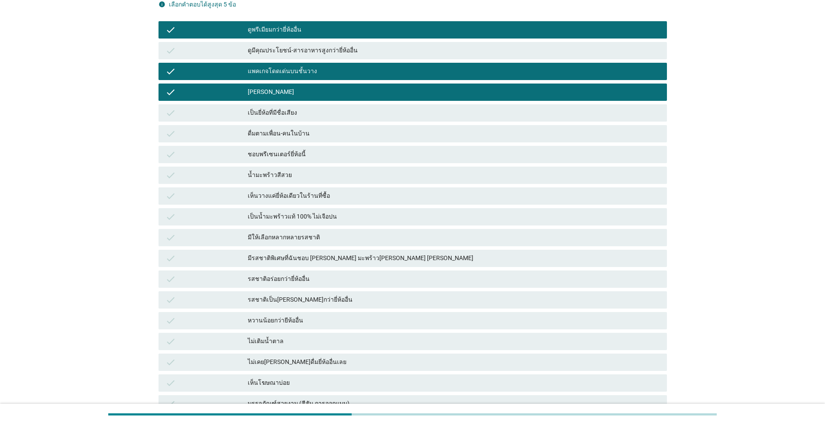
click at [316, 170] on div "น้ำมะพร้าวสีสวย" at bounding box center [454, 175] width 412 height 10
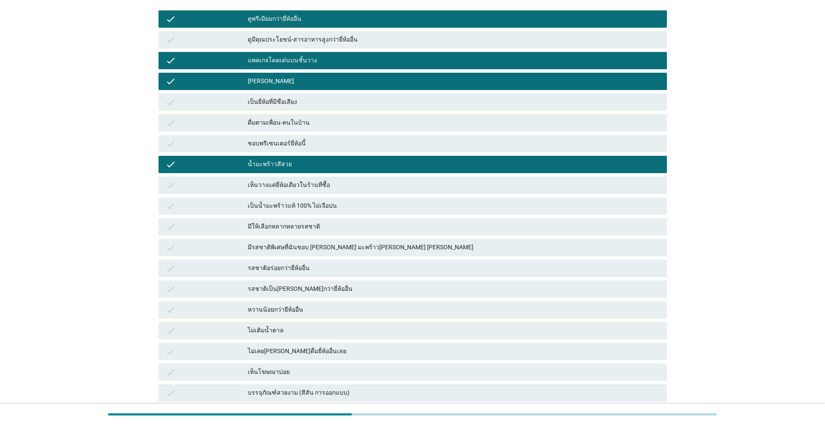
scroll to position [130, 0]
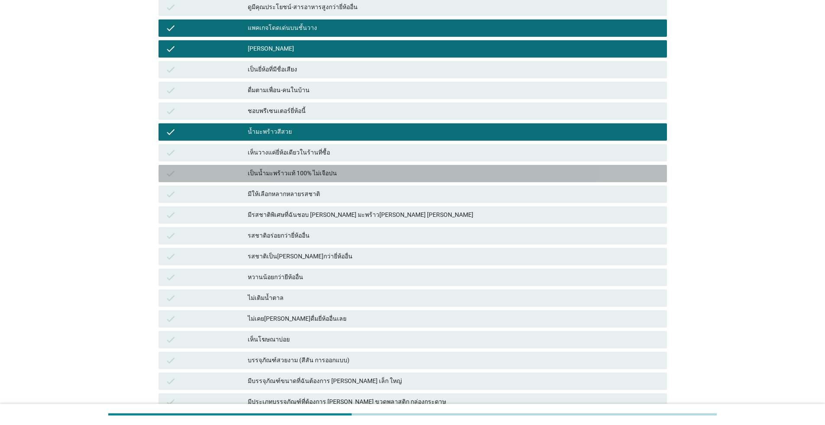
click at [356, 176] on div "เป็นน้ำมะพร้าวแท้ 100% ไม่เจือปน" at bounding box center [454, 173] width 412 height 10
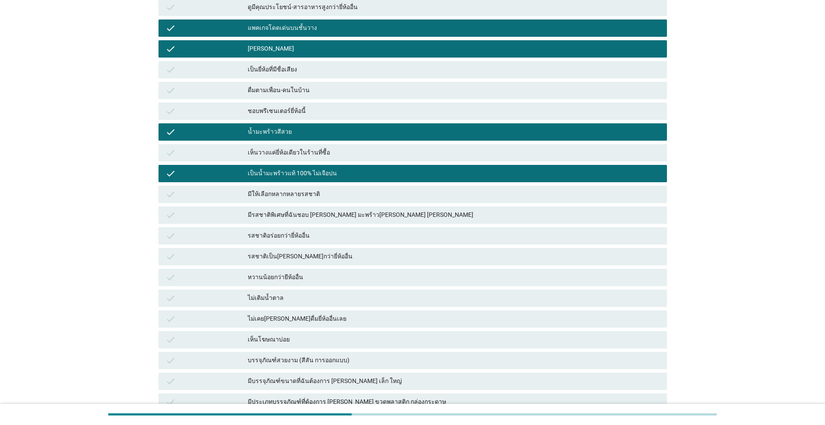
scroll to position [173, 0]
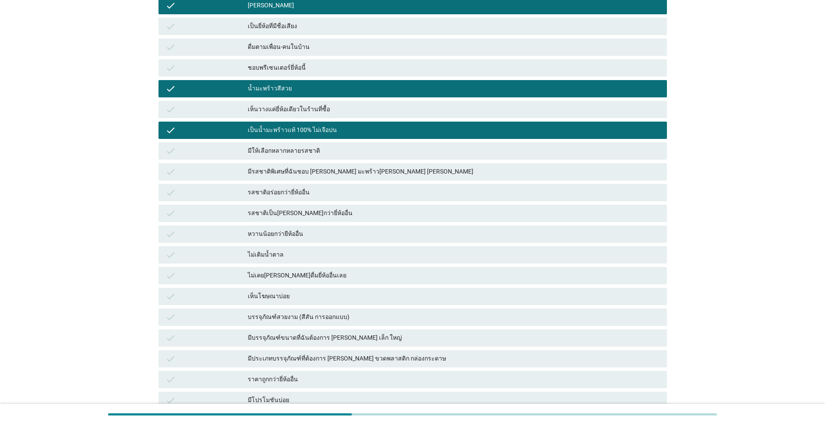
click at [306, 250] on div "ไม่เติมน้ำตาล" at bounding box center [454, 255] width 412 height 10
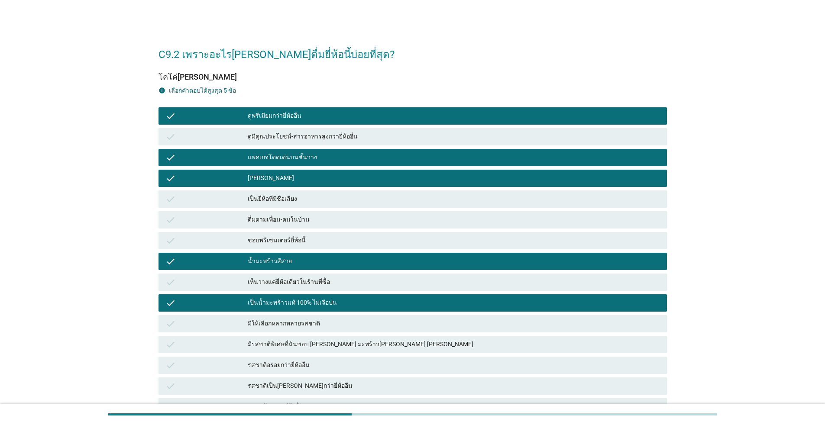
scroll to position [0, 0]
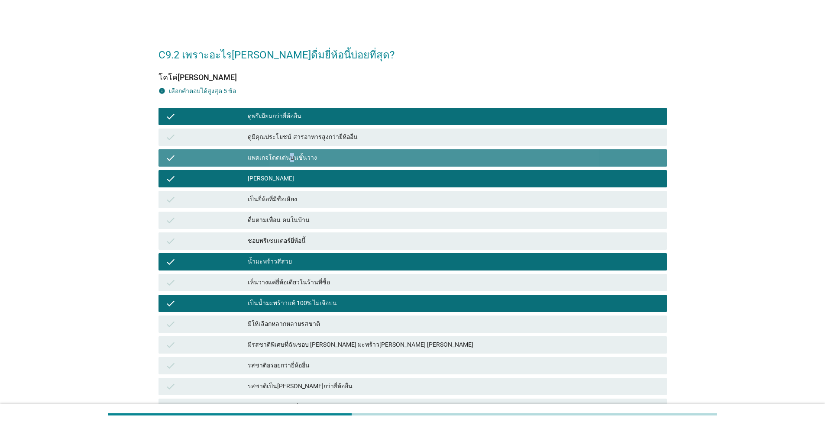
drag, startPoint x: 290, startPoint y: 159, endPoint x: 293, endPoint y: 165, distance: 7.7
click at [290, 158] on div "แพคเกจโดดเด่นบนชั้นวาง" at bounding box center [454, 158] width 412 height 10
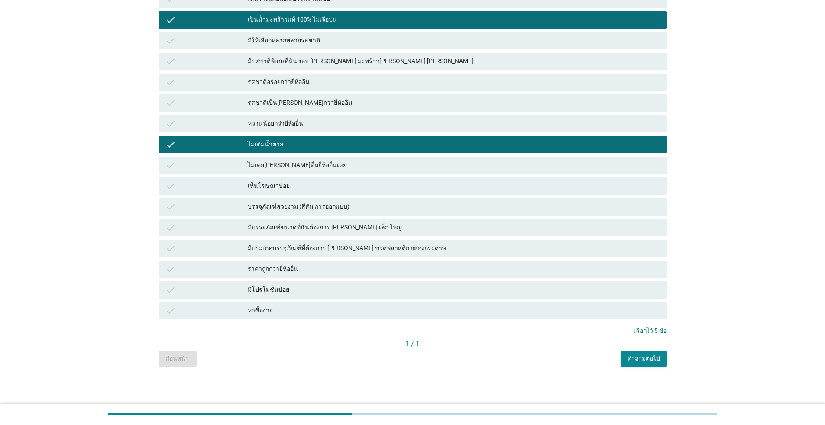
scroll to position [285, 0]
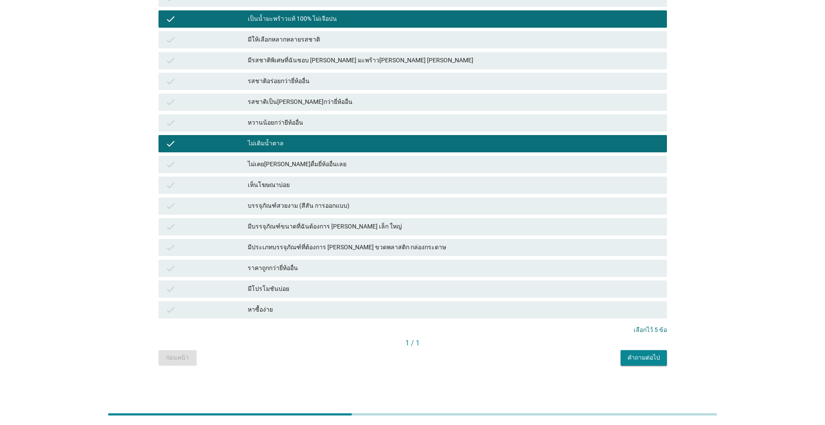
click at [646, 367] on div "C9.2 เพราะอะไร[PERSON_NAME]ดื่มยี่ห้อนี้บ่อยที่สุด? โคโค่[PERSON_NAME] info เลื…" at bounding box center [413, 60] width 522 height 626
click at [641, 361] on div "คำถามต่อไป" at bounding box center [644, 357] width 32 height 9
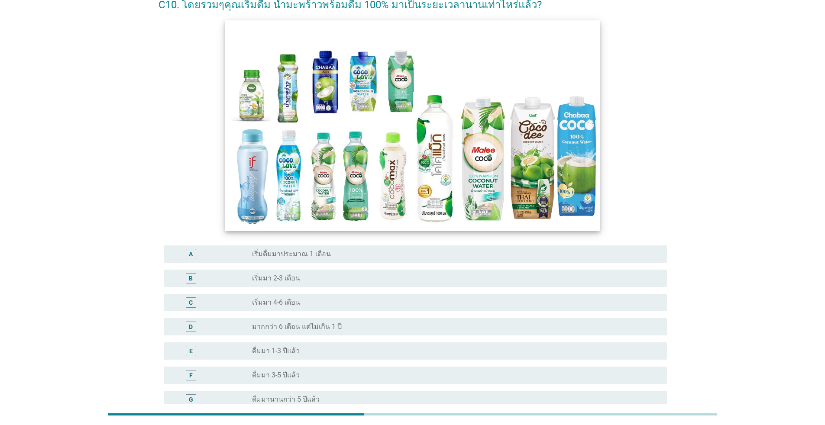
scroll to position [87, 0]
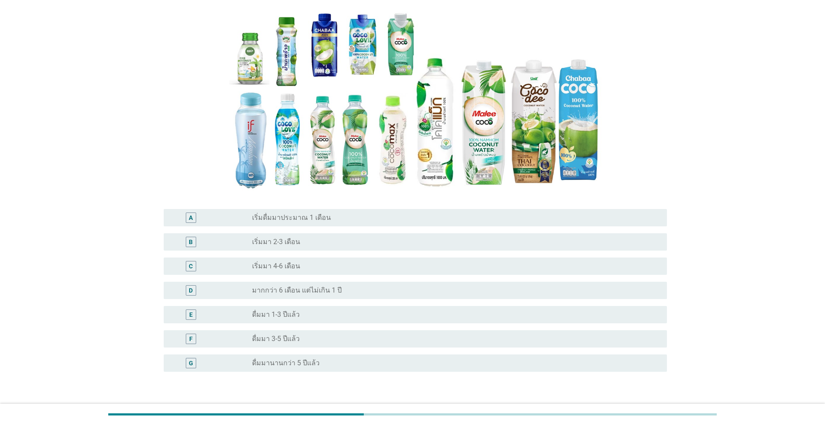
drag, startPoint x: 396, startPoint y: 211, endPoint x: 443, endPoint y: 223, distance: 48.3
click at [395, 211] on div "A radio_button_unchecked เริ่มดื่มมาประมาณ 1 เดือน" at bounding box center [415, 217] width 503 height 17
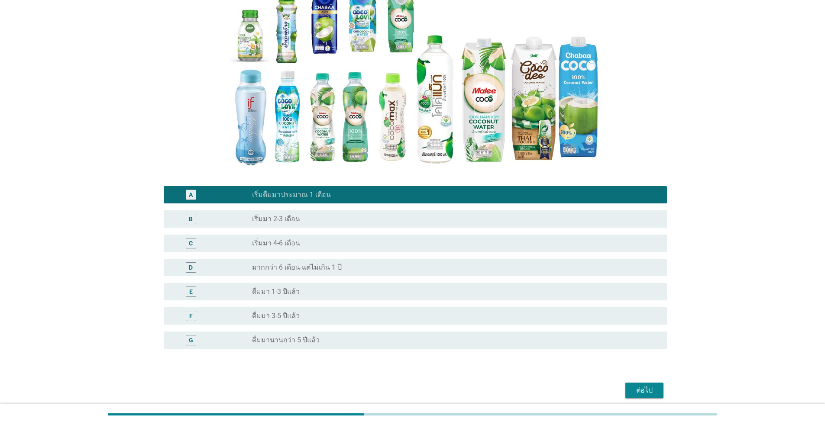
scroll to position [145, 0]
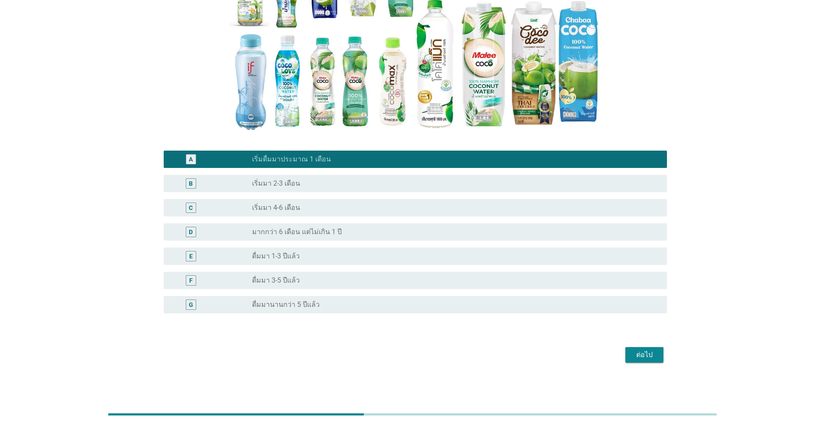
click at [414, 228] on div "radio_button_unchecked มากกว่า 6 เดือน แต่ไม่เกิน 1 ปี" at bounding box center [452, 232] width 401 height 9
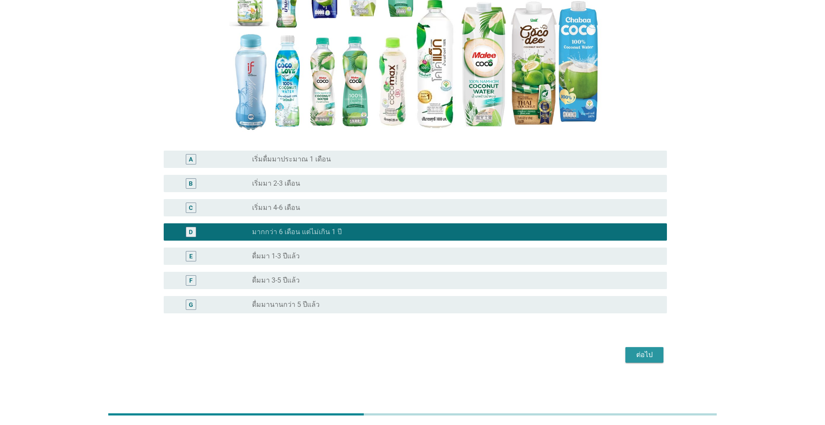
click at [652, 353] on div "ต่อไป" at bounding box center [644, 355] width 24 height 10
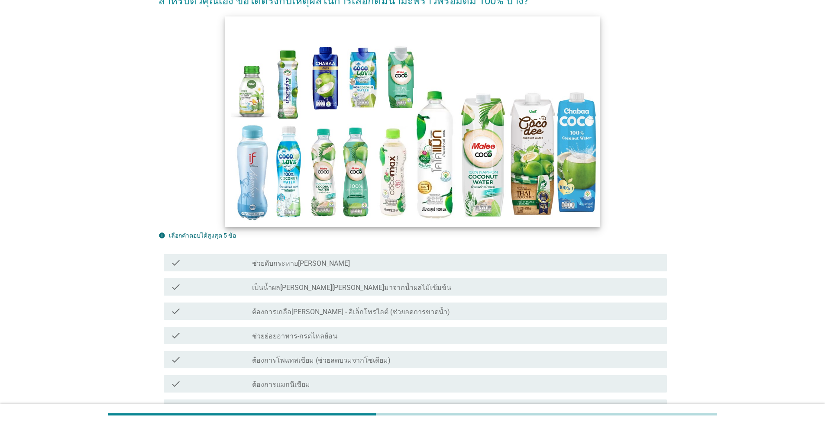
scroll to position [87, 0]
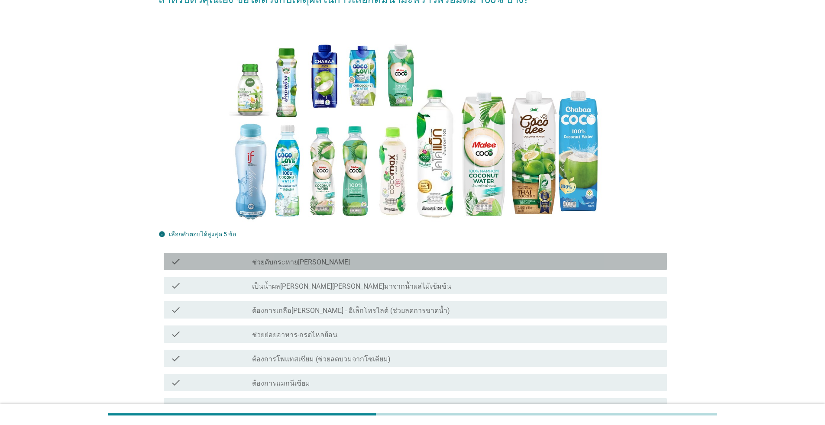
click at [411, 259] on div "check_box_outline_blank ช่วยดับกระหาย[PERSON_NAME]" at bounding box center [456, 261] width 408 height 10
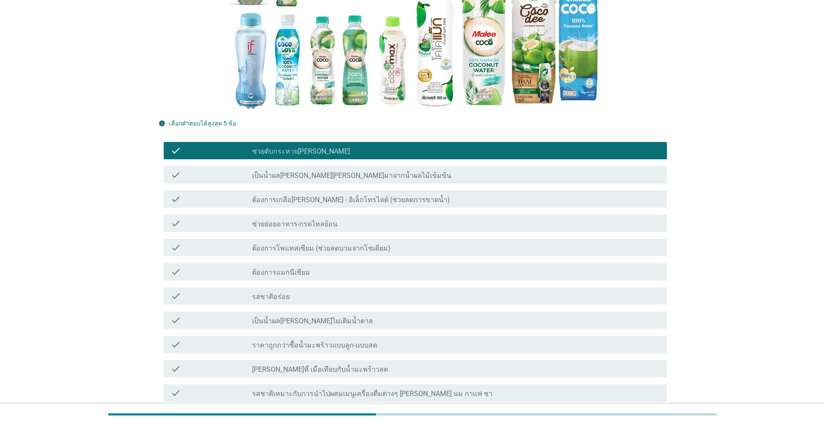
scroll to position [217, 0]
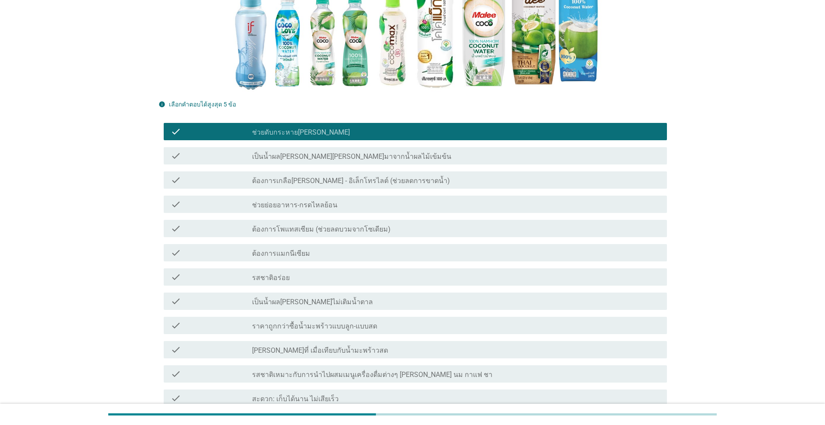
click at [346, 281] on div "check_box_outline_blank รสชาติอร่อย" at bounding box center [456, 277] width 408 height 10
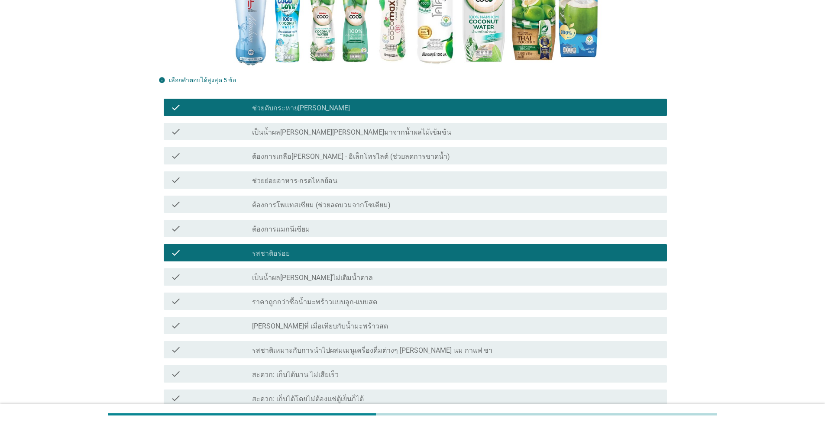
scroll to position [260, 0]
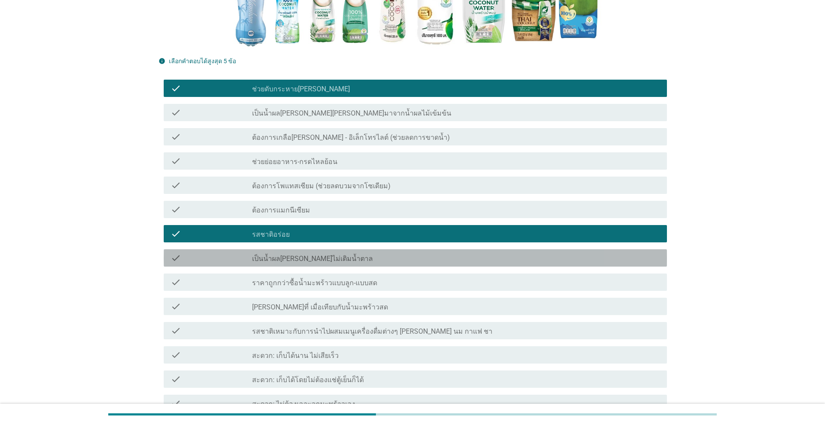
click at [351, 262] on div "check_box_outline_blank เป็นน้ำผล[PERSON_NAME]ไม่เติมน้ำตาล" at bounding box center [456, 258] width 408 height 10
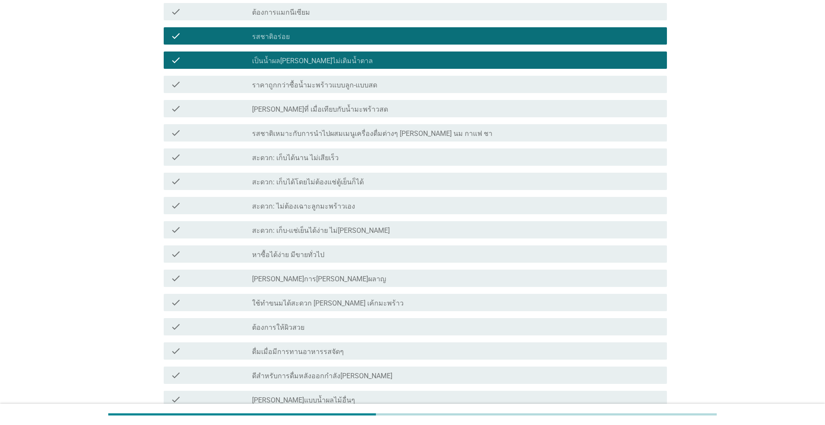
scroll to position [476, 0]
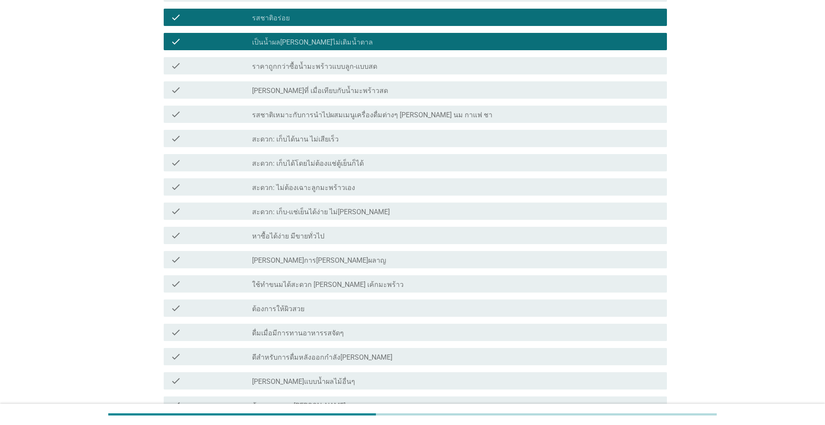
click at [336, 230] on div "check check_box_outline_blank หาซื้อได้ง่าย มีขายทั่วไป" at bounding box center [415, 235] width 503 height 17
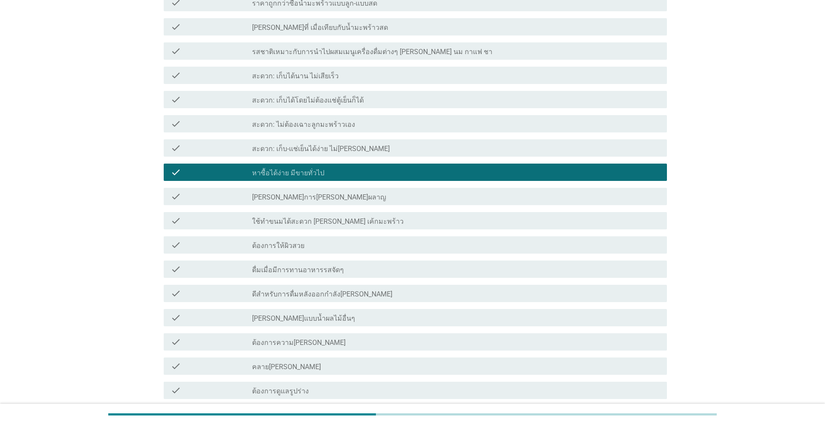
scroll to position [676, 0]
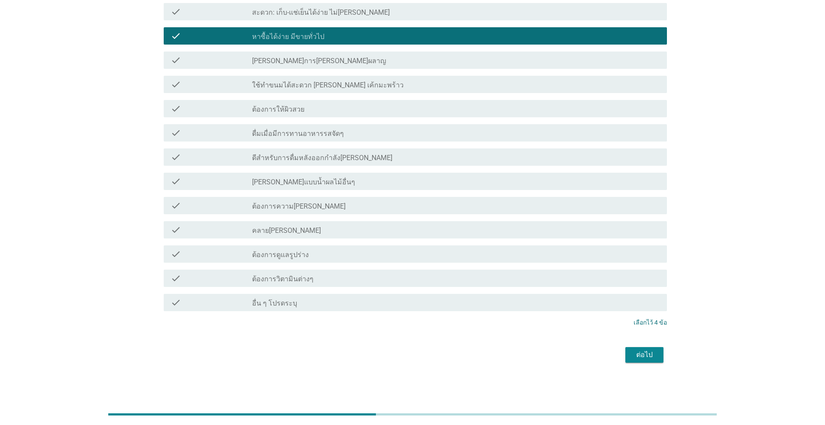
click at [388, 232] on div "check_box_outline_blank คลาย[PERSON_NAME]" at bounding box center [456, 230] width 408 height 10
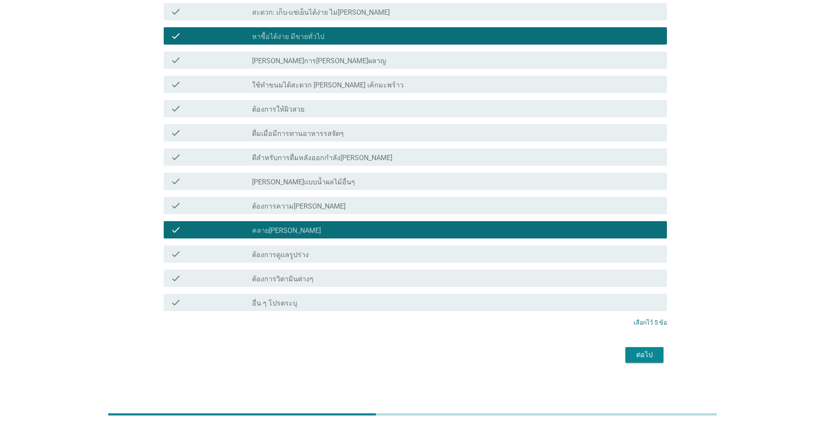
click at [636, 355] on div "ต่อไป" at bounding box center [644, 355] width 24 height 10
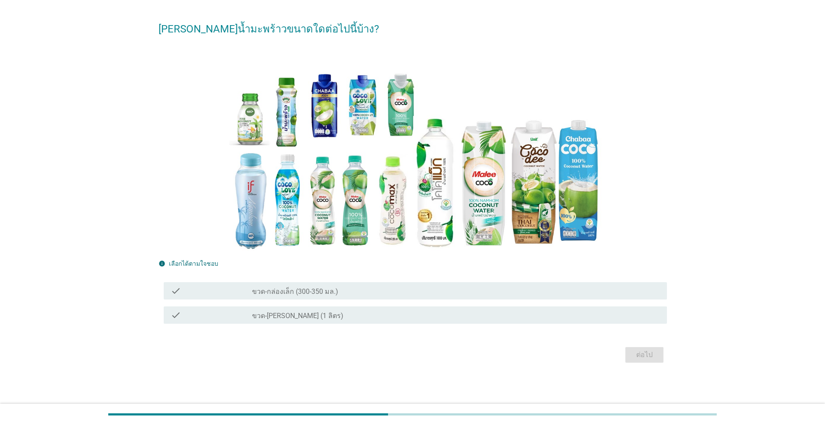
scroll to position [0, 0]
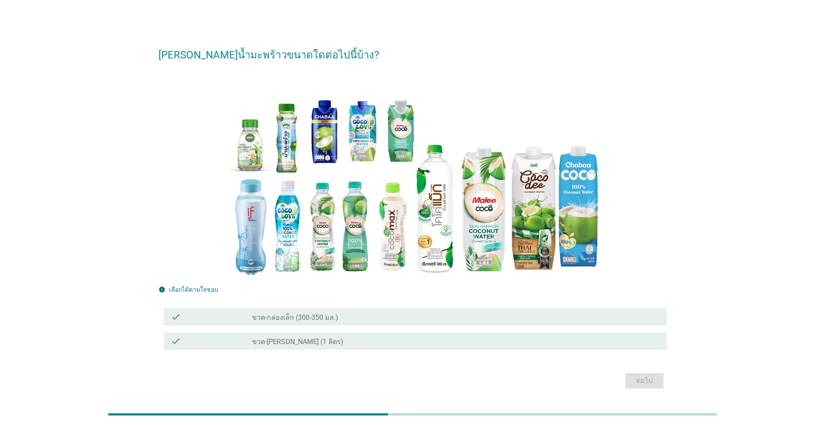
drag, startPoint x: 418, startPoint y: 341, endPoint x: 423, endPoint y: 344, distance: 6.0
click at [417, 342] on div "check_box_outline_blank ขวด-[PERSON_NAME] (1 ลิตร)" at bounding box center [456, 341] width 408 height 10
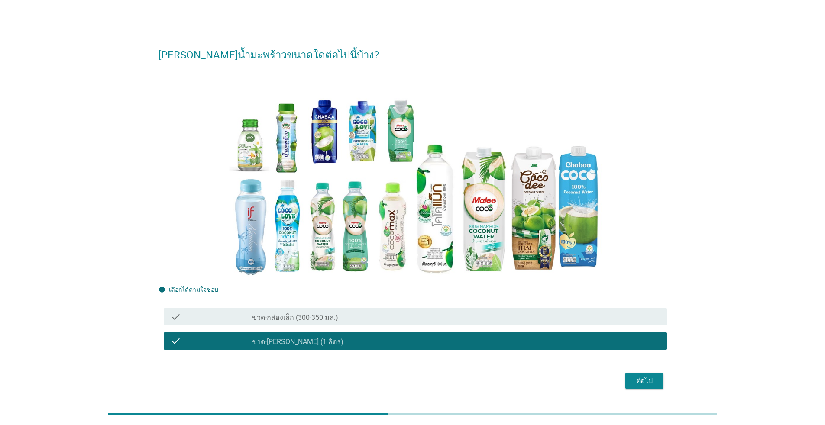
click at [387, 314] on div "check_box_outline_blank ขวด-กล่องเล็ก (300-350 มล.)" at bounding box center [456, 317] width 408 height 10
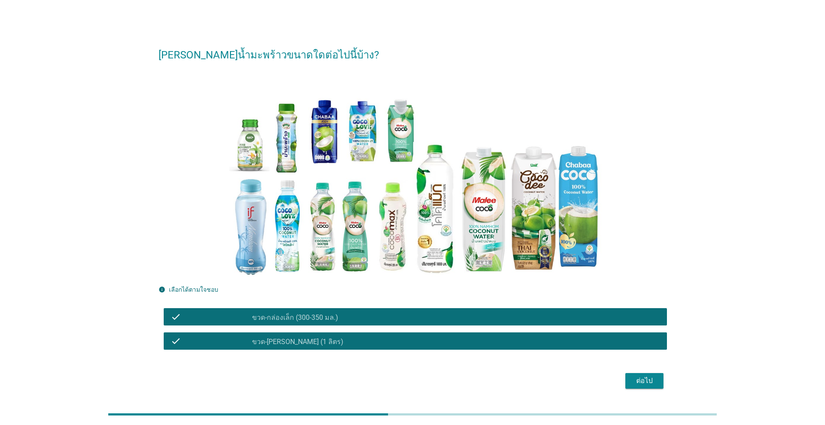
click at [461, 345] on div "check_box_outline_blank ขวด-[PERSON_NAME] (1 ลิตร)" at bounding box center [456, 341] width 408 height 10
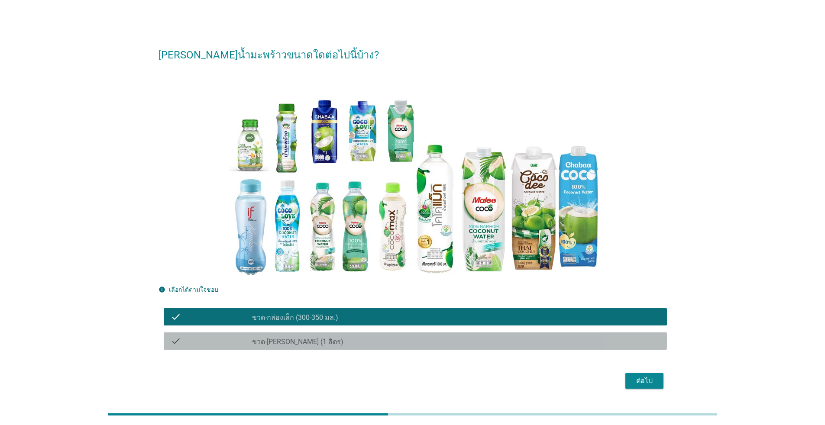
click at [529, 348] on div "check check_box_outline_blank ขวด-[PERSON_NAME] (1 ลิตร)" at bounding box center [415, 341] width 503 height 17
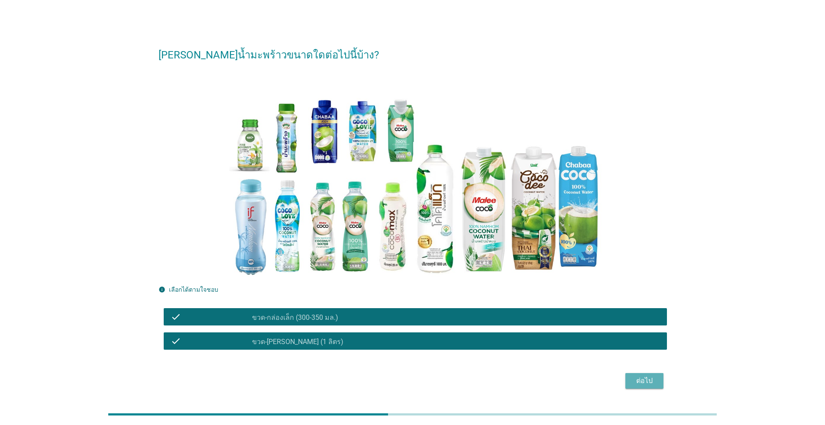
drag, startPoint x: 647, startPoint y: 387, endPoint x: 578, endPoint y: 369, distance: 70.7
click at [645, 386] on button "ต่อไป" at bounding box center [644, 381] width 38 height 16
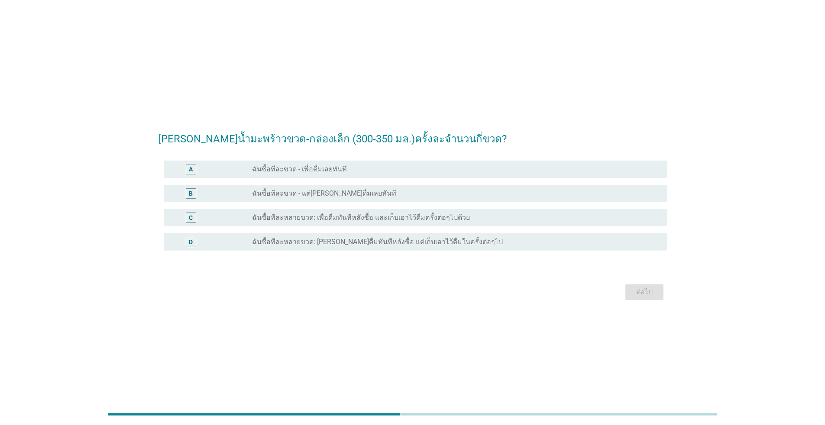
click at [420, 162] on div "A radio_button_unchecked ฉันซื้อทีละขวด - เพื่อดื่มเลยทันที" at bounding box center [415, 169] width 503 height 17
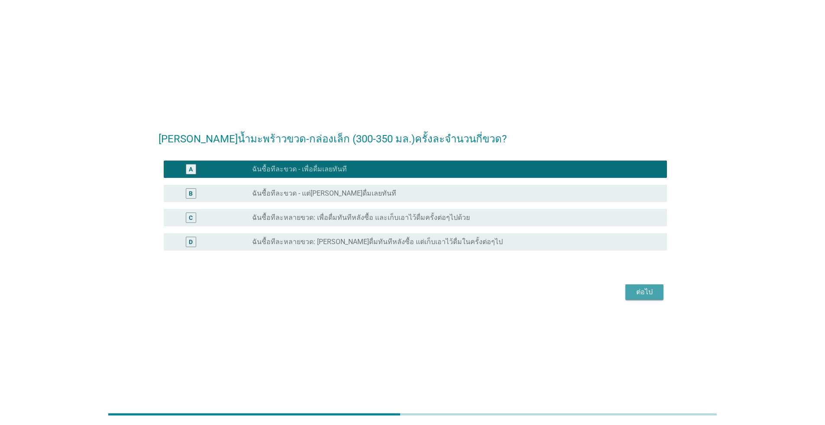
click at [653, 285] on button "ต่อไป" at bounding box center [644, 293] width 38 height 16
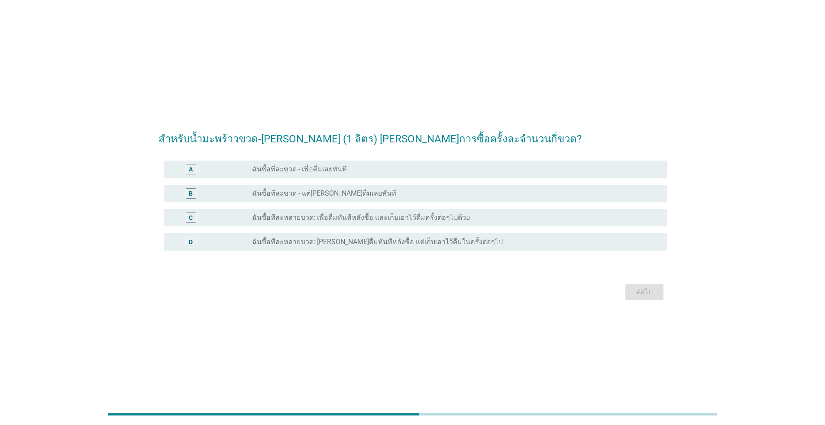
click at [450, 170] on div "radio_button_unchecked ฉันซื้อทีละขวด - เพื่อดื่มเลยทันที" at bounding box center [452, 169] width 401 height 9
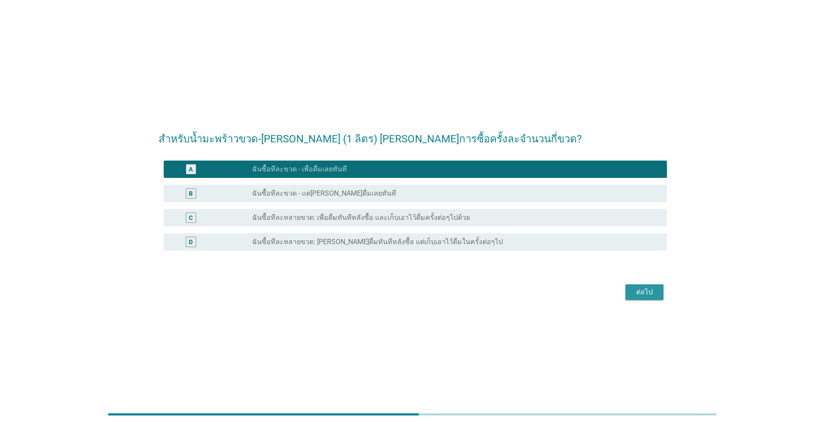
click at [661, 292] on button "ต่อไป" at bounding box center [644, 293] width 38 height 16
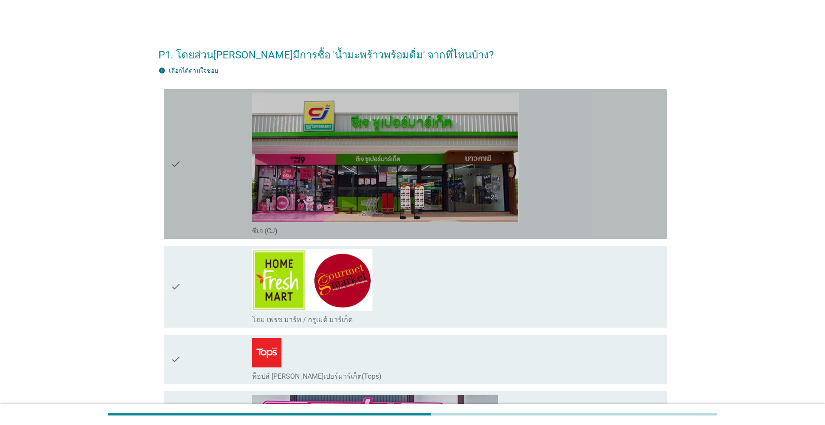
click at [193, 173] on div "check" at bounding box center [211, 164] width 81 height 143
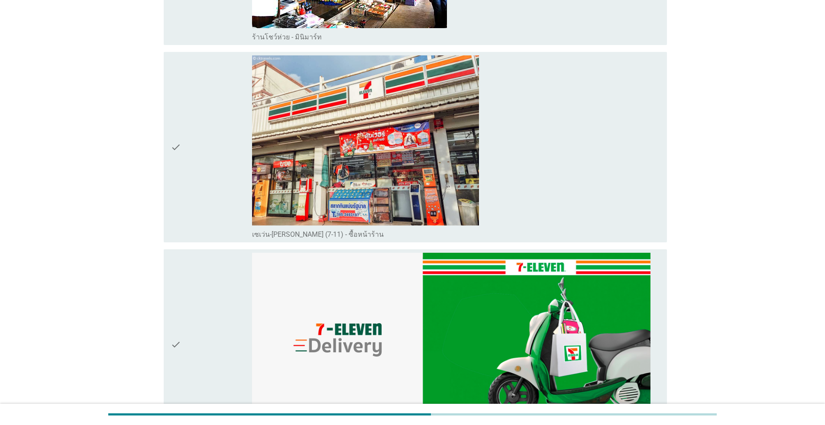
click at [196, 178] on div "check" at bounding box center [211, 147] width 81 height 184
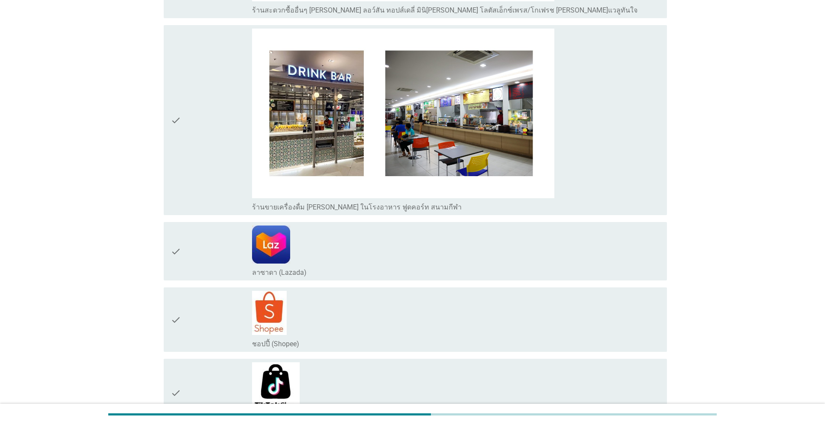
scroll to position [1960, 0]
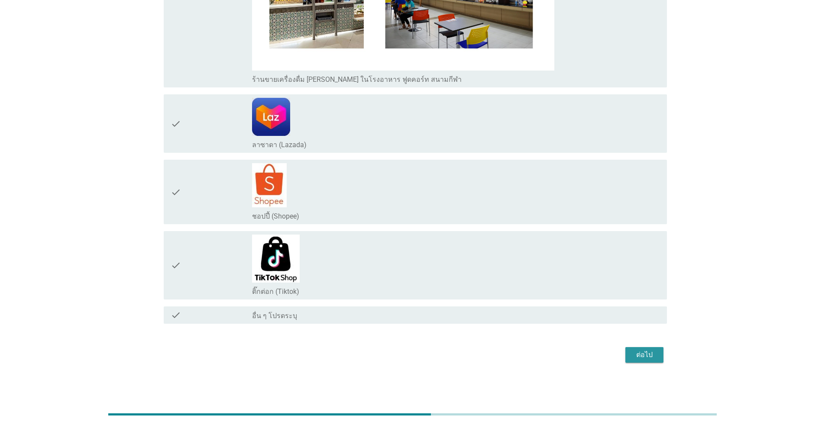
click at [648, 356] on div "ต่อไป" at bounding box center [644, 355] width 24 height 10
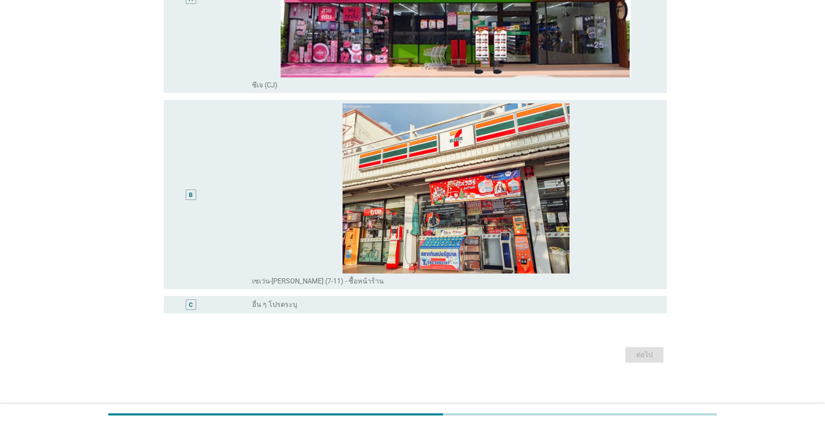
scroll to position [0, 0]
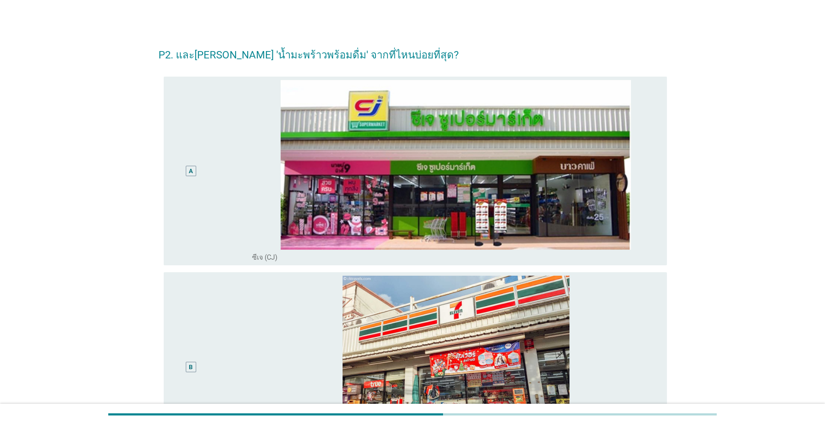
click at [228, 299] on div "B" at bounding box center [211, 367] width 81 height 182
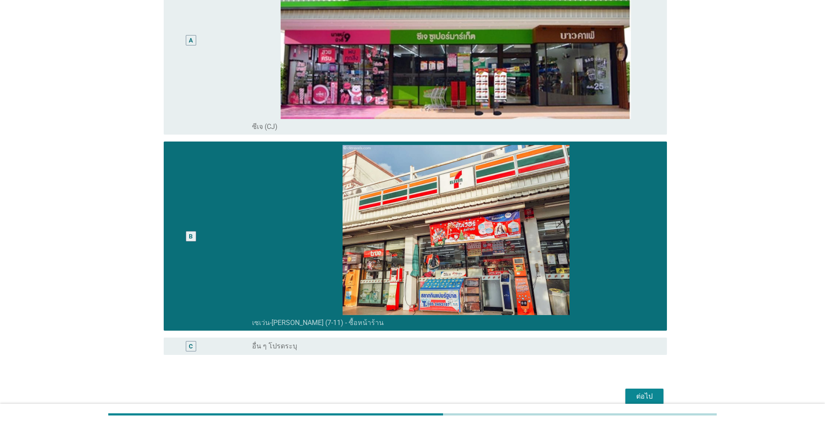
scroll to position [172, 0]
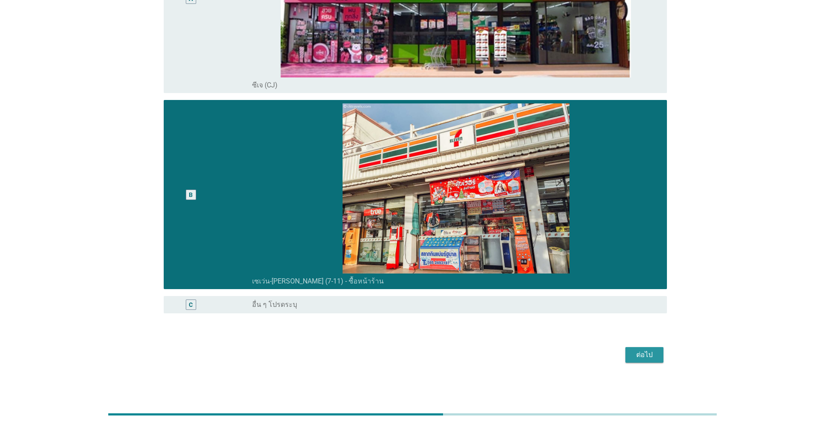
click at [652, 354] on div "ต่อไป" at bounding box center [644, 355] width 24 height 10
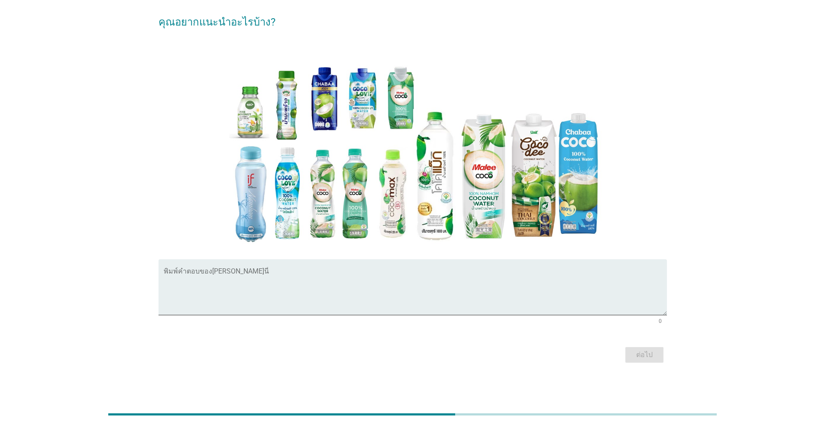
scroll to position [0, 0]
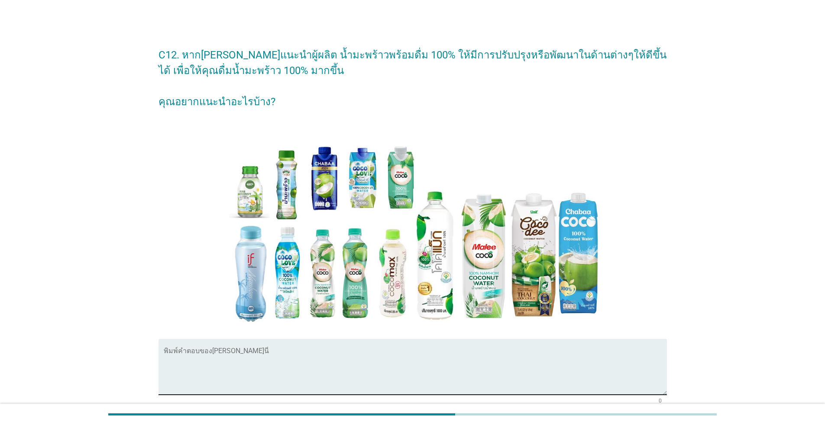
click at [241, 379] on textarea "พิมพ์คำตอบของคุณ ที่นี่" at bounding box center [415, 372] width 503 height 45
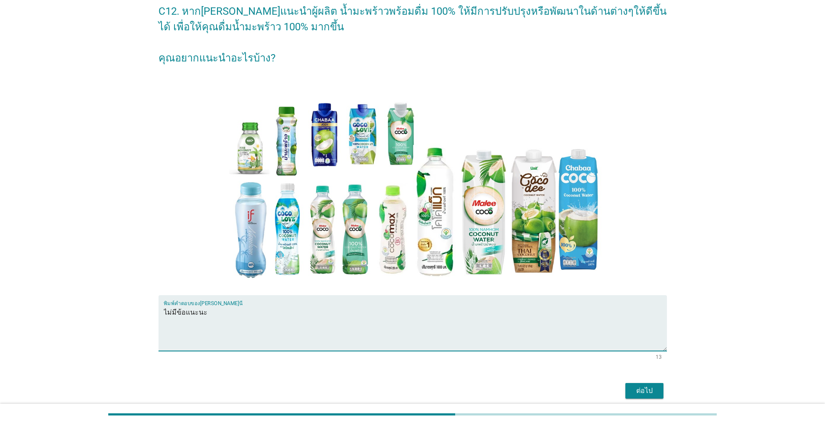
scroll to position [80, 0]
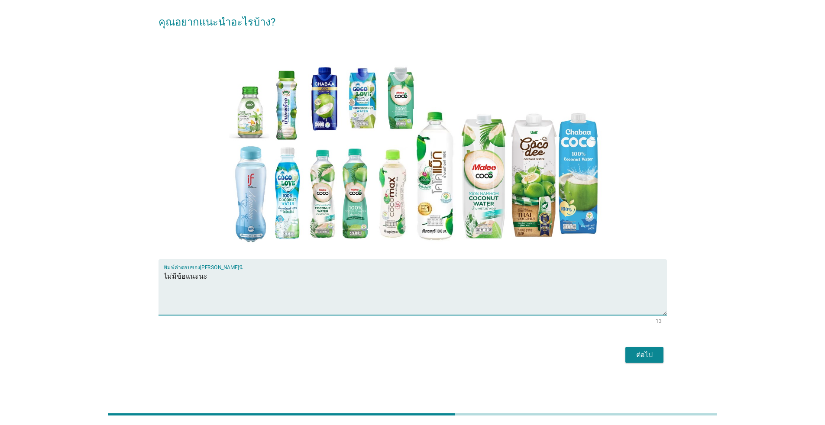
type textarea "ไม่มีข้อแนะนะ"
click at [643, 355] on div "ต่อไป" at bounding box center [644, 355] width 24 height 10
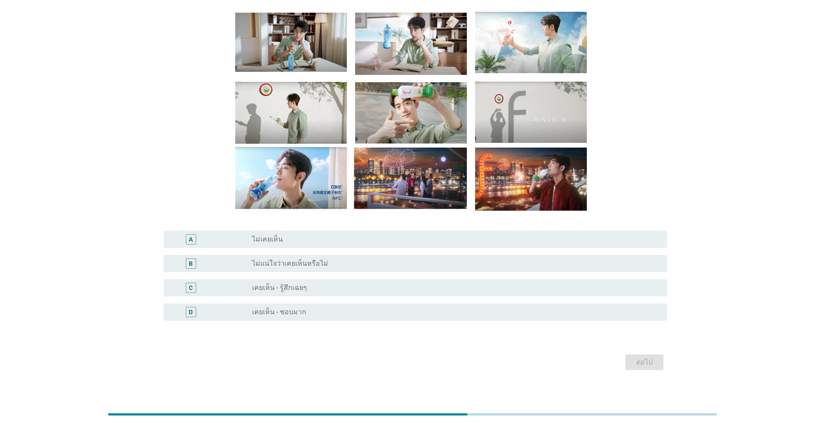
scroll to position [72, 0]
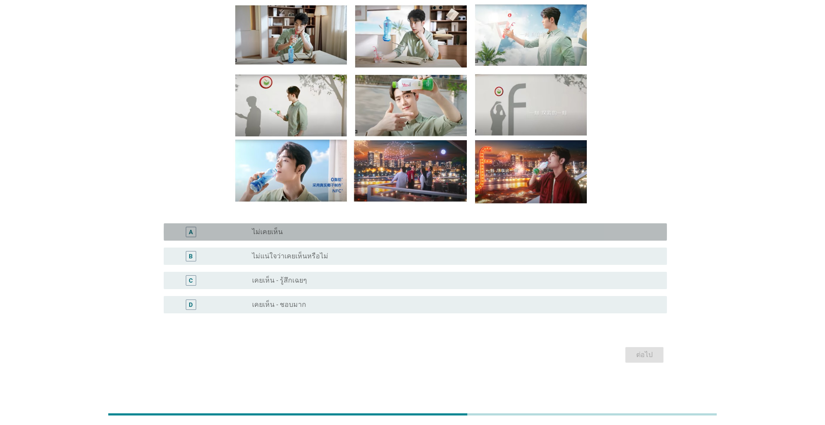
click at [301, 231] on div "radio_button_unchecked ไม่เคยเห็น" at bounding box center [452, 232] width 401 height 9
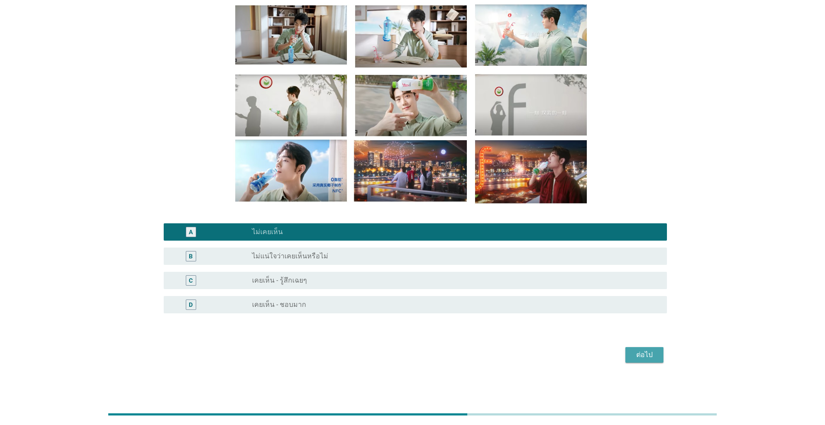
click at [641, 357] on div "ต่อไป" at bounding box center [644, 355] width 24 height 10
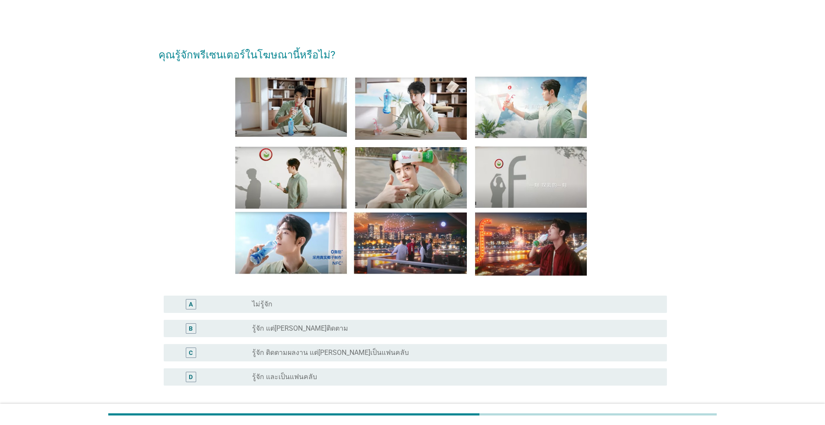
click at [262, 303] on label "ไม่รู้จัก" at bounding box center [262, 304] width 20 height 9
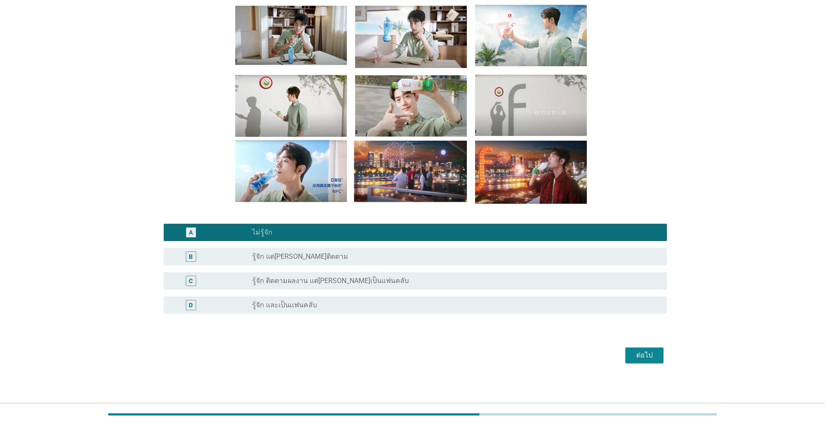
scroll to position [72, 0]
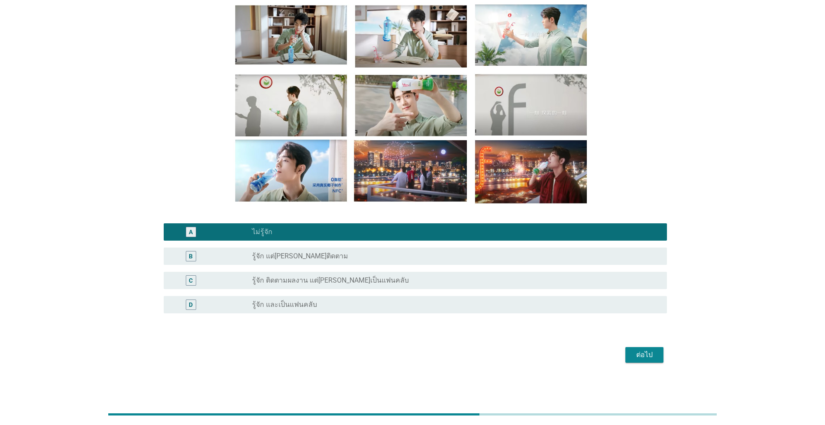
click at [646, 350] on button "ต่อไป" at bounding box center [644, 355] width 38 height 16
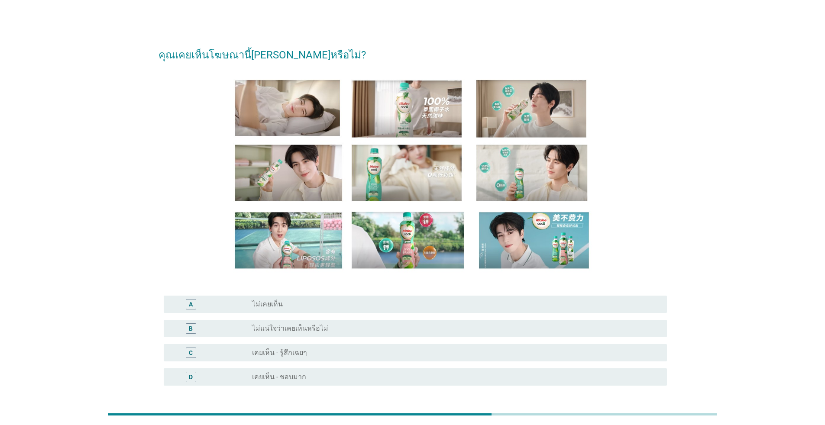
click at [308, 298] on div "A radio_button_unchecked ไม่เคยเห็น" at bounding box center [415, 304] width 503 height 17
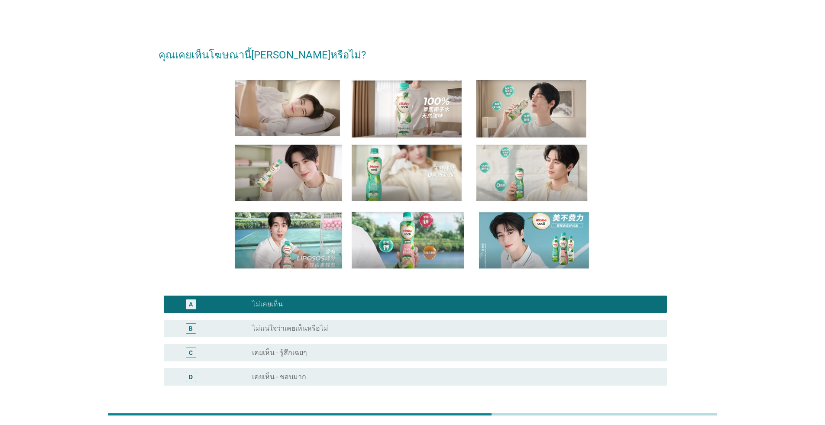
scroll to position [72, 0]
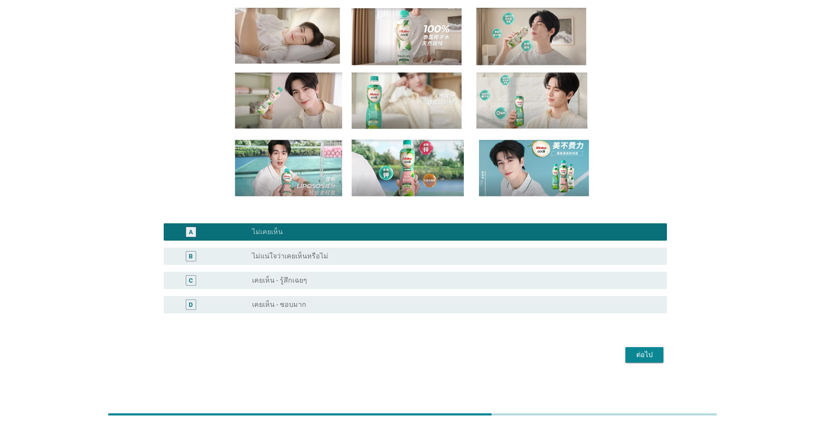
click at [649, 355] on div "ต่อไป" at bounding box center [644, 355] width 24 height 10
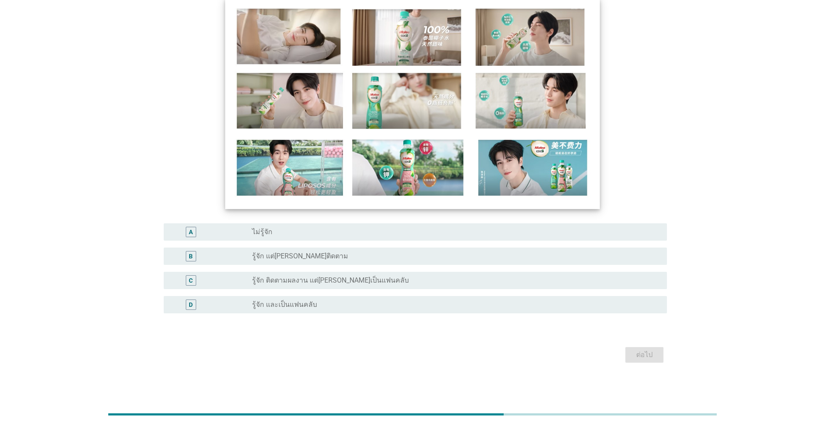
scroll to position [0, 0]
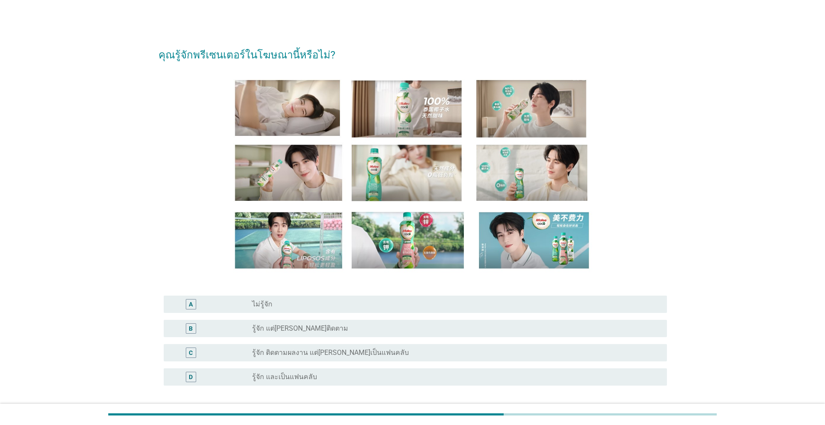
click at [344, 310] on div "radio_button_unchecked ไม่รู้จัก" at bounding box center [456, 304] width 408 height 10
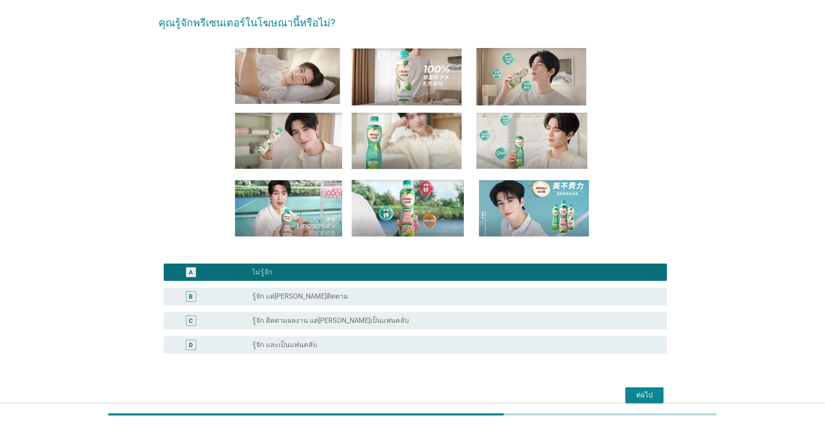
scroll to position [72, 0]
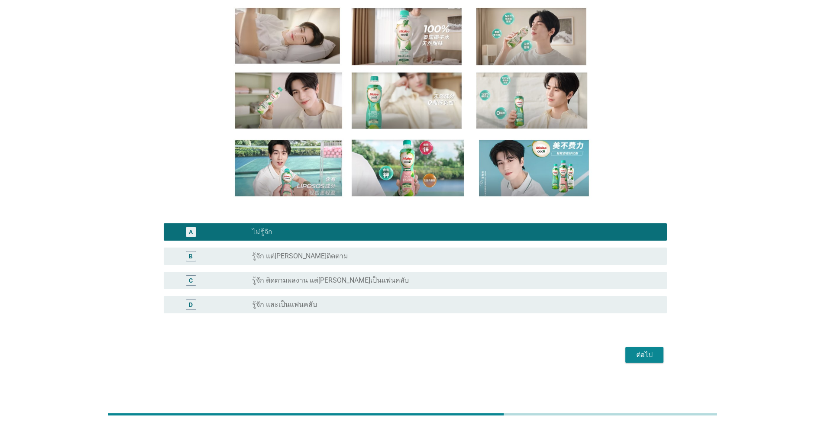
drag, startPoint x: 625, startPoint y: 356, endPoint x: 634, endPoint y: 359, distance: 10.2
click at [633, 359] on div "ต่อไป" at bounding box center [413, 355] width 508 height 21
click at [637, 359] on div "ต่อไป" at bounding box center [644, 355] width 24 height 10
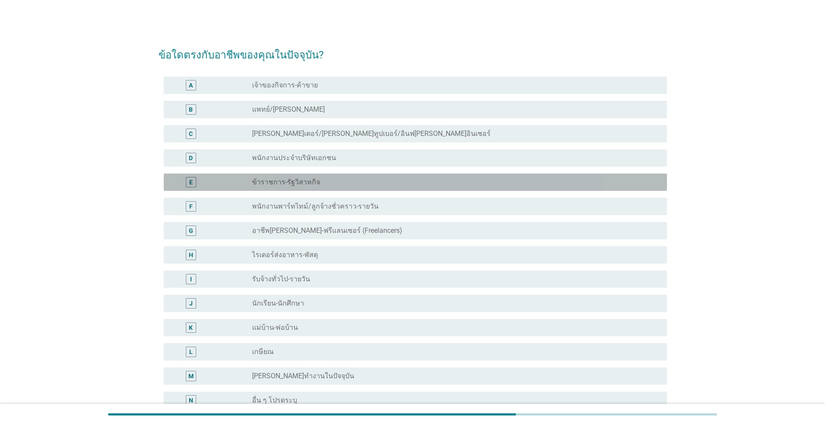
drag, startPoint x: 298, startPoint y: 184, endPoint x: 358, endPoint y: 247, distance: 86.7
click at [299, 184] on label "ข้าราชการ-รัฐวิสาหกิจ" at bounding box center [286, 182] width 68 height 9
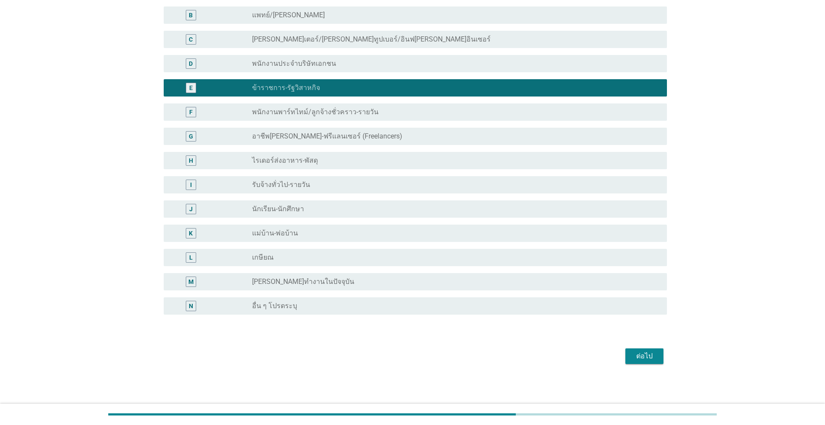
scroll to position [95, 0]
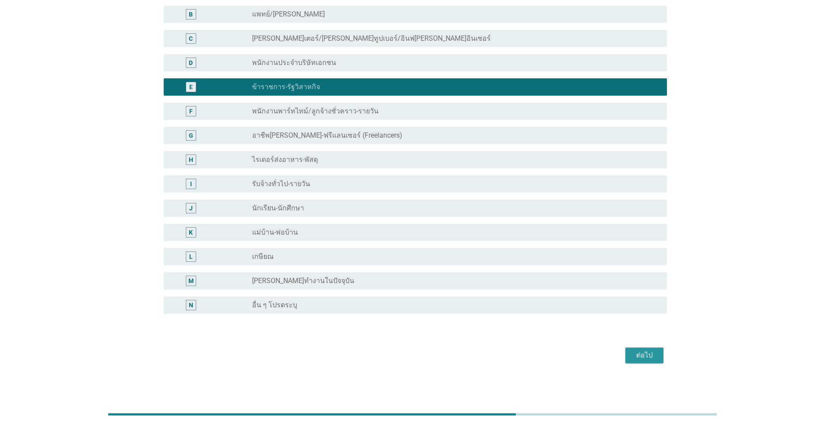
drag, startPoint x: 637, startPoint y: 355, endPoint x: 583, endPoint y: 344, distance: 55.7
click at [638, 355] on div "ต่อไป" at bounding box center [644, 355] width 24 height 10
